Goal: Information Seeking & Learning: Check status

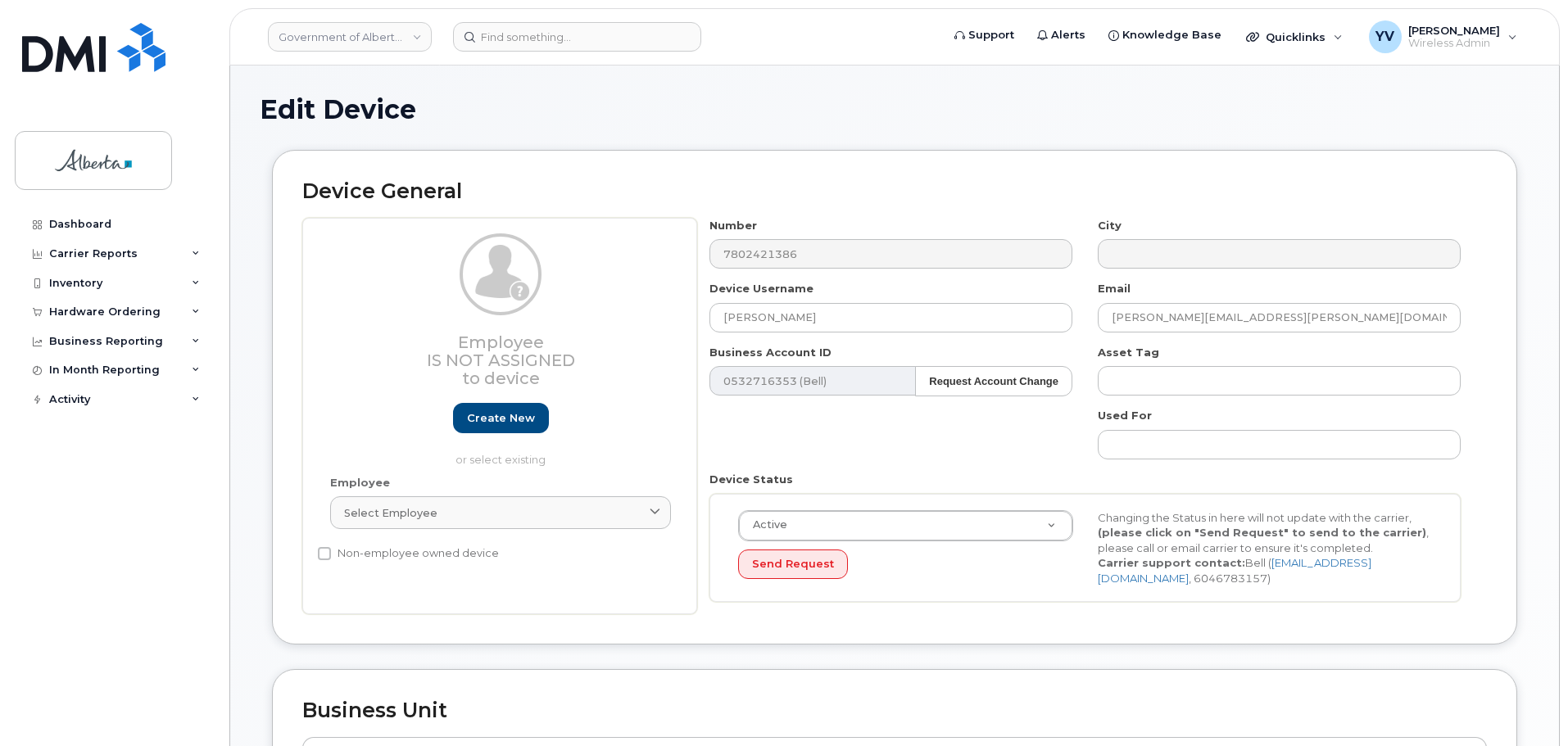
select select "4797682"
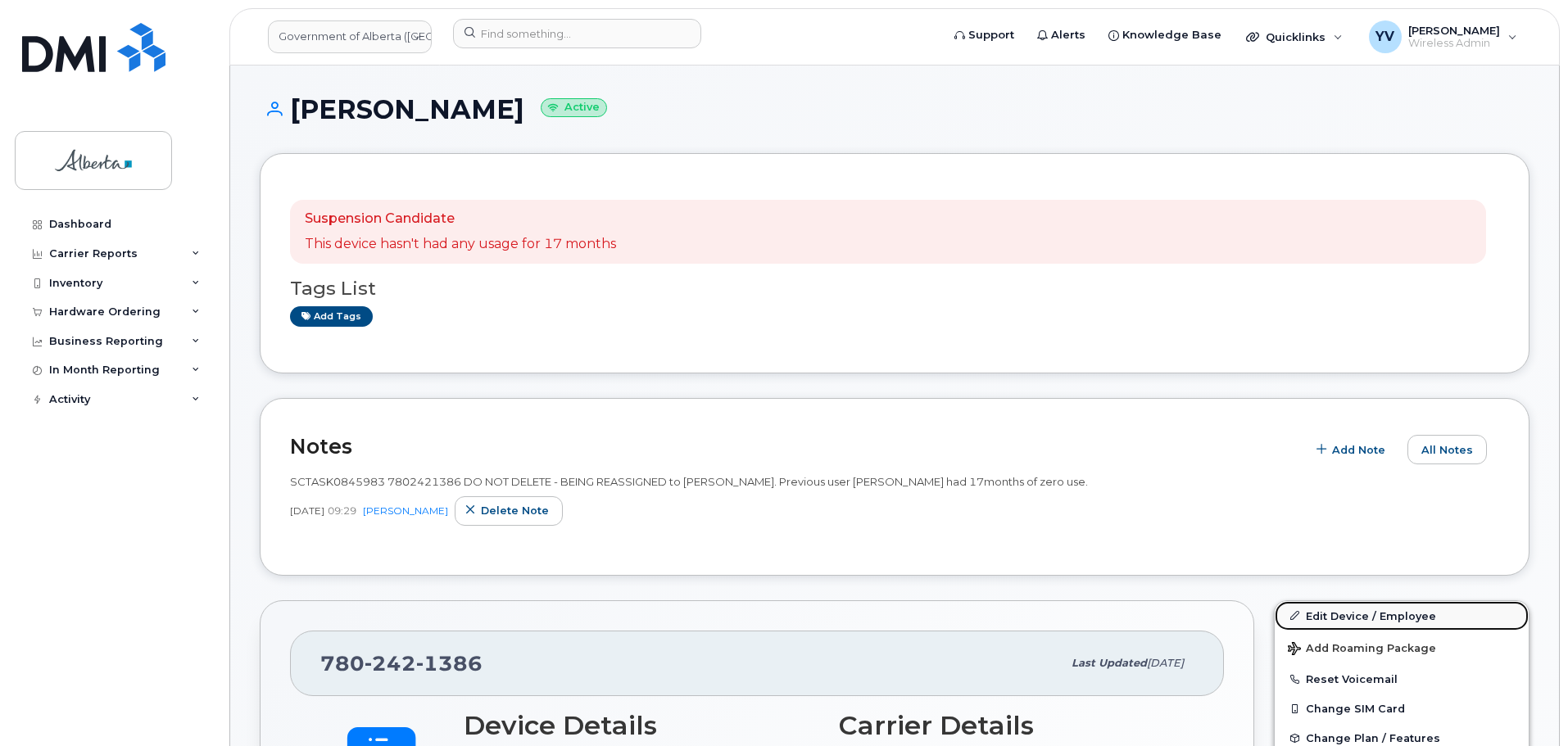
click at [1336, 619] on link "Edit Device / Employee" at bounding box center [1401, 616] width 254 height 30
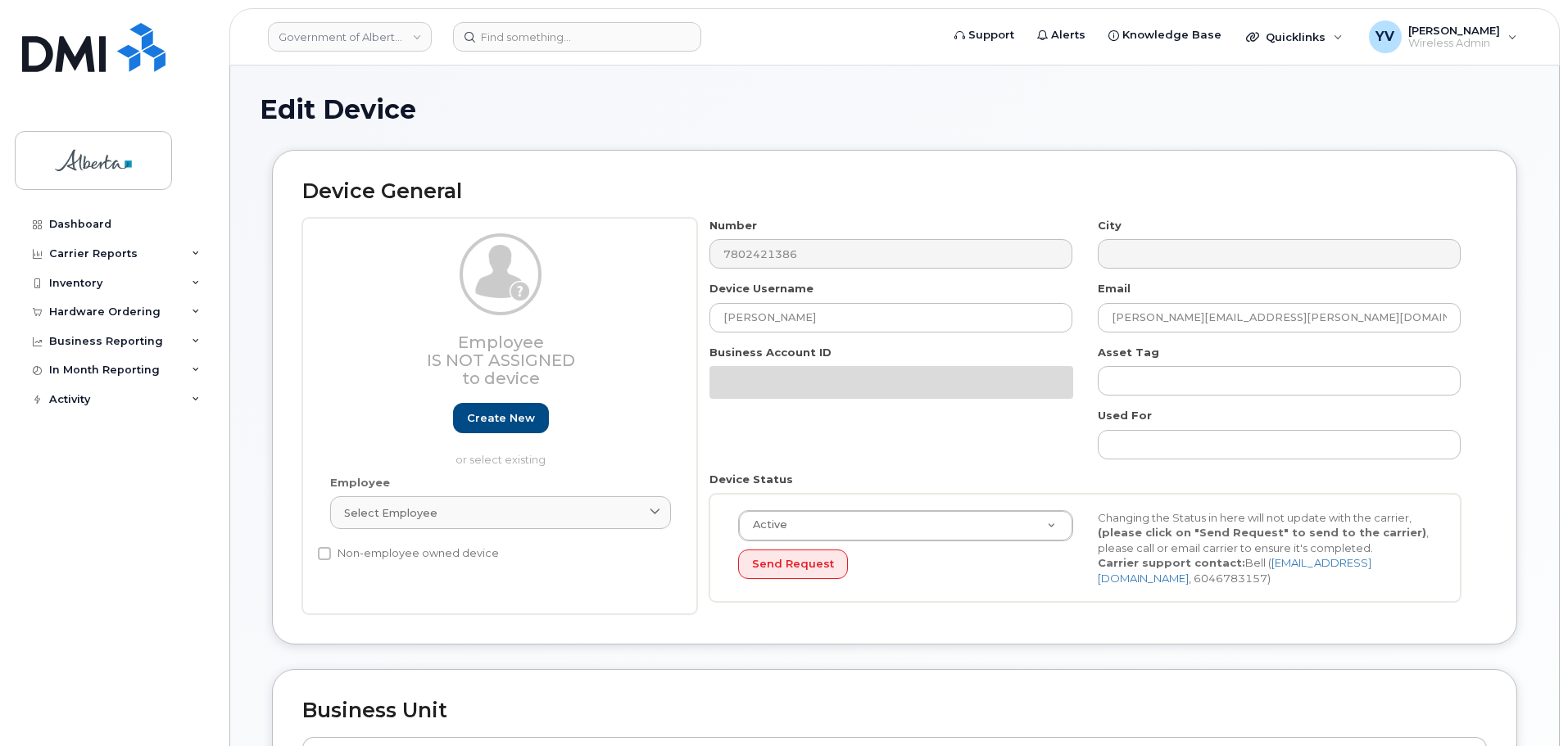
select select "4797682"
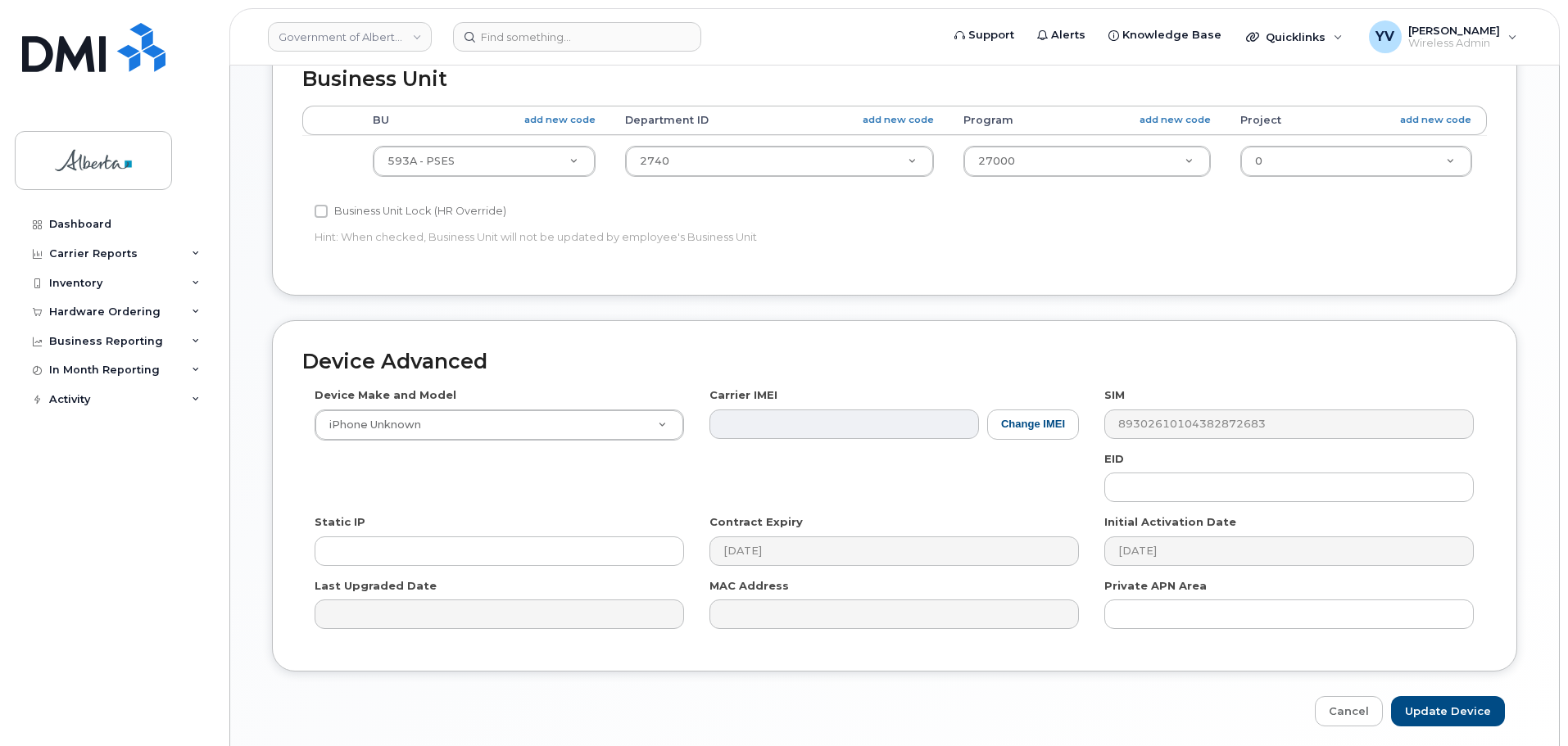
scroll to position [635, 0]
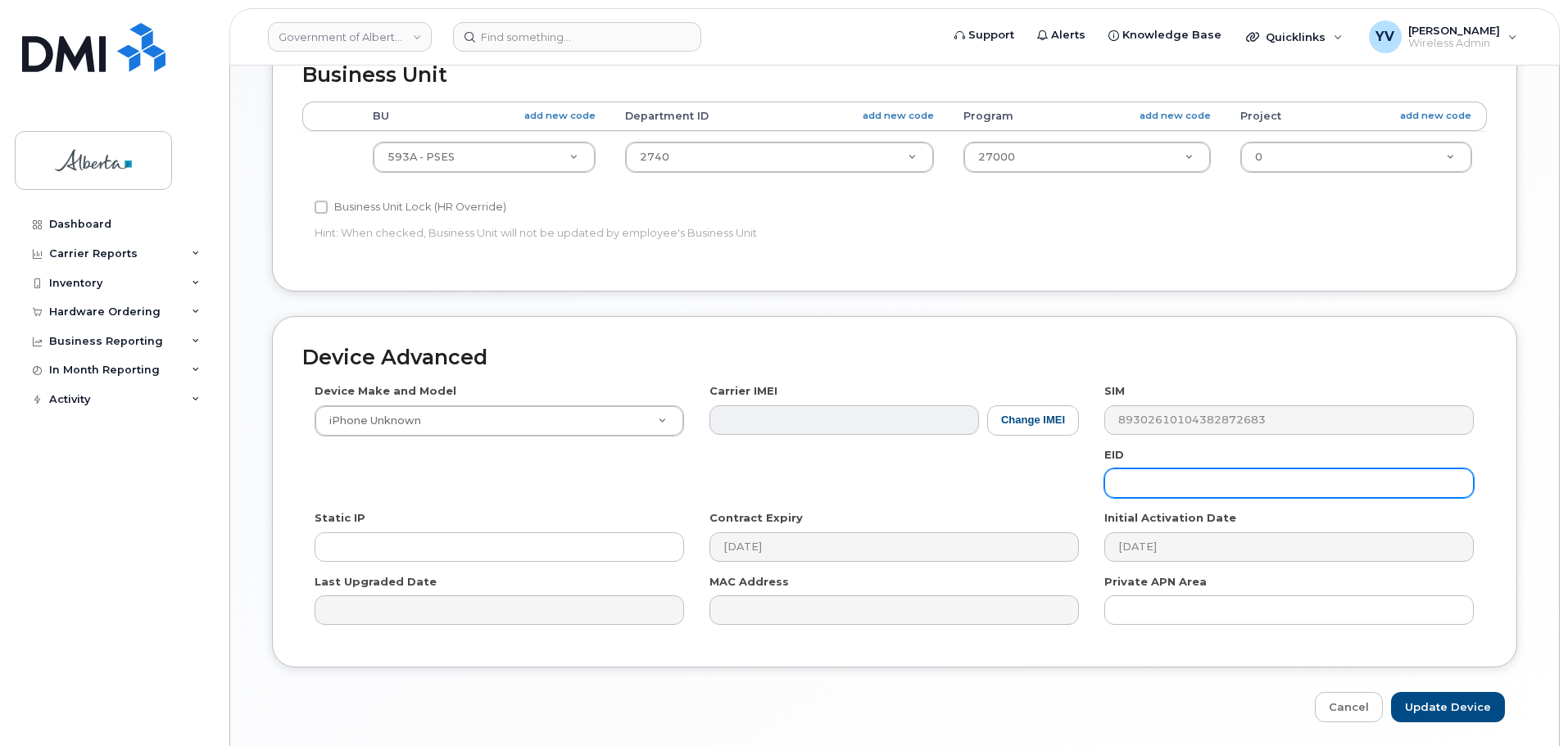
click at [1134, 482] on input "text" at bounding box center [1289, 483] width 370 height 30
paste input "89049032007108882600156308772221"
click at [1141, 482] on input "89049032007108882600156308772221" at bounding box center [1289, 483] width 370 height 30
type input "89049032007108882600156308772221"
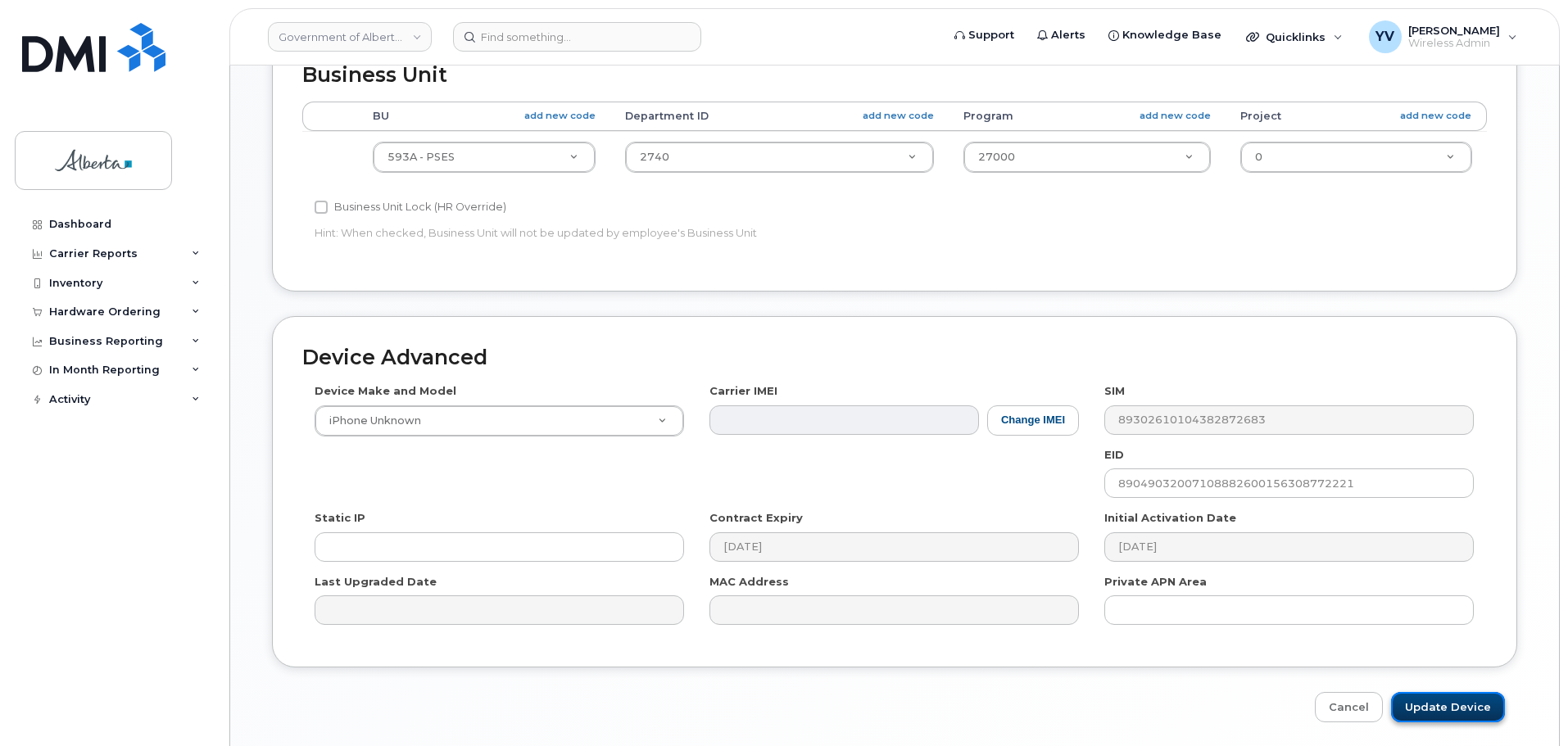
click at [1431, 705] on input "Update Device" at bounding box center [1447, 706] width 113 height 30
type input "Saving..."
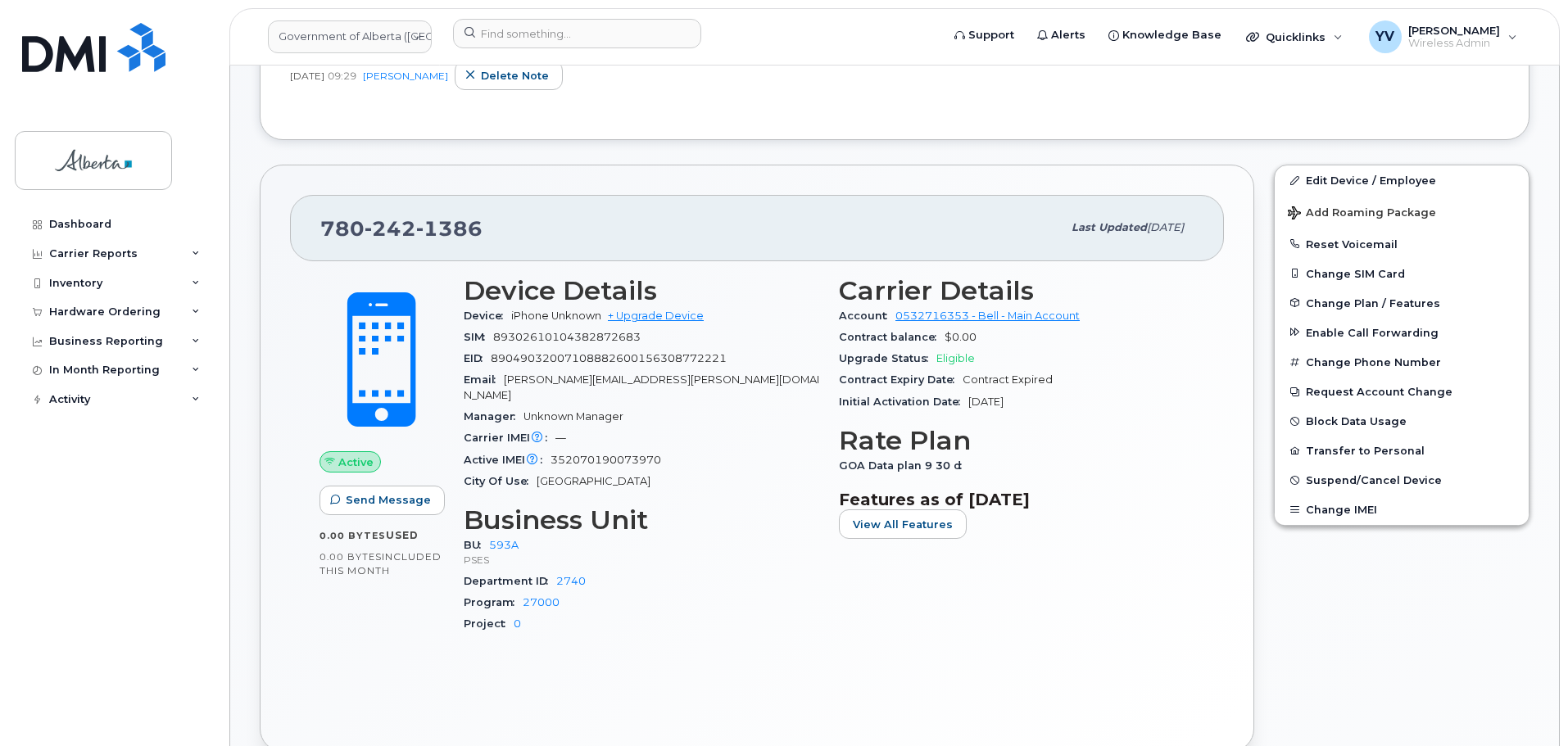
scroll to position [435, 0]
click at [1347, 176] on link "Edit Device / Employee" at bounding box center [1401, 181] width 254 height 30
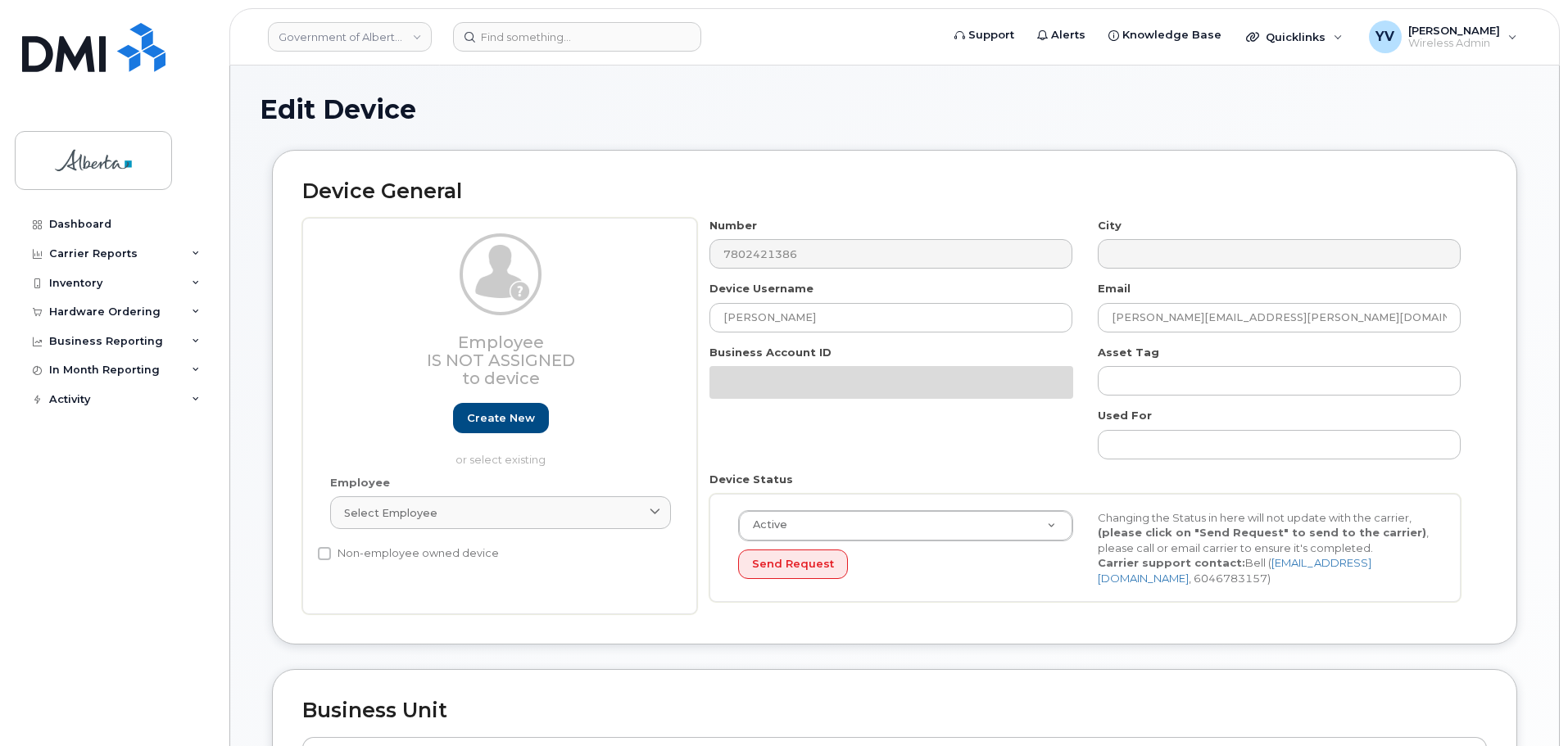
select select "4797682"
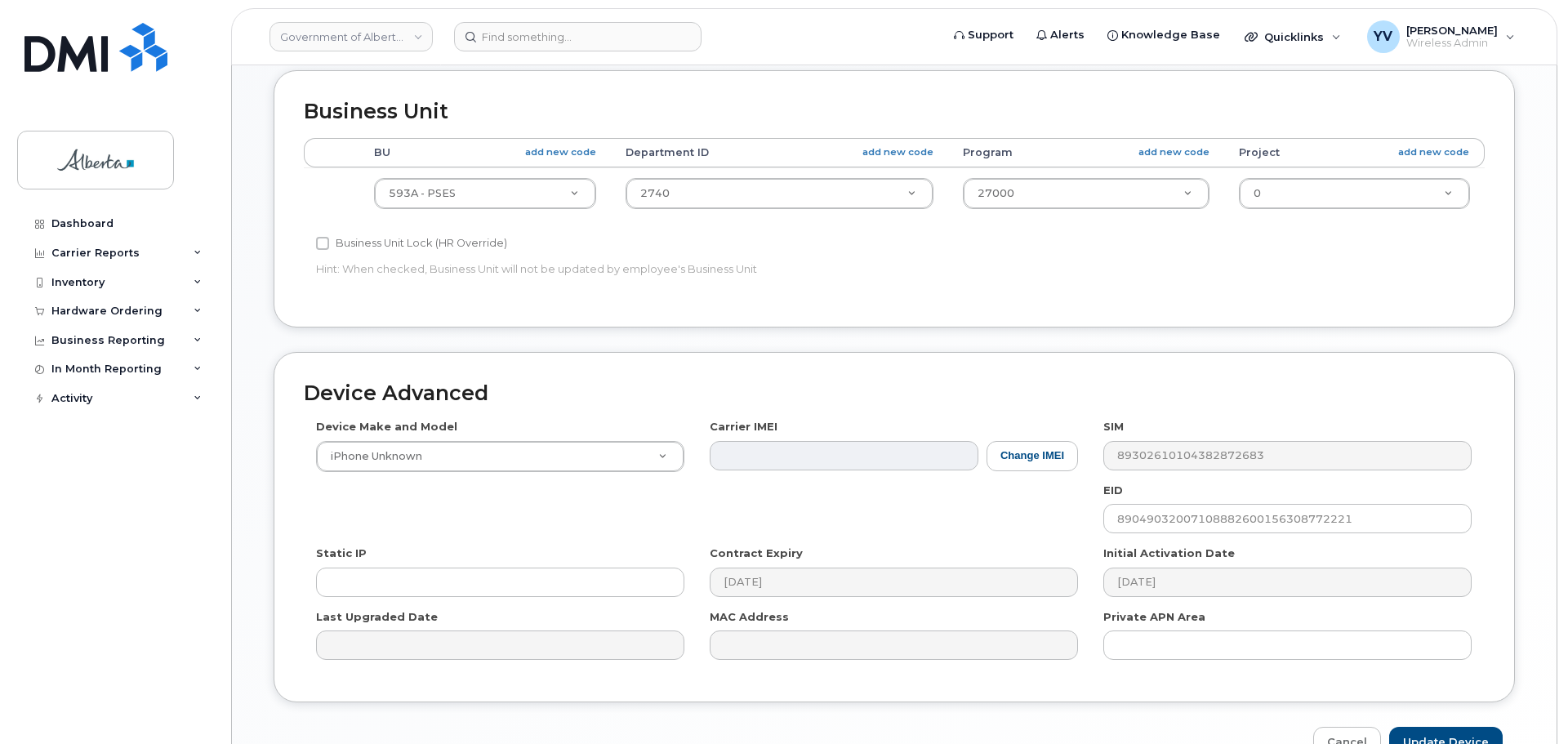
scroll to position [660, 0]
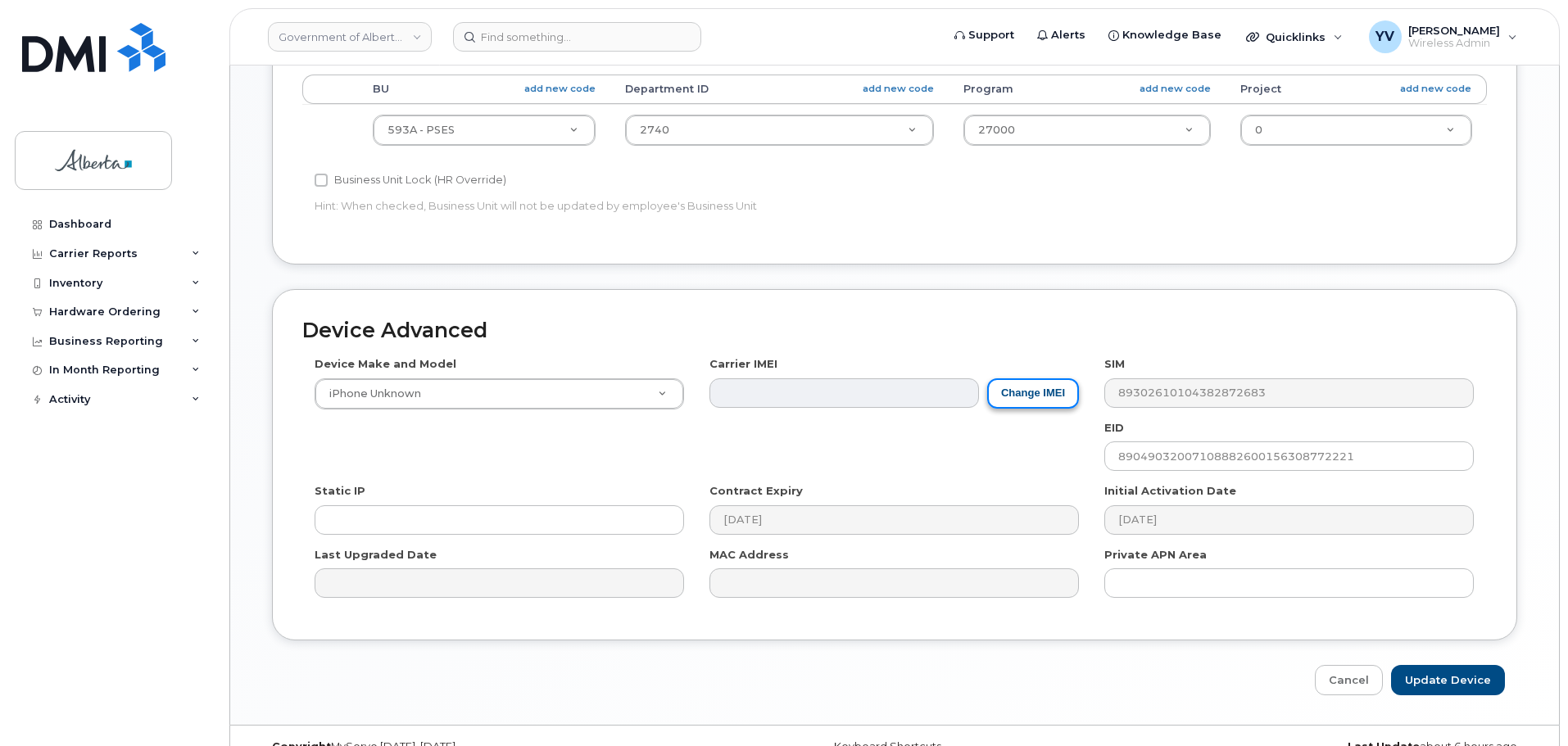
click at [1046, 390] on button "Change IMEI" at bounding box center [1032, 393] width 91 height 30
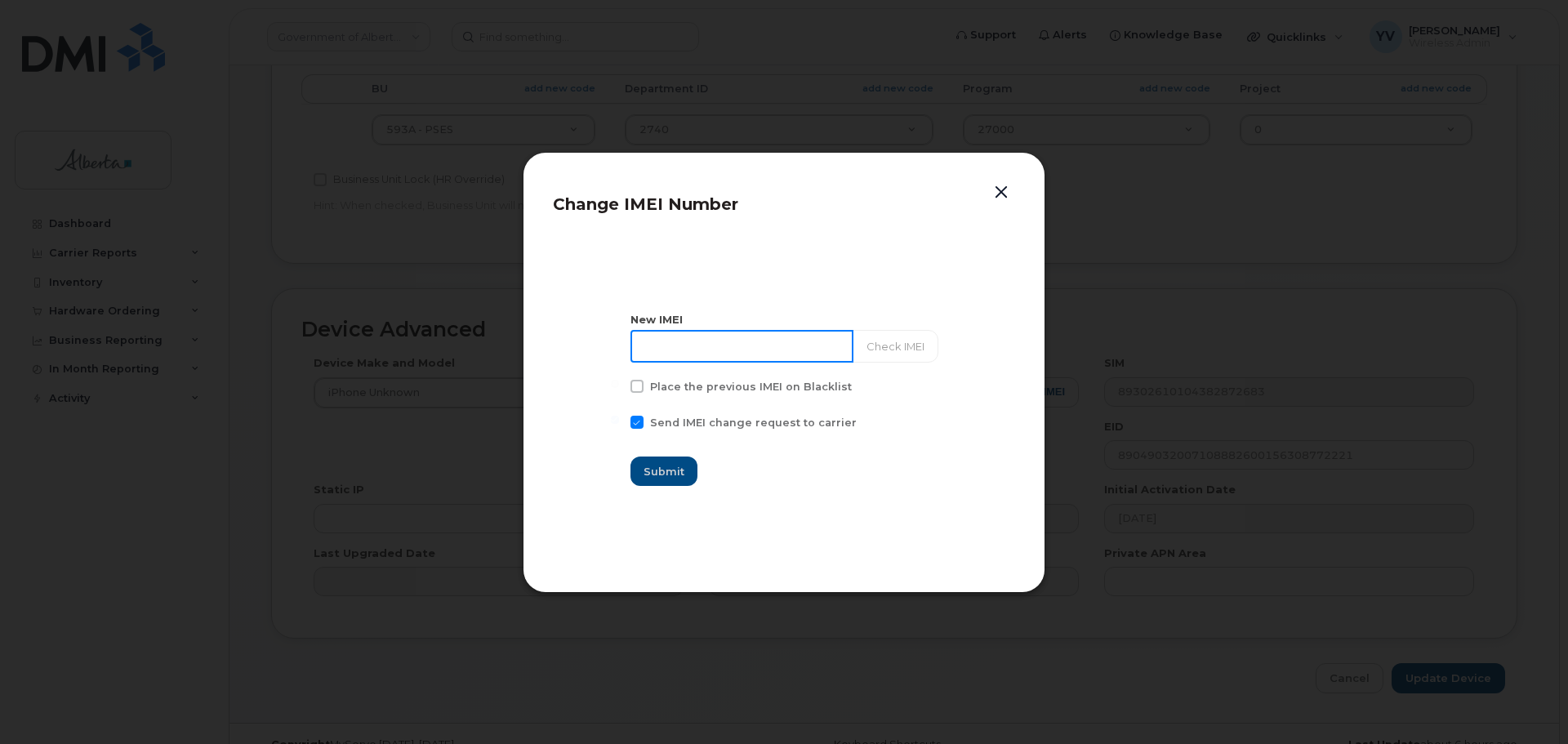
click at [712, 348] on input at bounding box center [742, 347] width 223 height 33
paste input "359093338127527"
click at [672, 340] on input "359093338127527" at bounding box center [742, 347] width 223 height 33
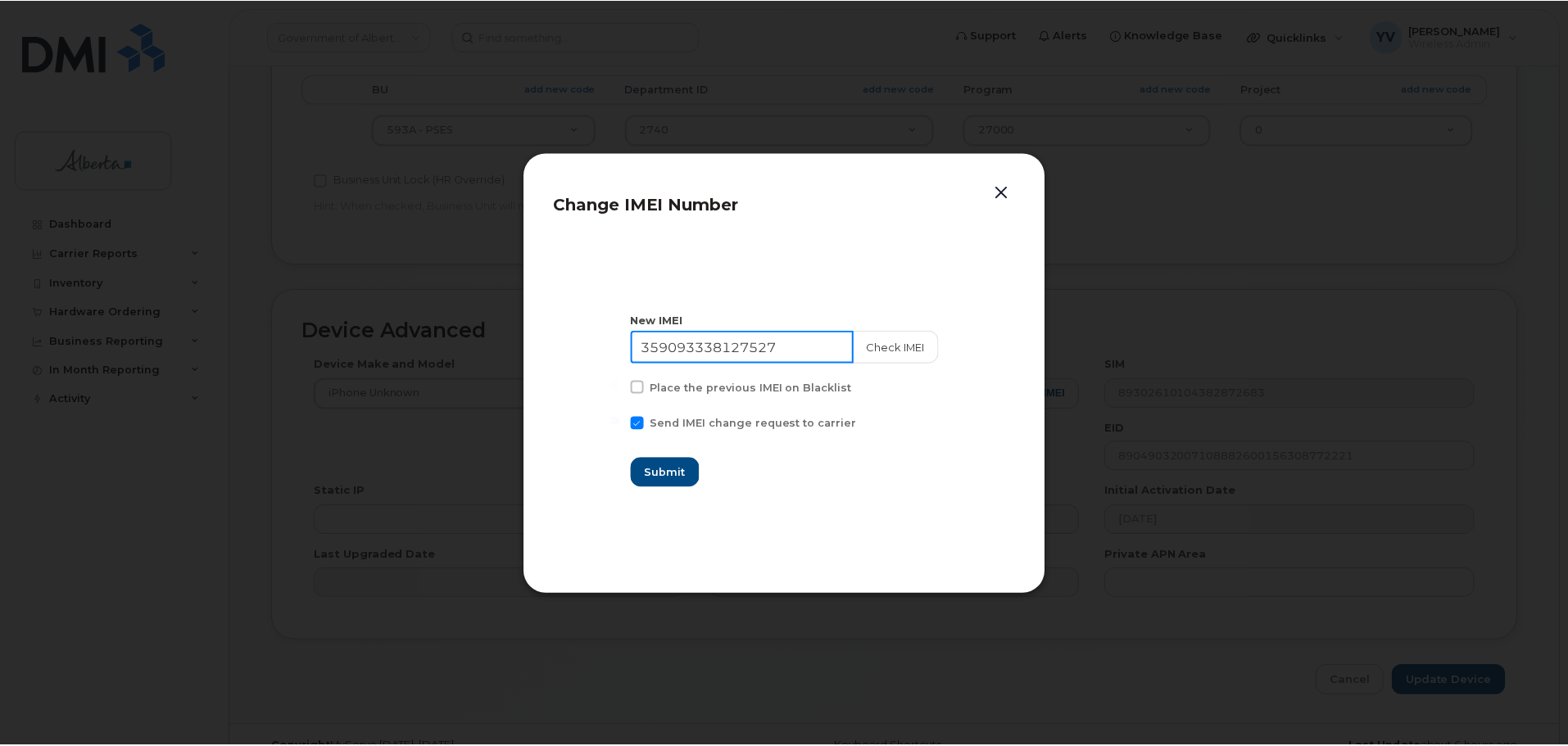
scroll to position [0, 0]
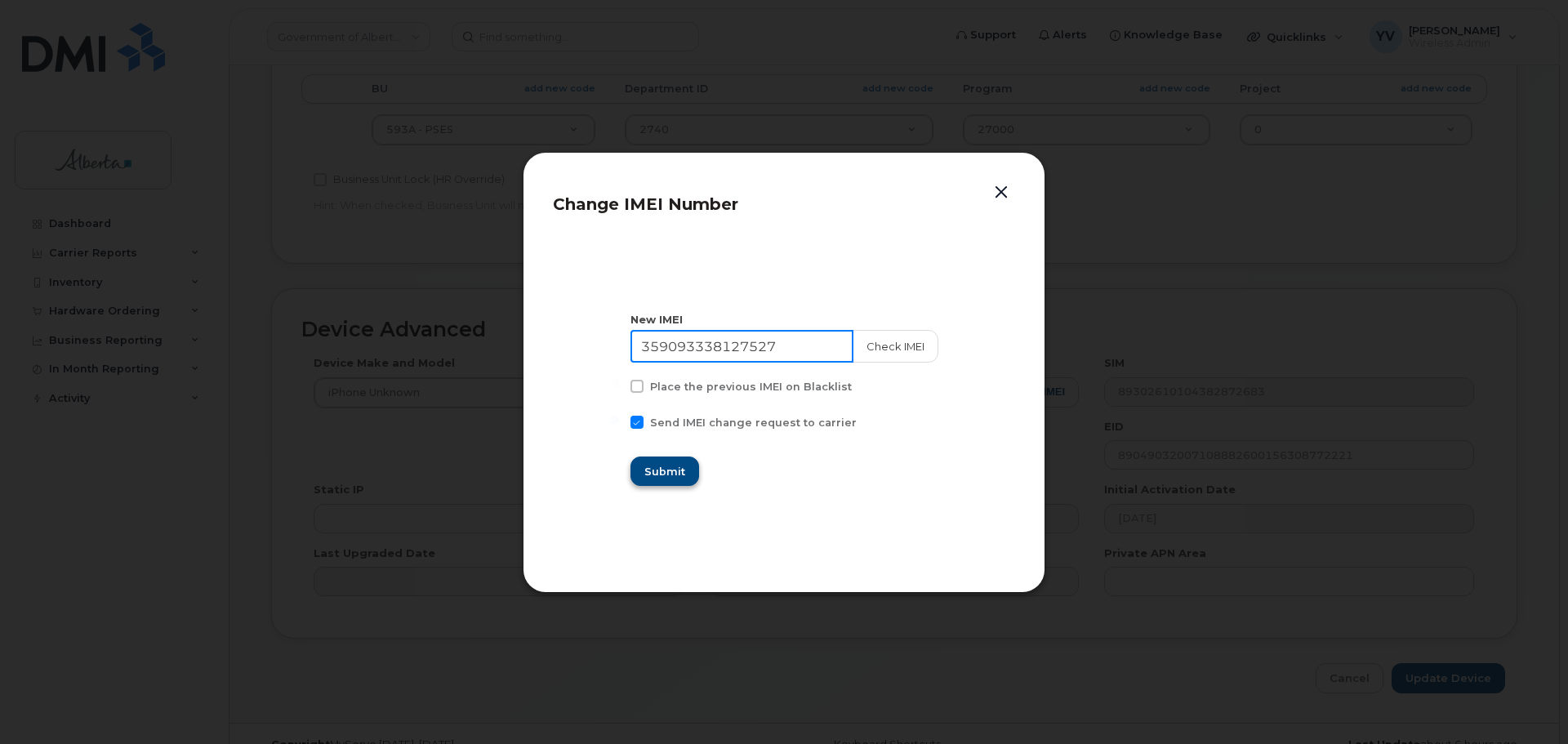
type input "359093338127527"
click at [675, 465] on span "Submit" at bounding box center [665, 471] width 40 height 16
type input "359093338127527"
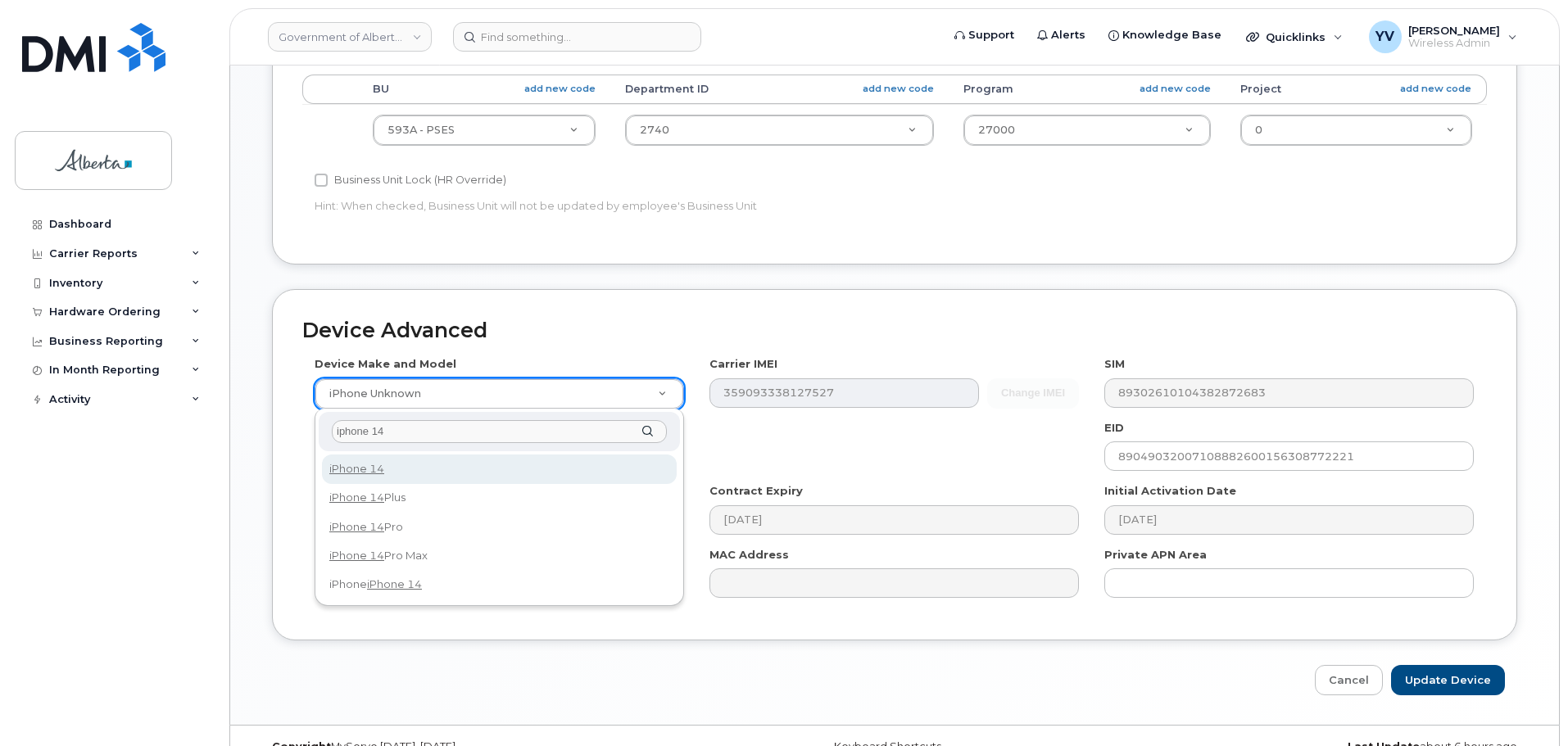
type input "iphone 14"
select select "2778"
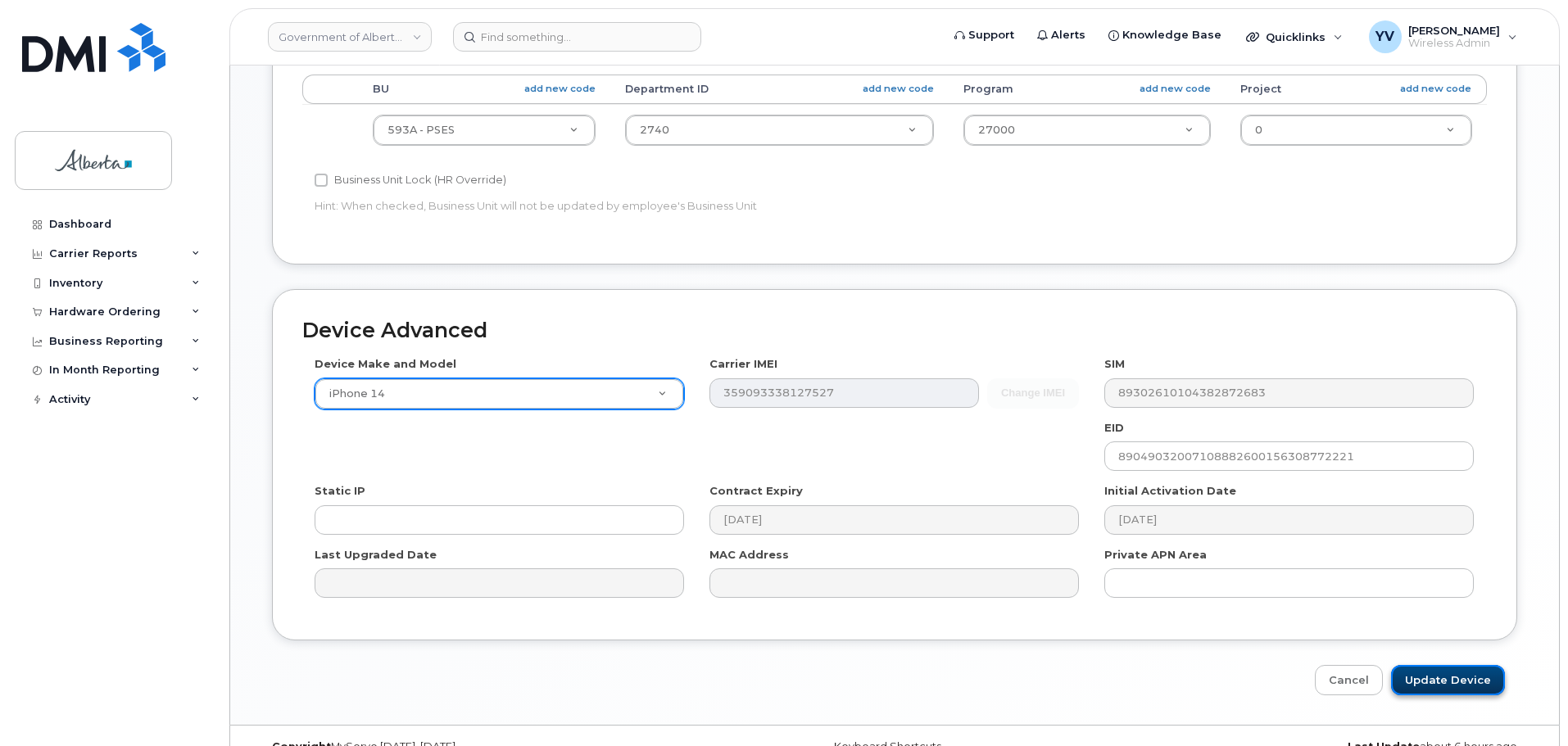
click at [1438, 672] on input "Update Device" at bounding box center [1447, 680] width 113 height 30
type input "Saving..."
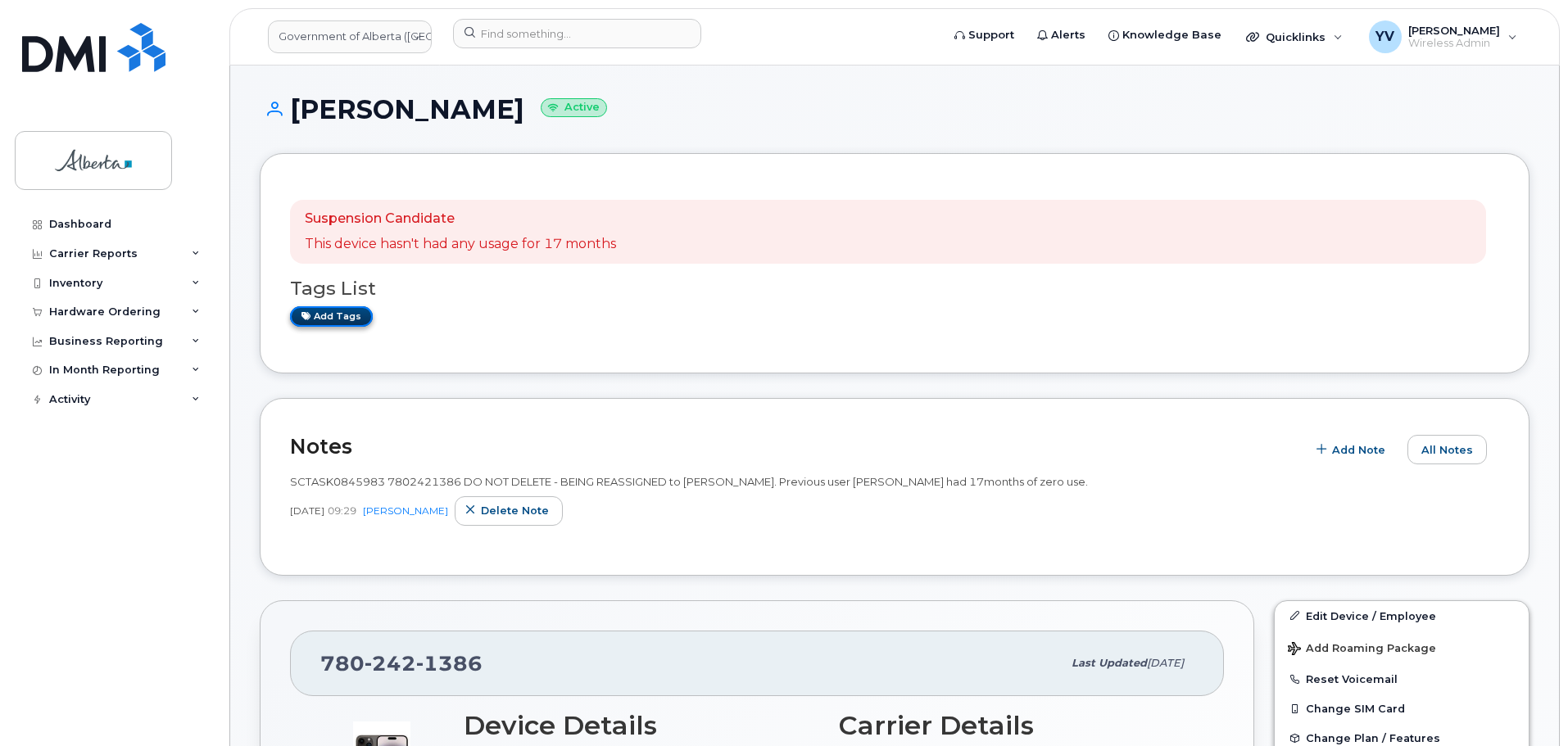
click at [318, 310] on link "Add tags" at bounding box center [331, 316] width 83 height 20
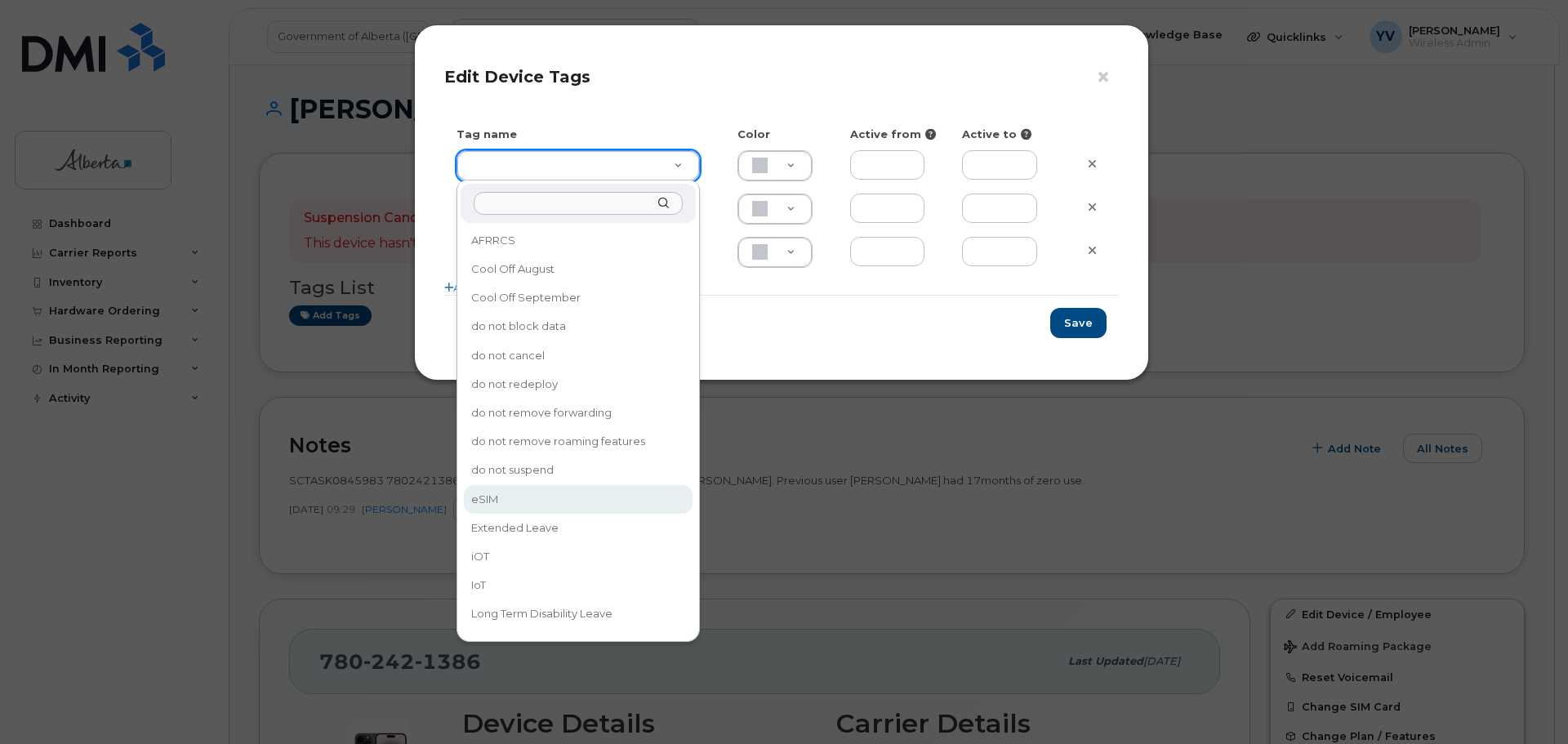
type input "eSIM"
type input "D6CDC1"
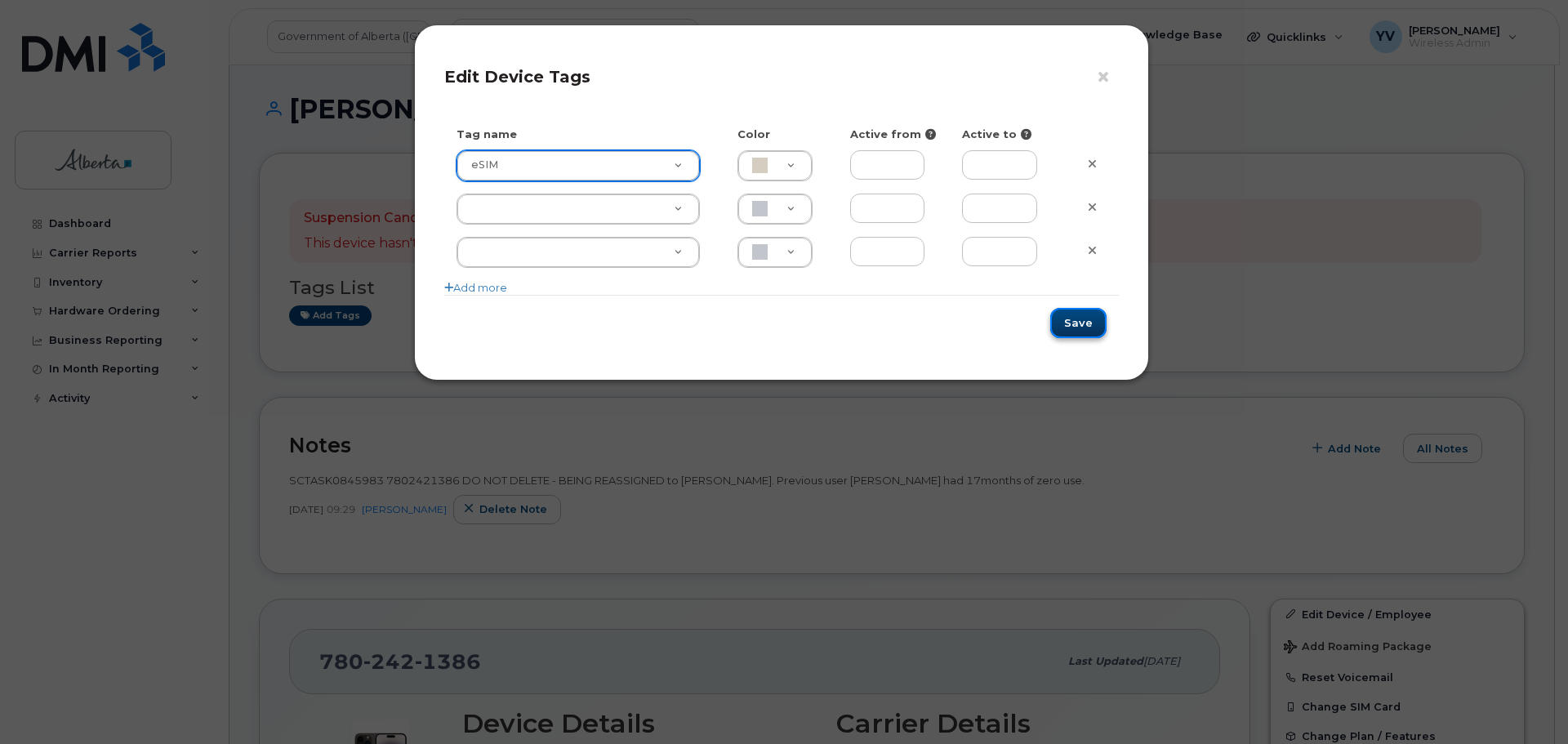
click at [1077, 325] on button "Save" at bounding box center [1078, 323] width 56 height 30
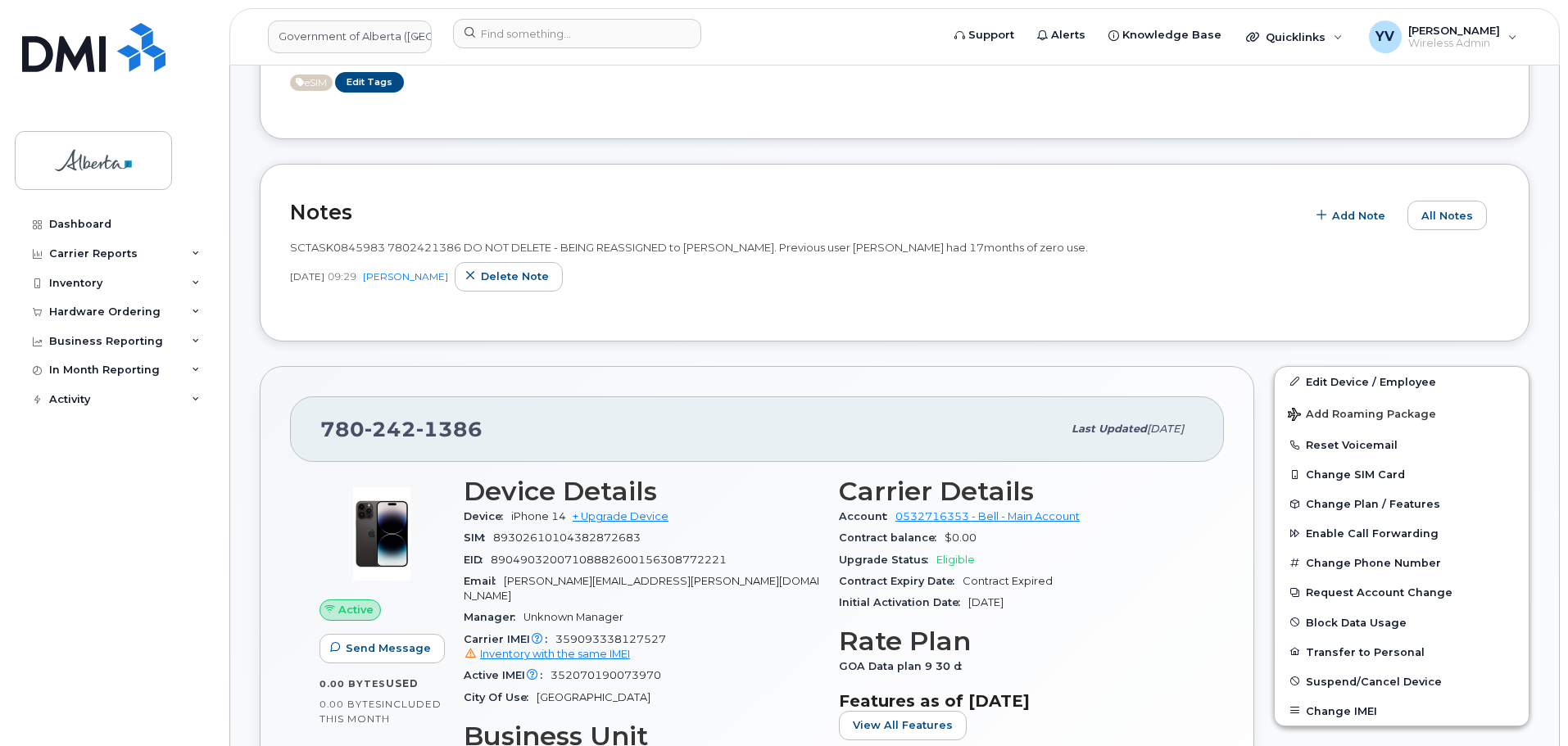
scroll to position [392, 0]
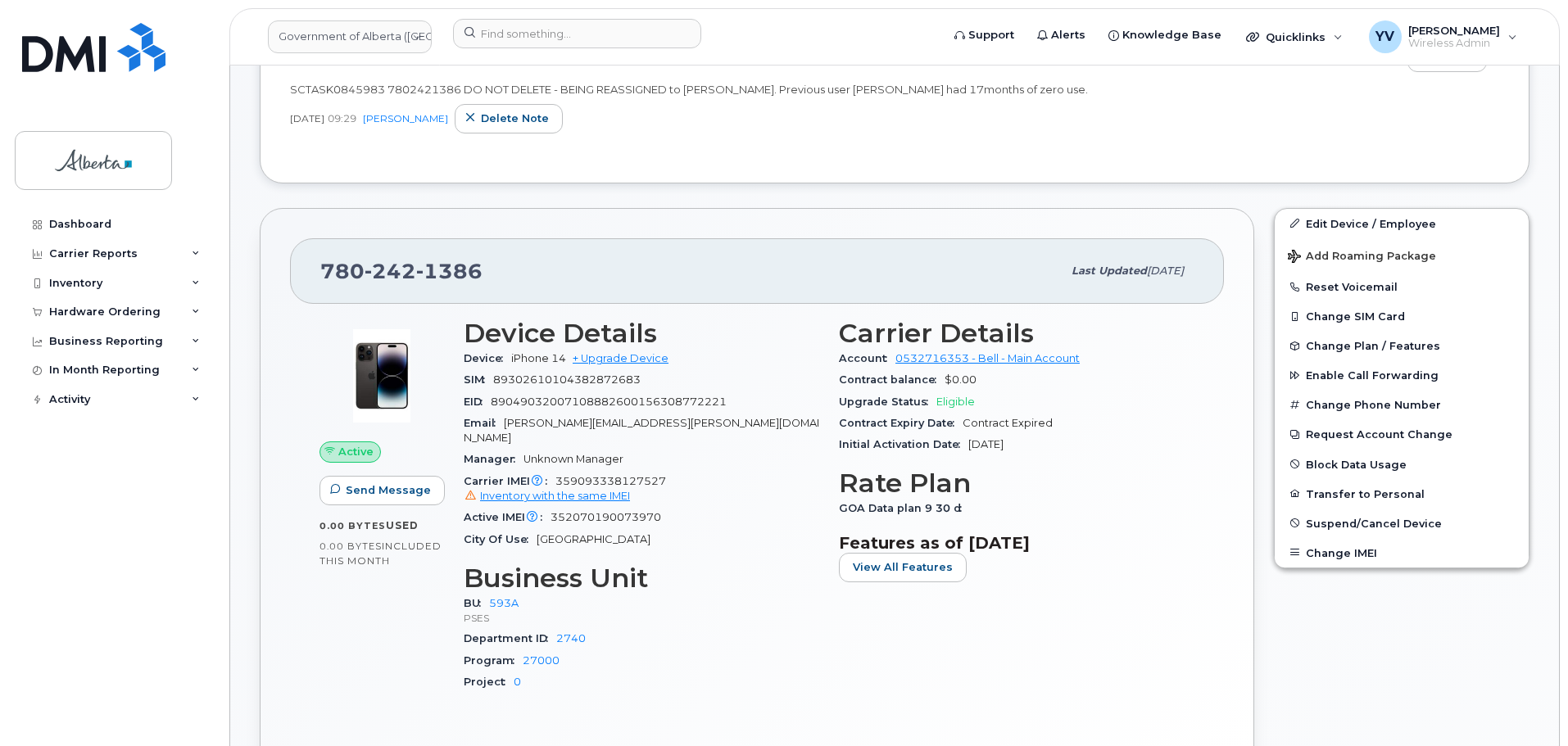
click at [347, 688] on div "Active Send Message 0.00 Bytes  used 0.00 Bytes  included this month" at bounding box center [382, 512] width 144 height 407
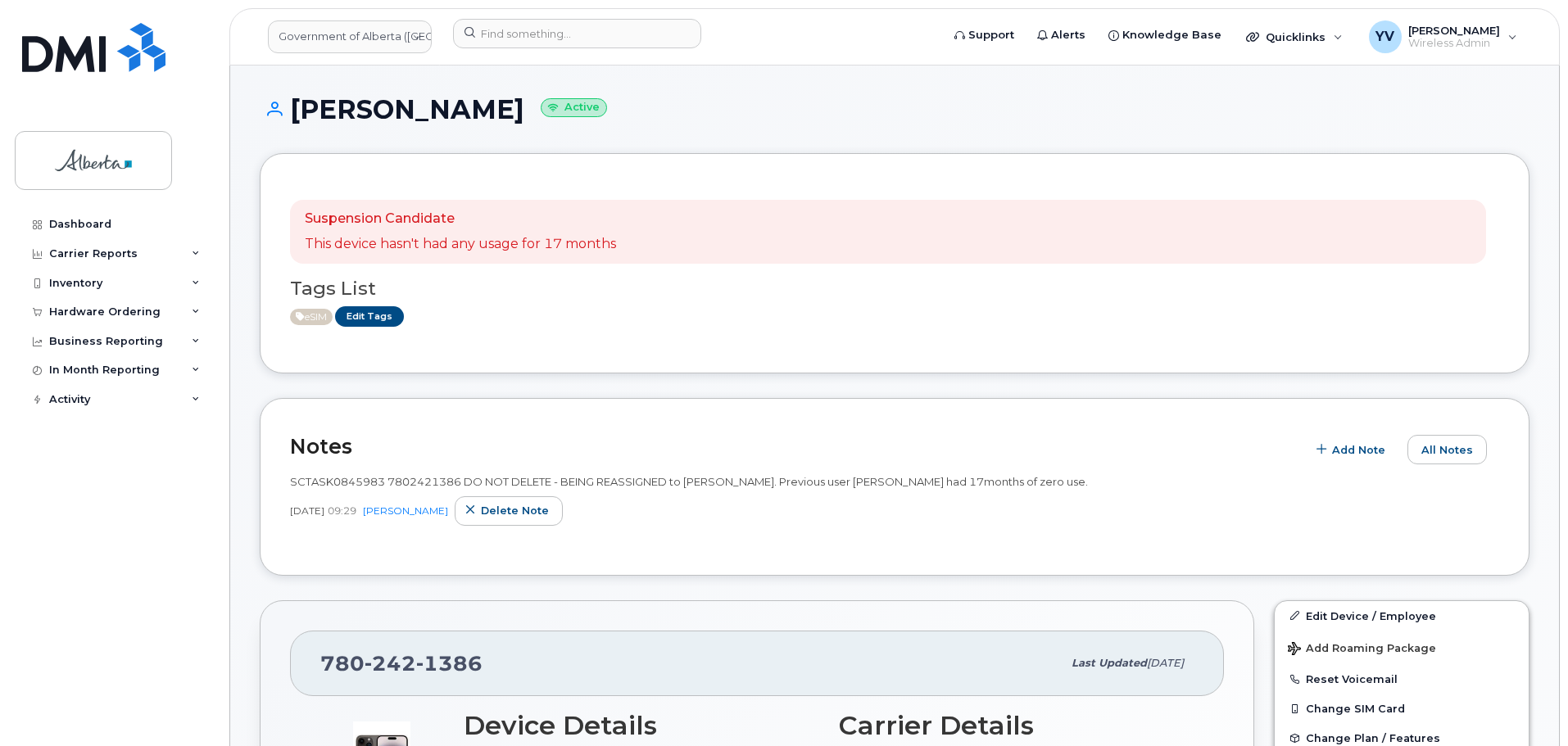
scroll to position [399, 0]
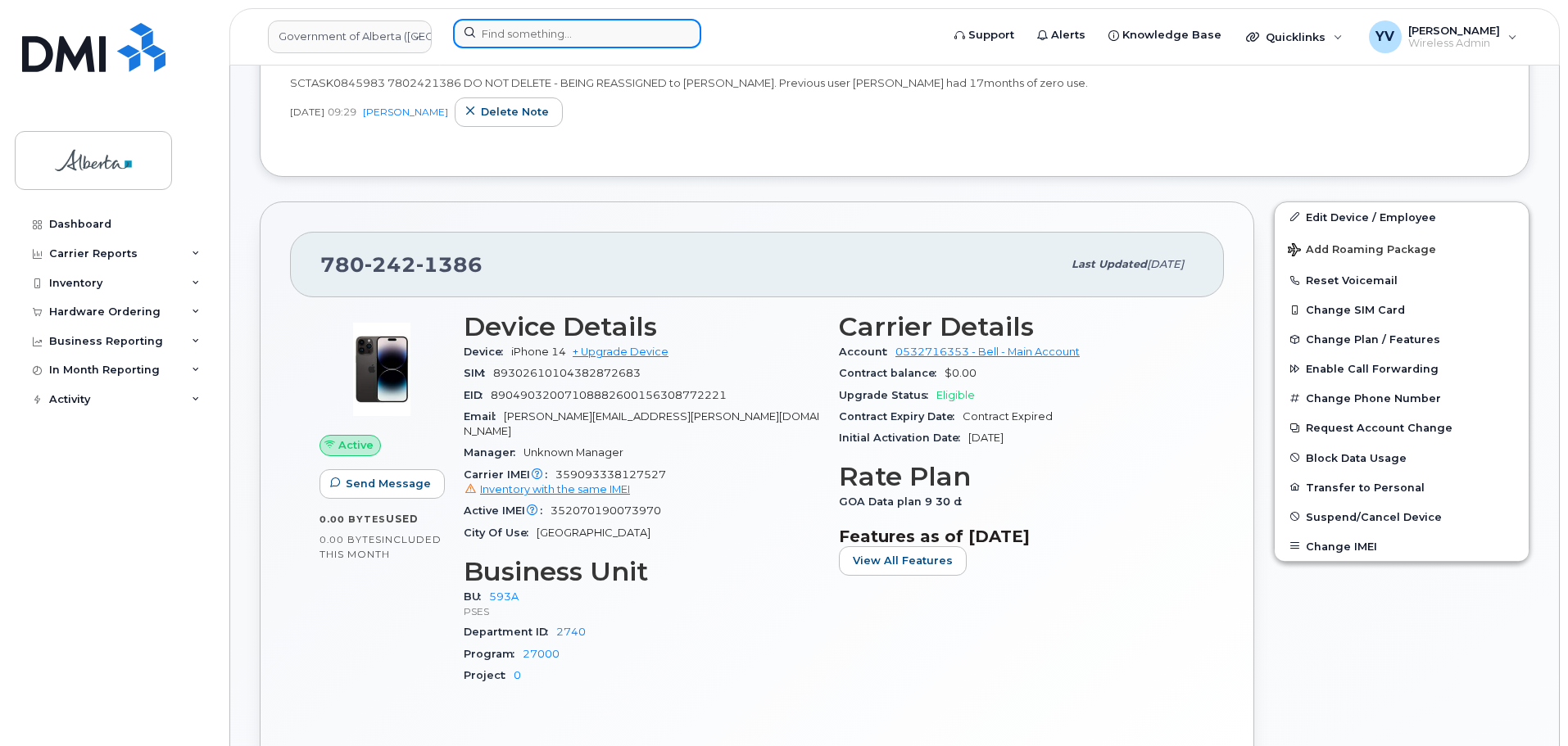
click at [495, 39] on input at bounding box center [576, 33] width 248 height 30
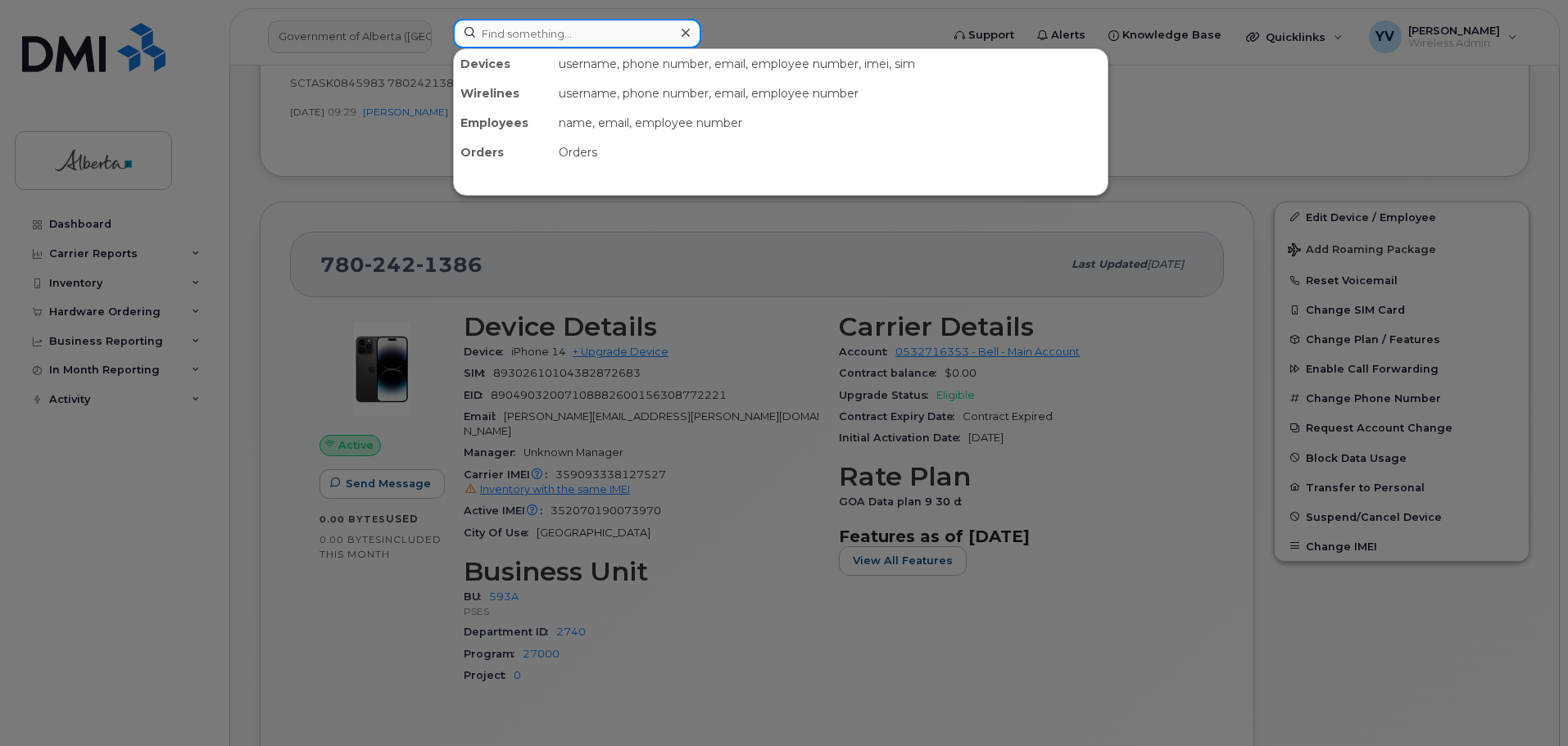
paste input "5879841376"
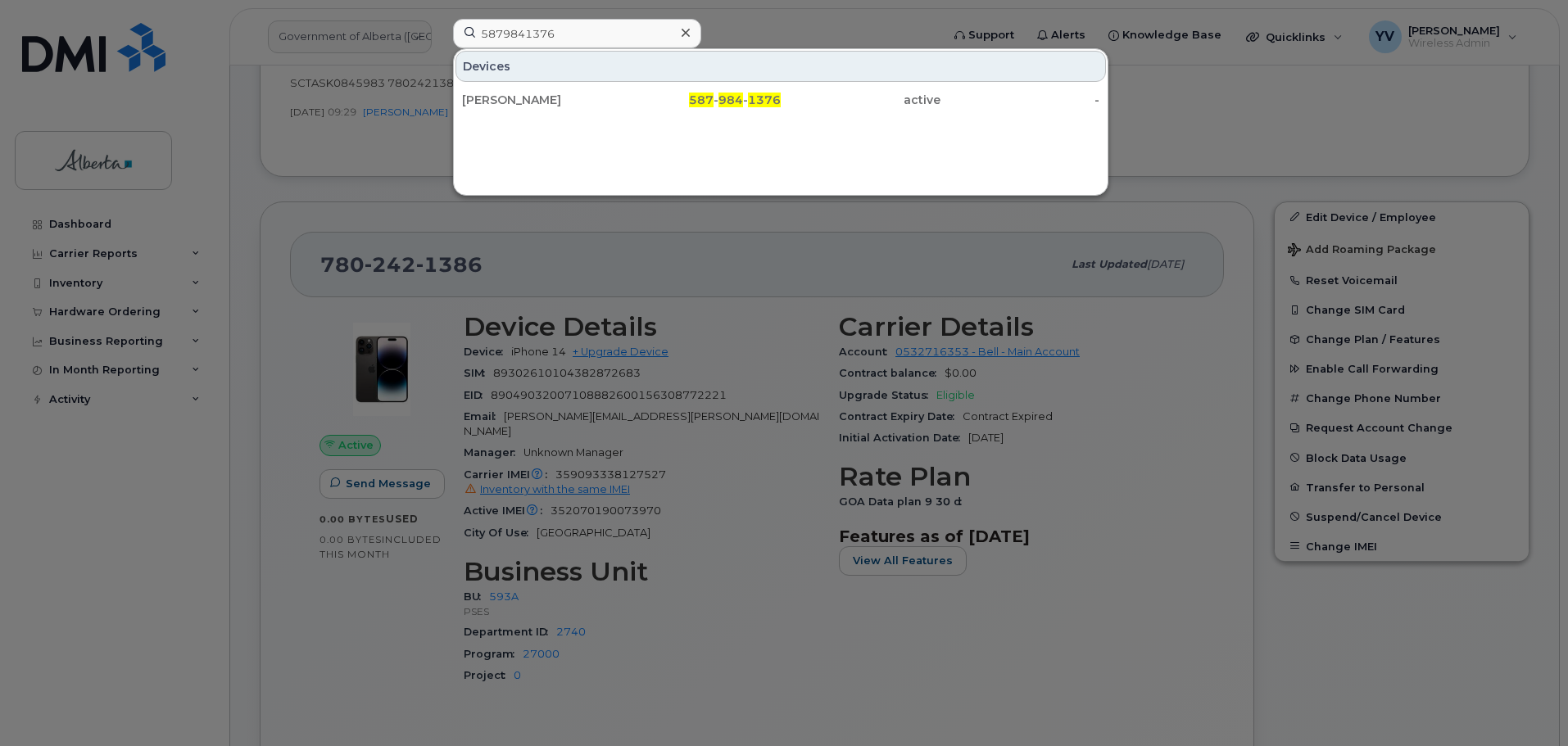
click at [1228, 110] on div at bounding box center [784, 373] width 1568 height 746
drag, startPoint x: 587, startPoint y: 30, endPoint x: 428, endPoint y: 29, distance: 159.0
click at [440, 29] on div "5879841376 Devices Claire Tuttle 587 - 984 - 1376 active -" at bounding box center [691, 36] width 503 height 36
paste input "[PERSON_NAME]"
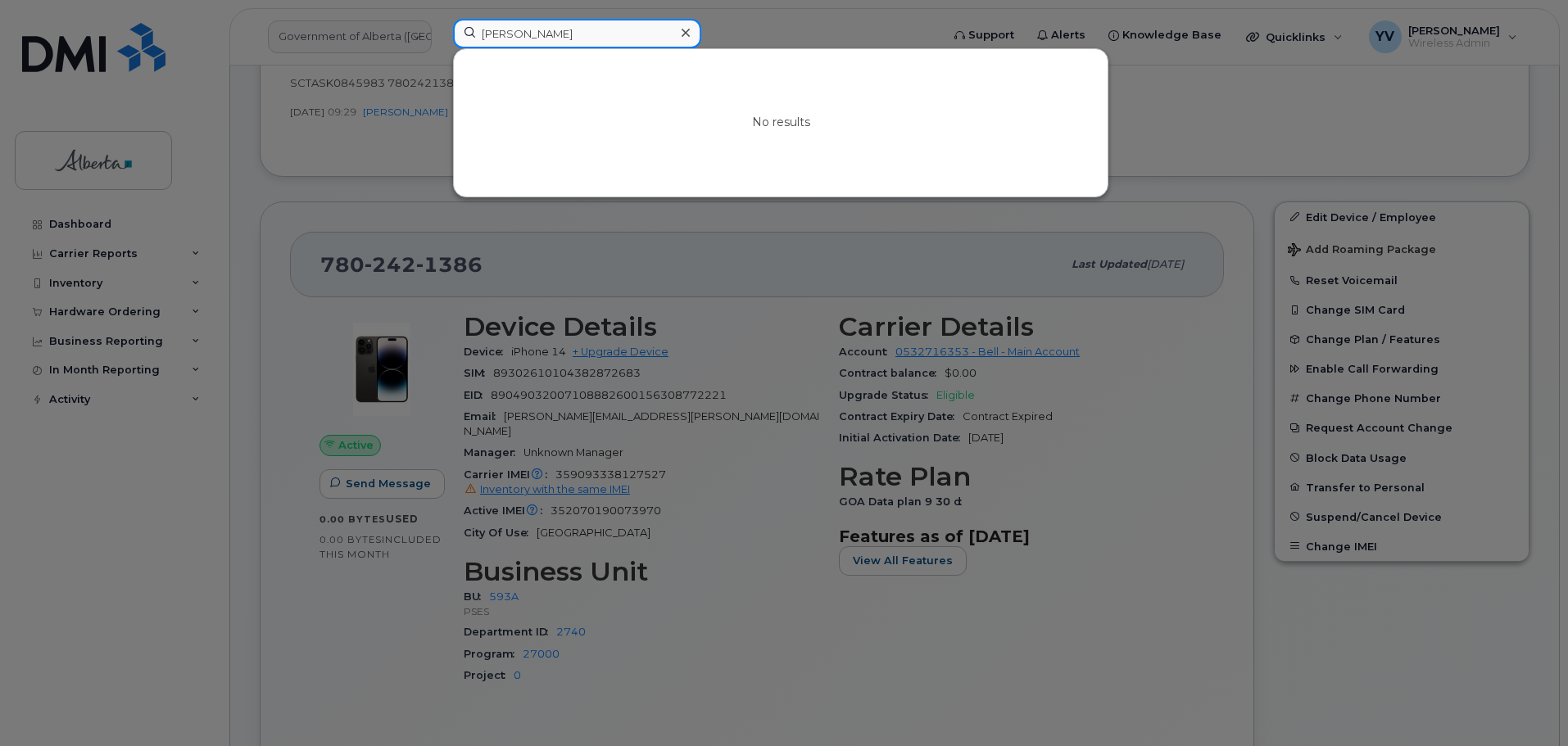
click at [481, 30] on input "[PERSON_NAME]" at bounding box center [576, 33] width 248 height 30
click at [603, 39] on input "[PERSON_NAME]" at bounding box center [576, 33] width 248 height 30
type input "[PERSON_NAME]"
click at [77, 312] on div at bounding box center [784, 373] width 1568 height 746
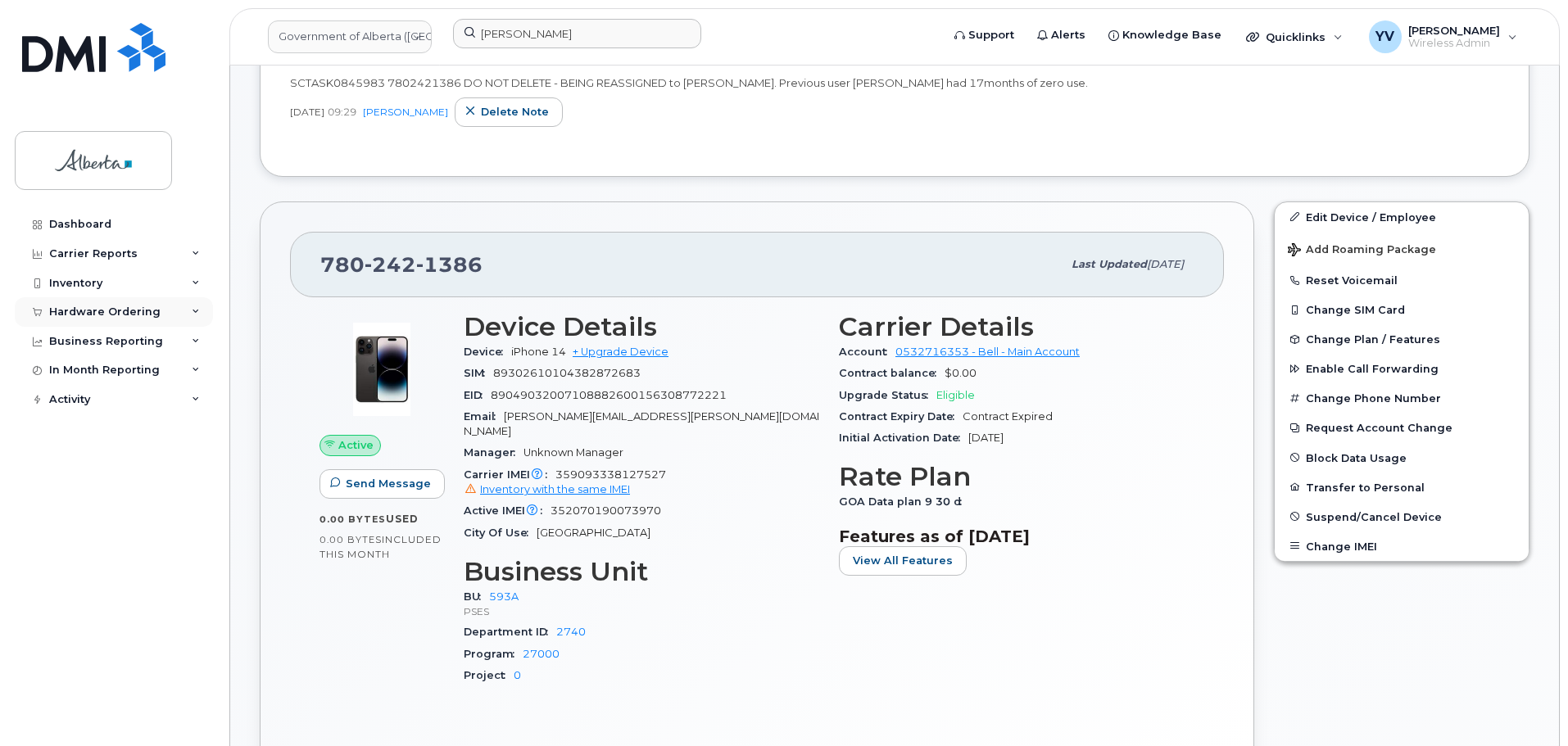
click at [74, 308] on div "Hardware Ordering" at bounding box center [104, 312] width 112 height 13
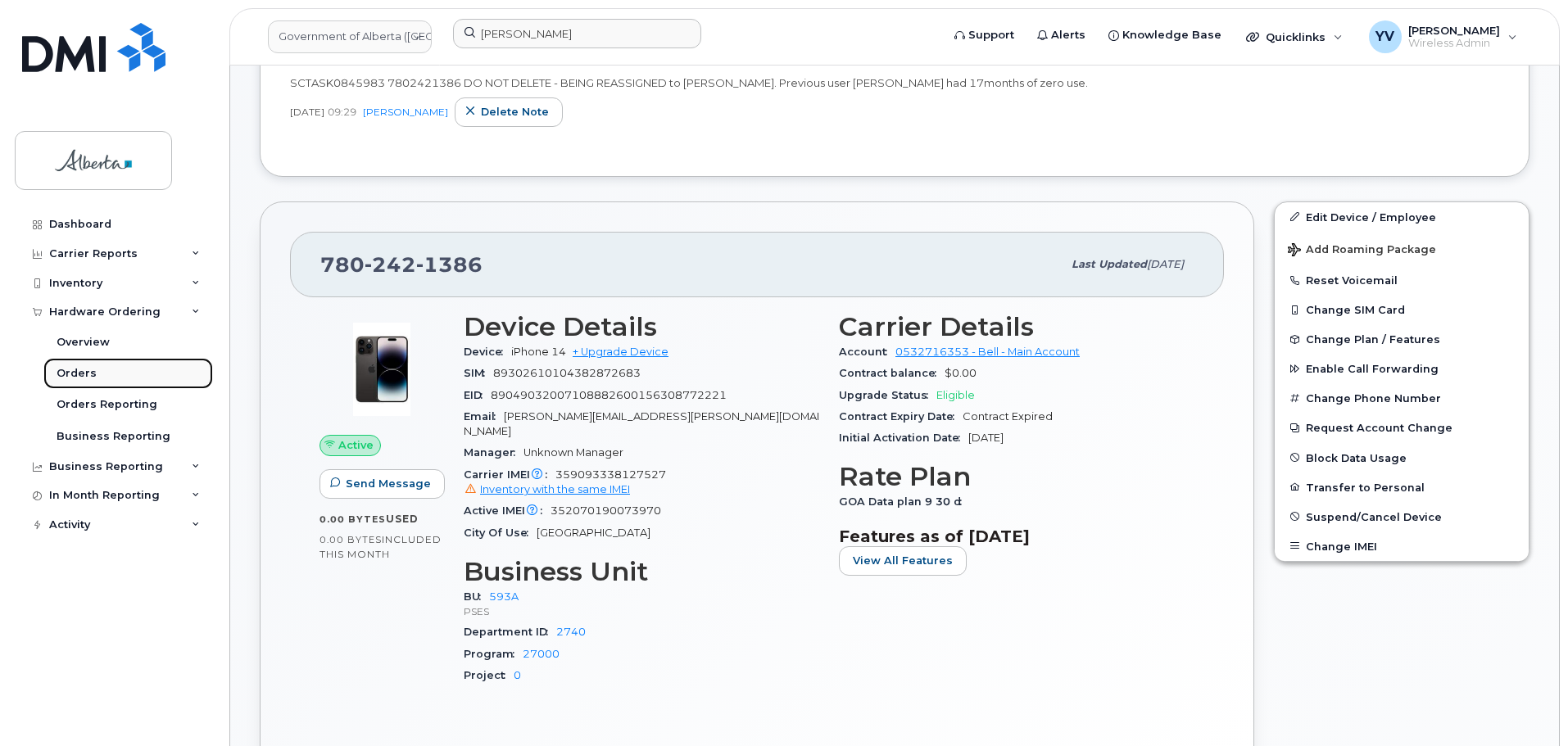
click at [77, 373] on div "Orders" at bounding box center [77, 373] width 41 height 15
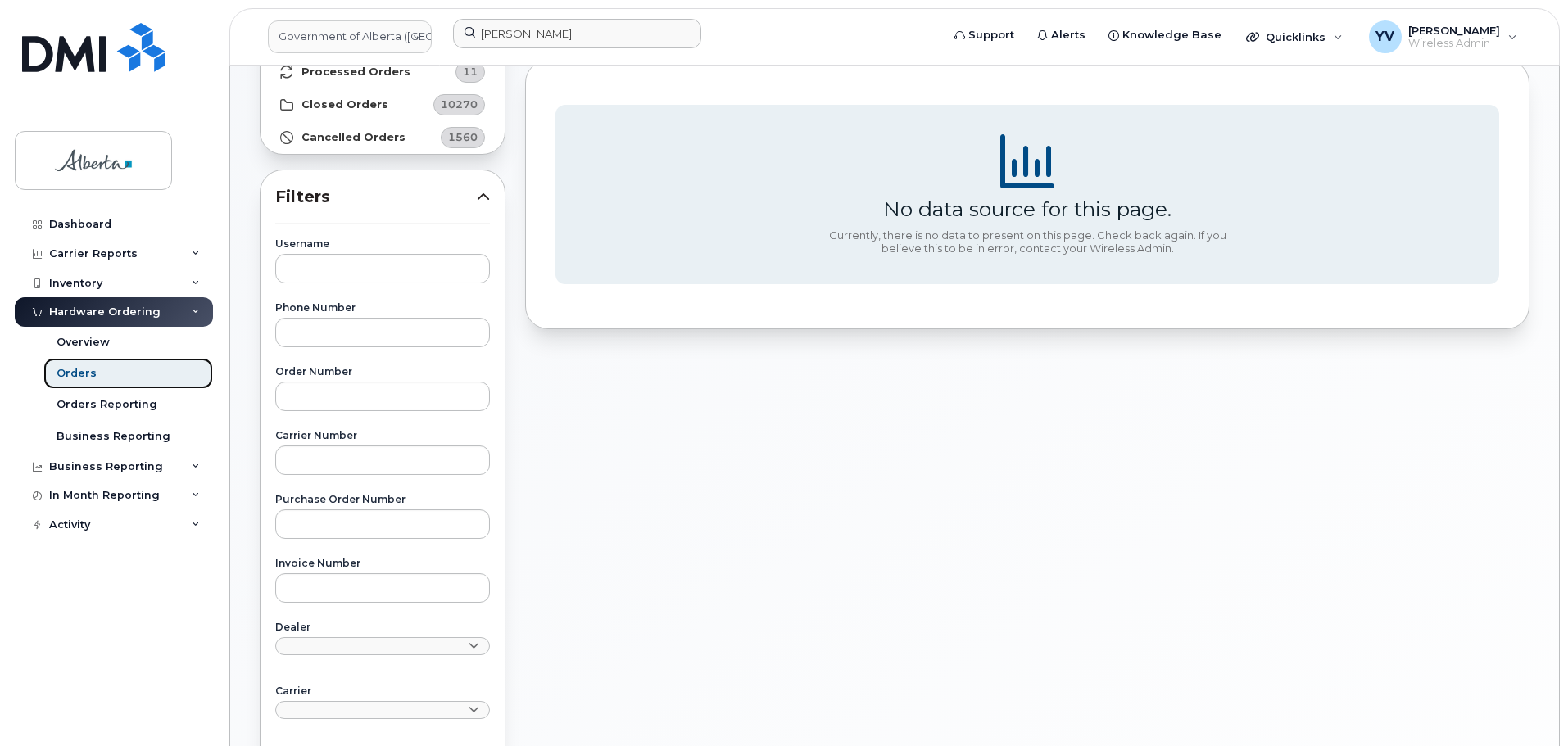
scroll to position [251, 0]
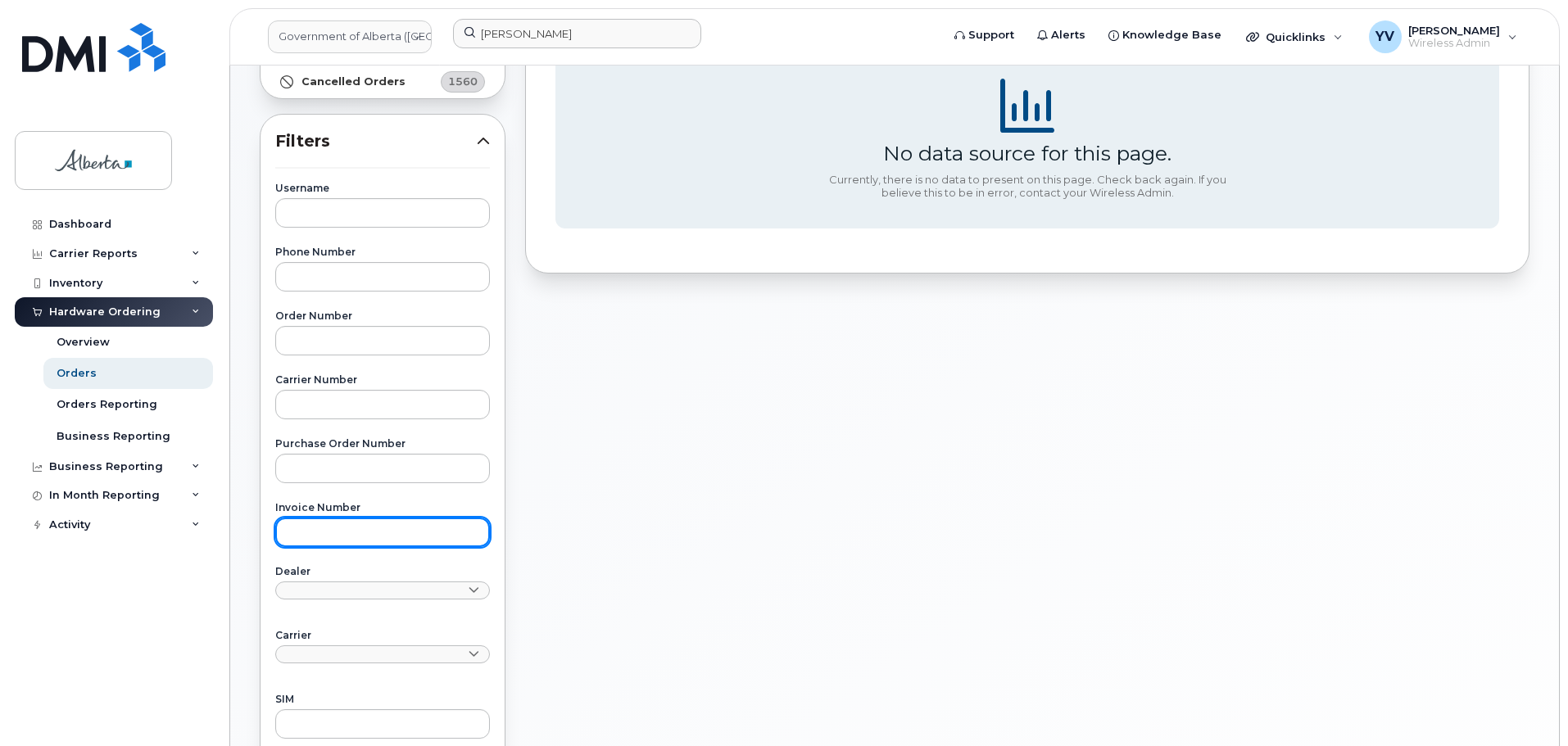
click at [290, 539] on input "text" at bounding box center [382, 532] width 215 height 30
paste input "1303188232"
type input "1303188232"
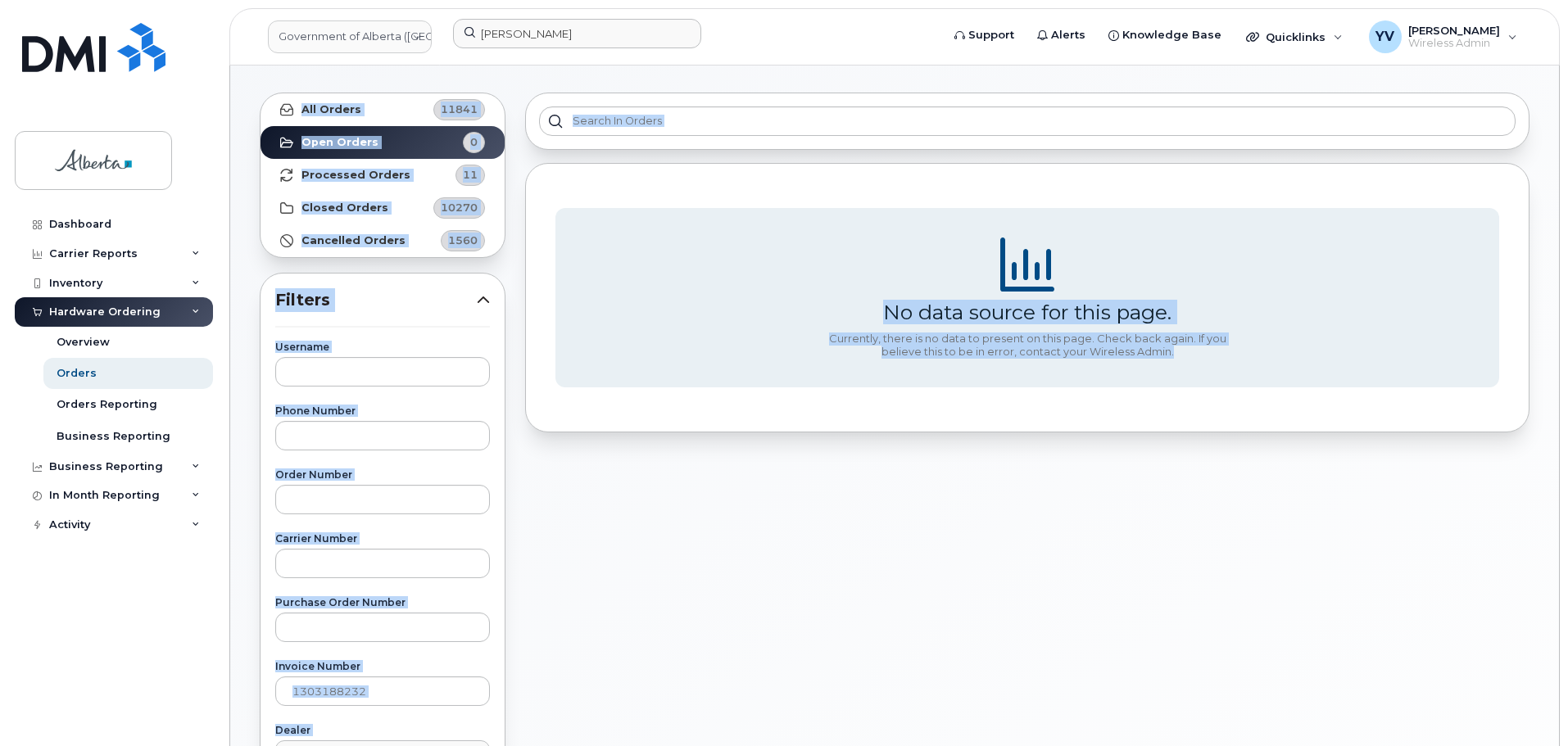
scroll to position [0, 0]
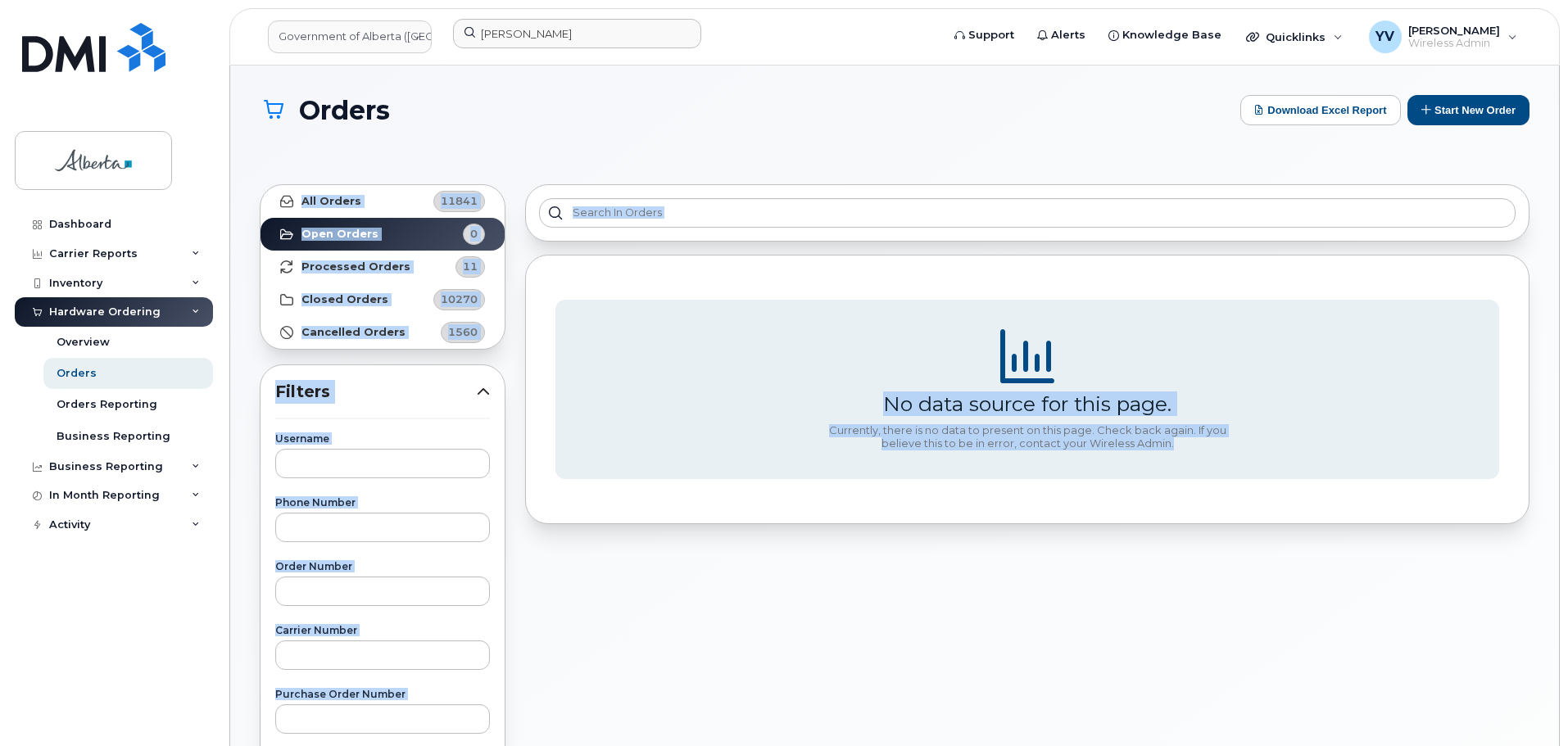
drag, startPoint x: 1567, startPoint y: 334, endPoint x: 503, endPoint y: 0, distance: 1115.2
click at [1484, 0] on html "Government of Alberta (GOA) Hanazan Fabilinia Support Alerts Knowledge Base Qui…" at bounding box center [784, 693] width 1568 height 1385
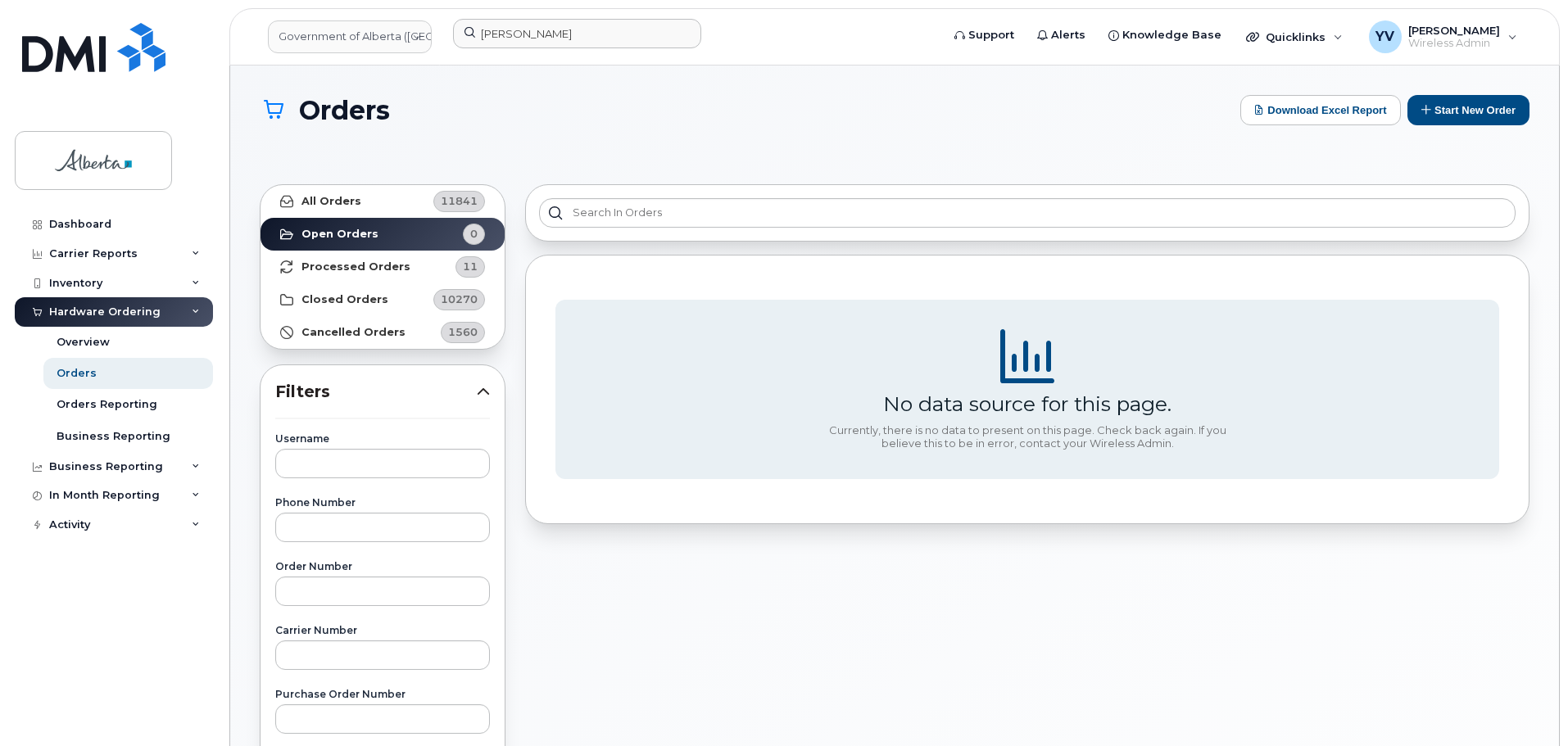
click at [636, 102] on h1 "Orders" at bounding box center [746, 110] width 972 height 29
click at [317, 195] on strong "All Orders" at bounding box center [331, 201] width 60 height 13
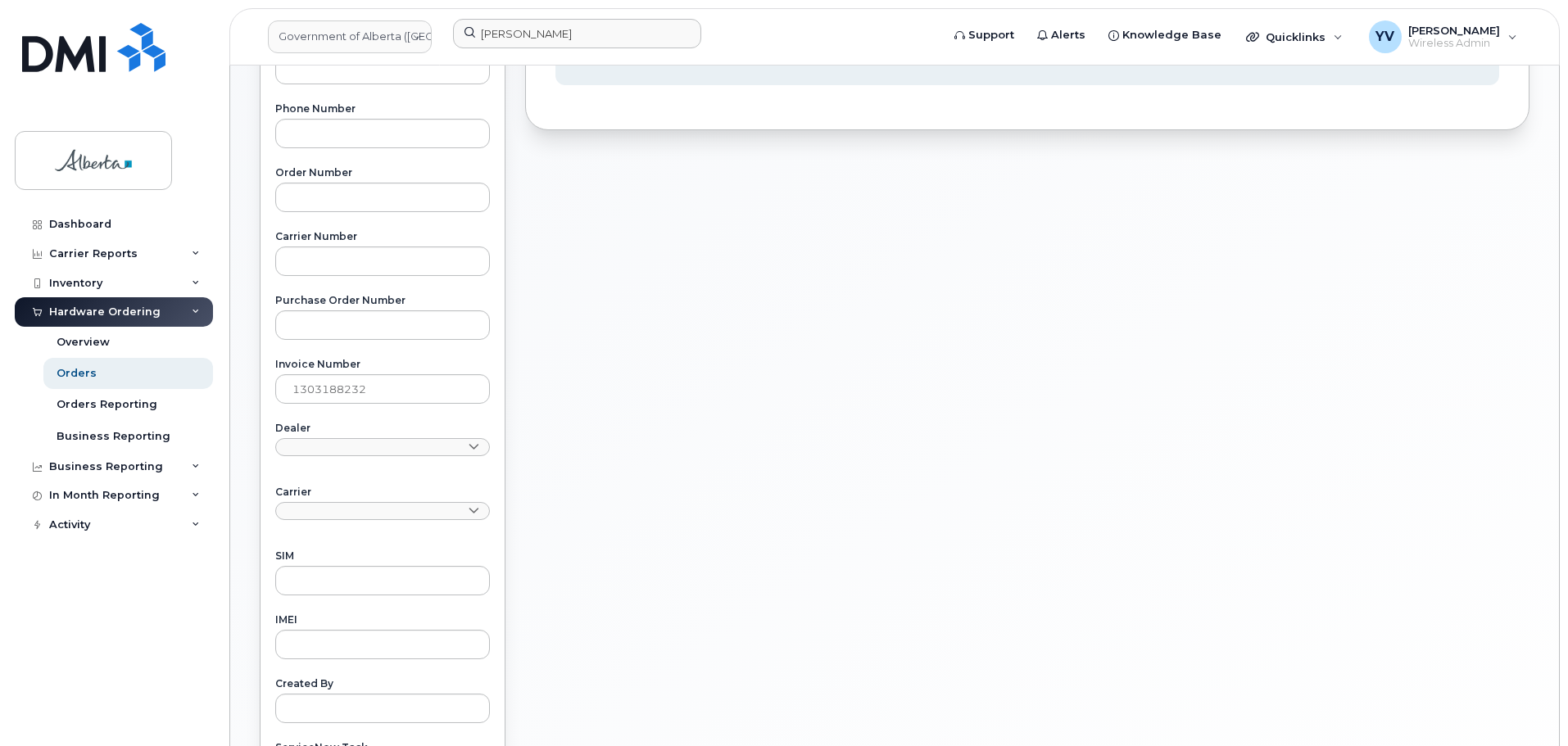
scroll to position [396, 0]
click at [199, 251] on icon at bounding box center [196, 254] width 8 height 8
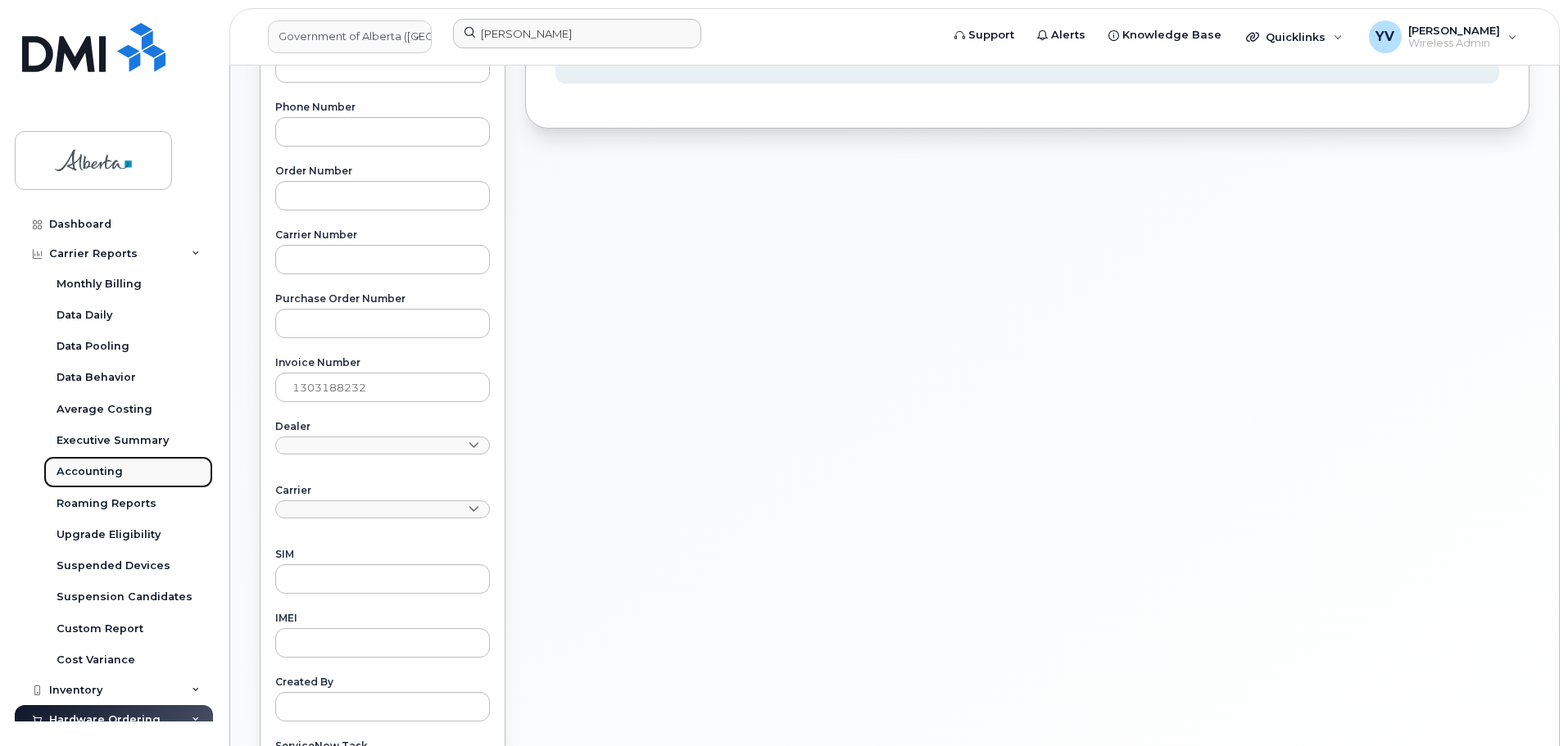
click at [84, 466] on div "Accounting" at bounding box center [89, 472] width 66 height 15
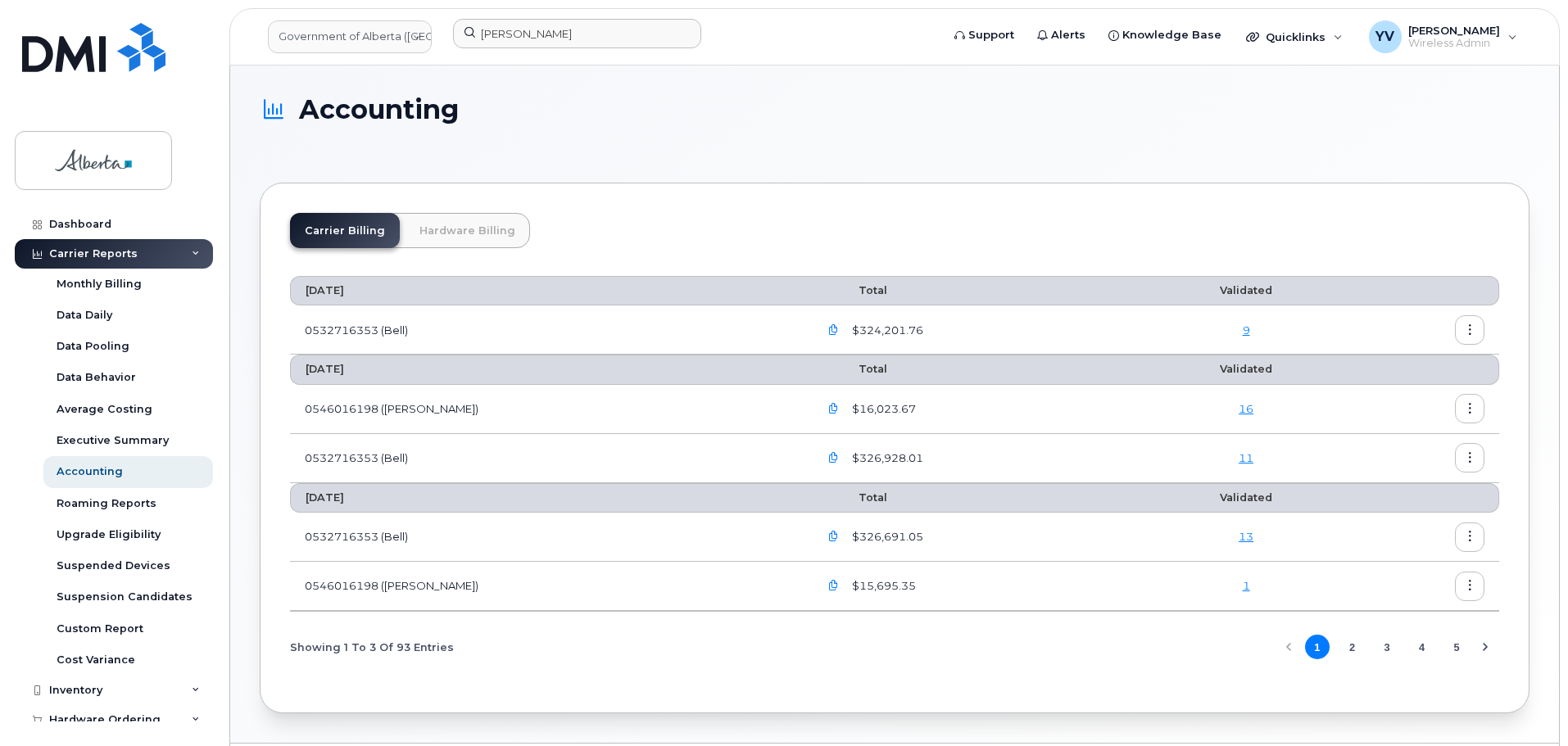
click at [466, 227] on link "Hardware Billing" at bounding box center [468, 231] width 125 height 35
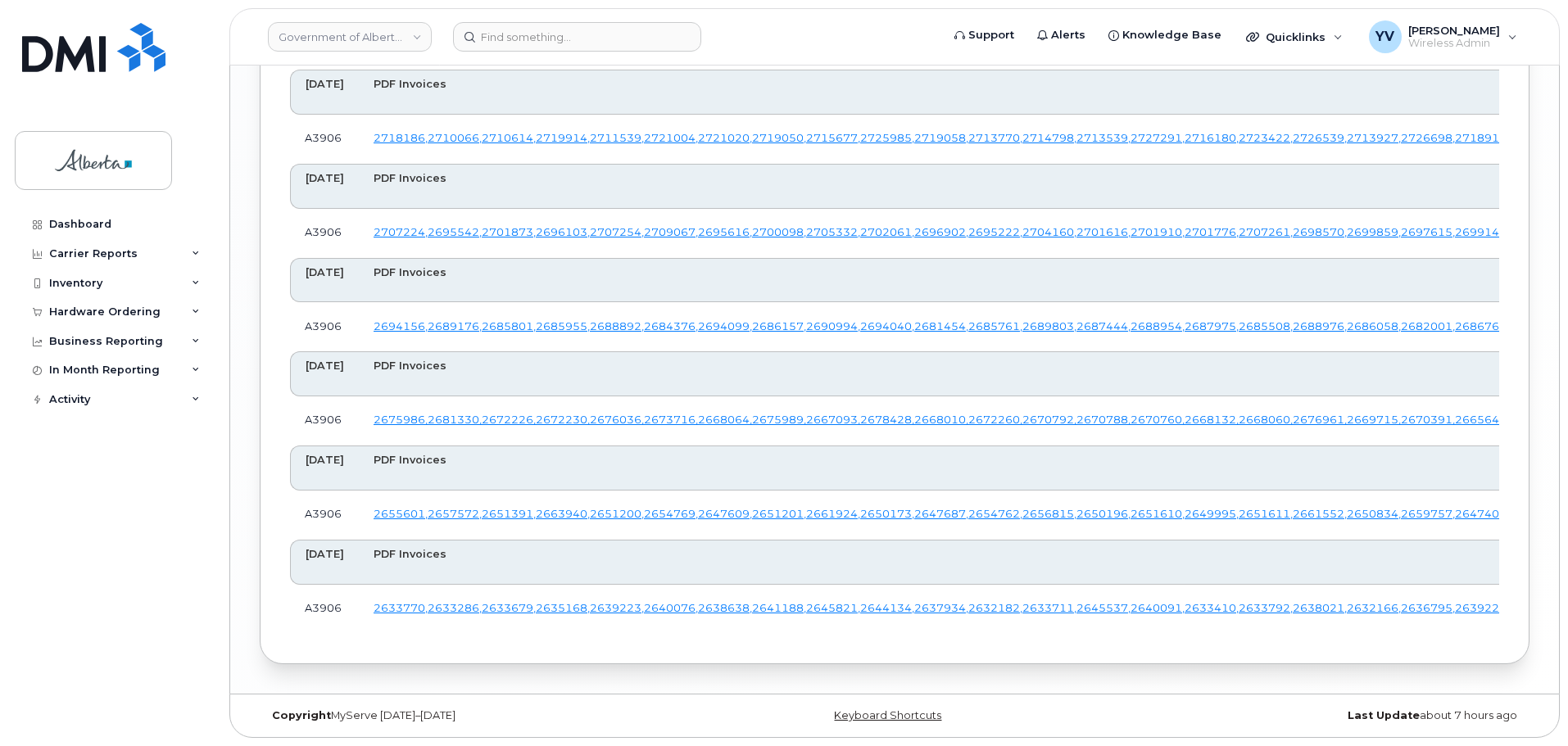
scroll to position [8466, 0]
click at [78, 309] on div "Hardware Ordering" at bounding box center [104, 312] width 112 height 13
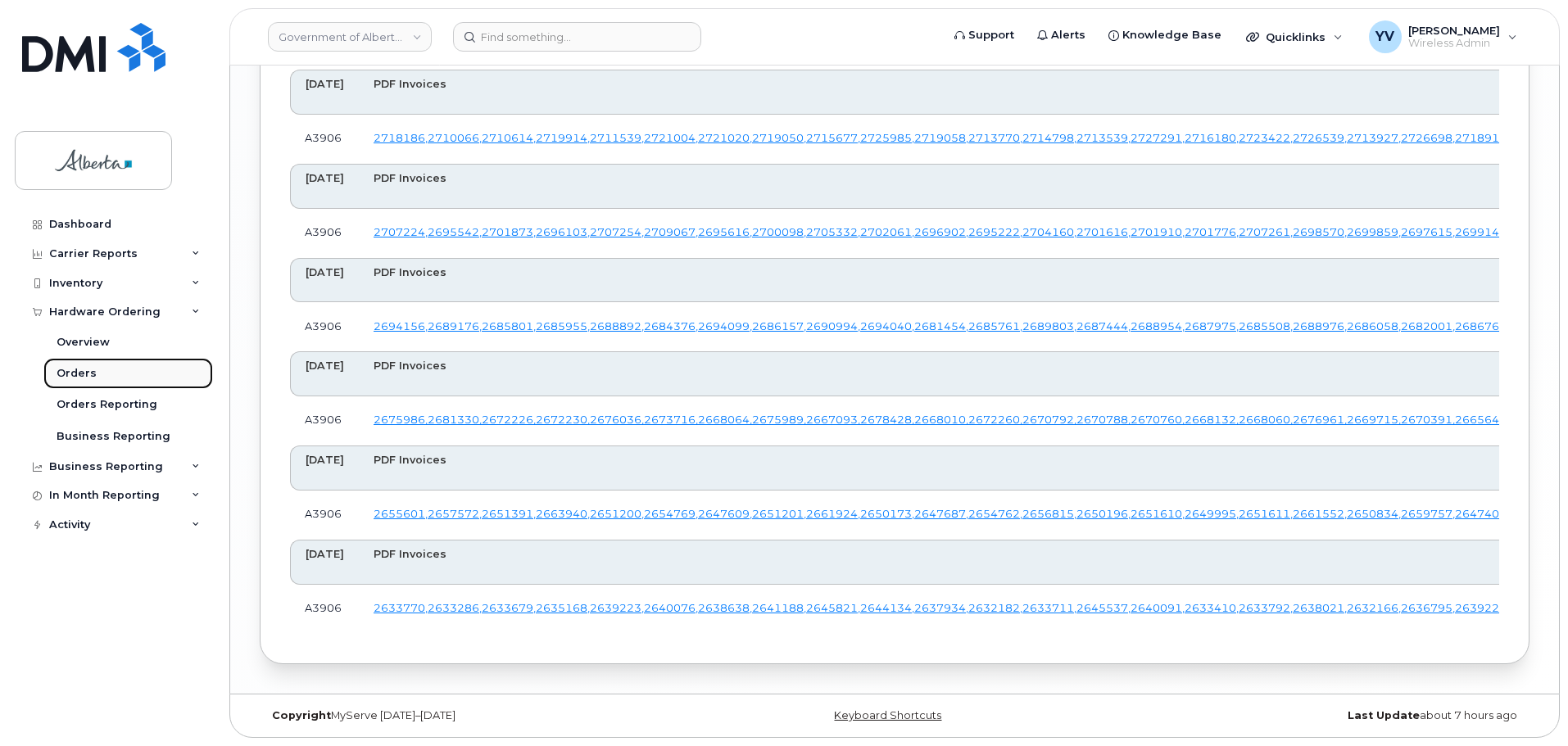
click at [77, 368] on div "Orders" at bounding box center [77, 373] width 41 height 15
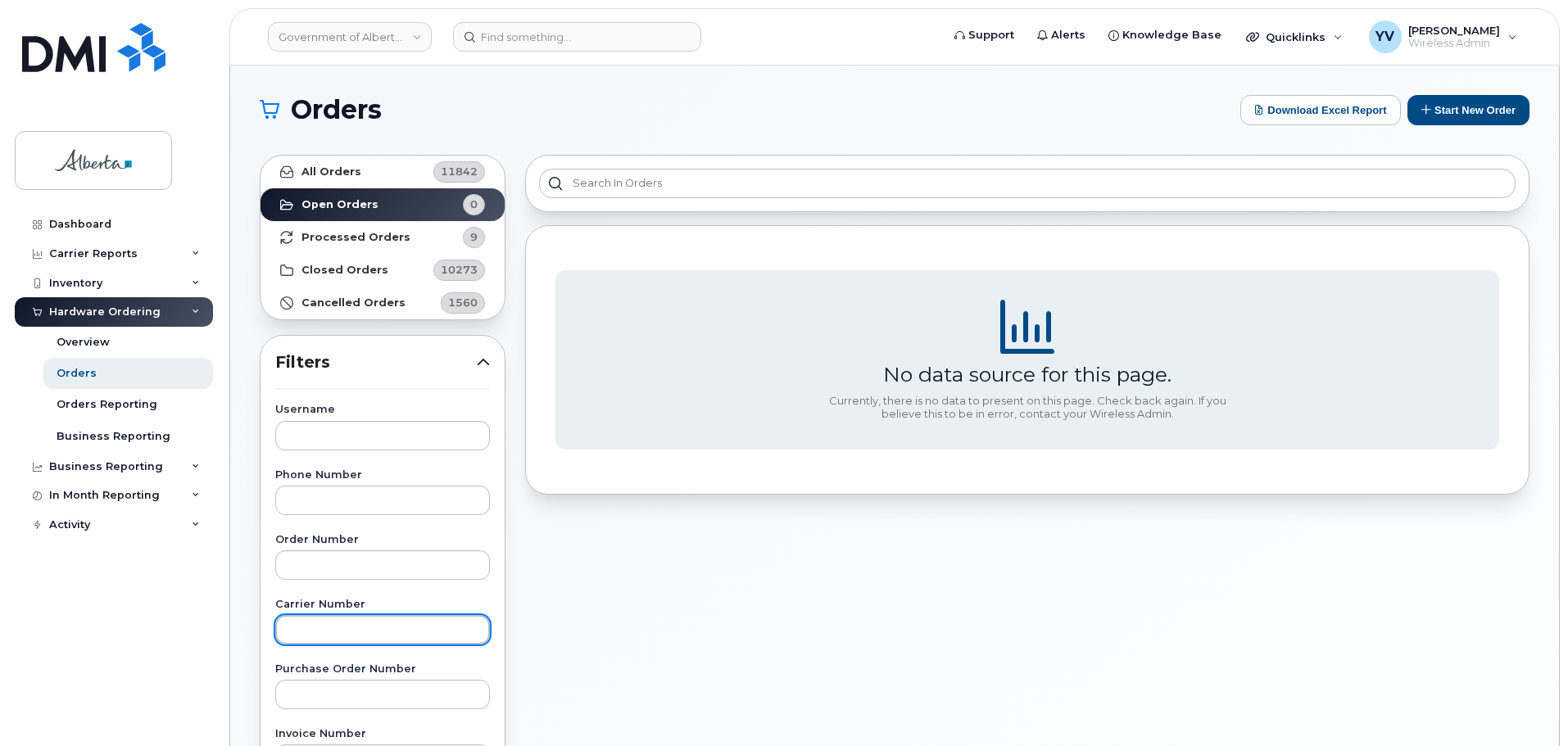
click at [315, 634] on input "text" at bounding box center [382, 630] width 215 height 30
paste input "2673589"
type input "2673589"
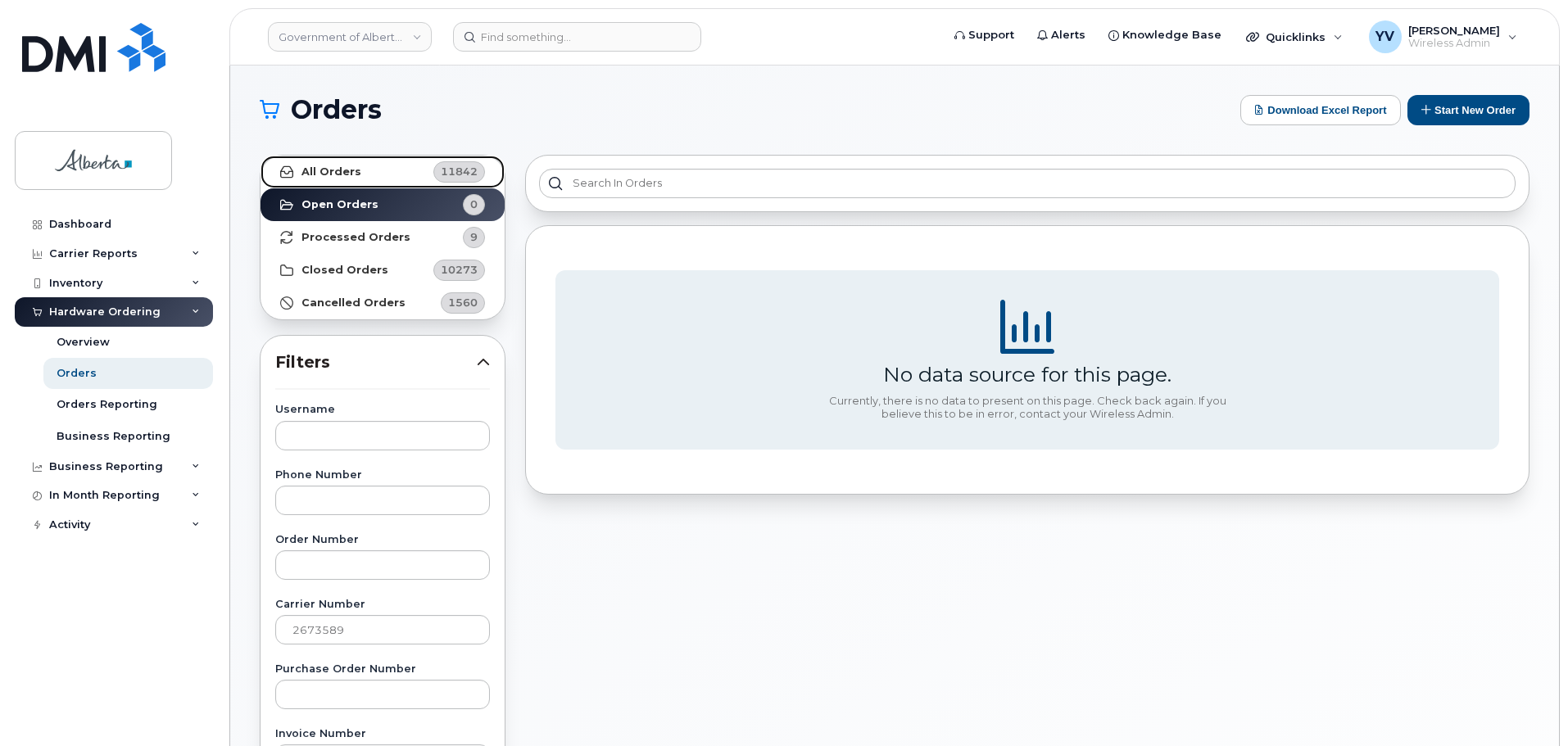
click at [321, 171] on strong "All Orders" at bounding box center [331, 172] width 60 height 13
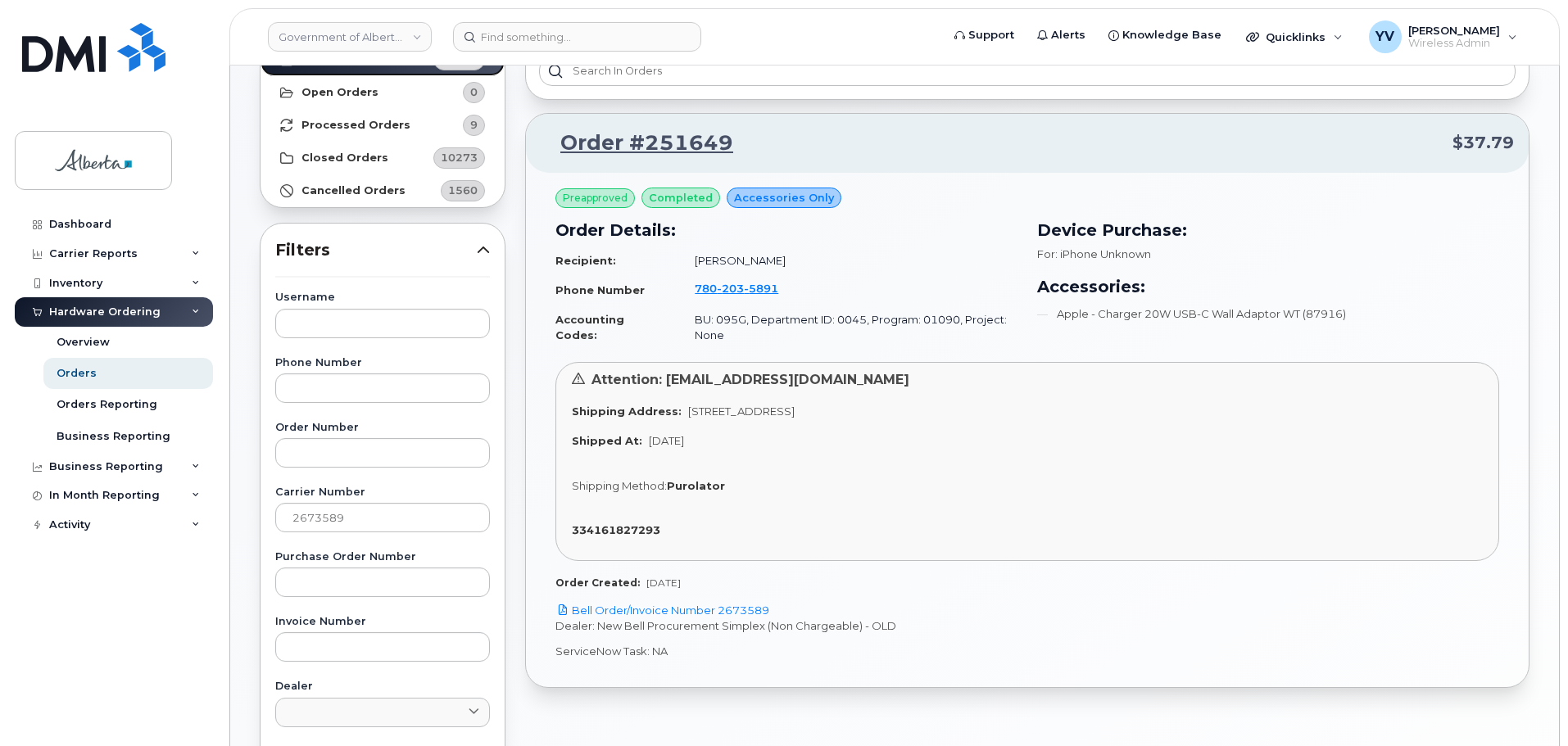
scroll to position [87, 0]
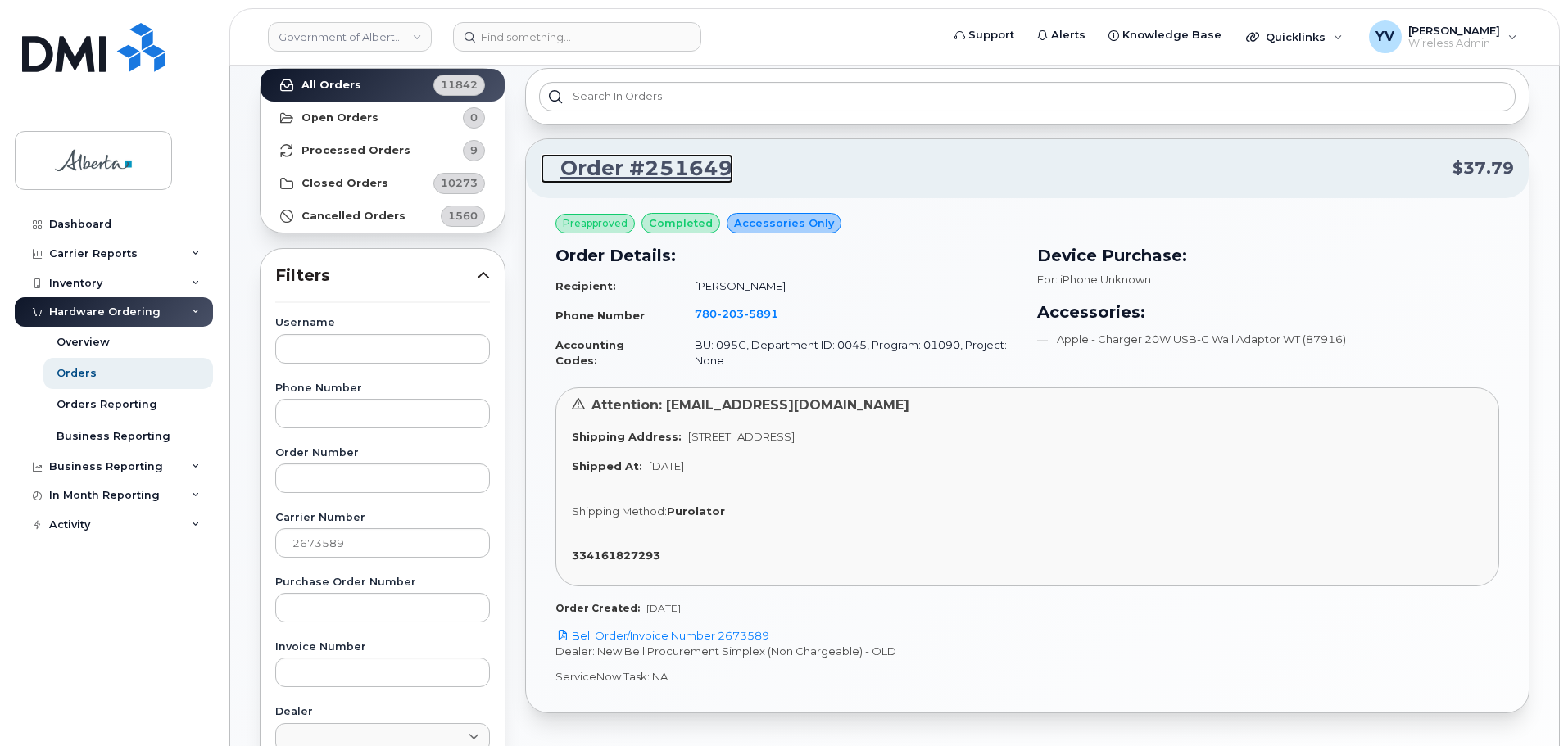
click at [689, 164] on link "Order #251649" at bounding box center [636, 169] width 193 height 30
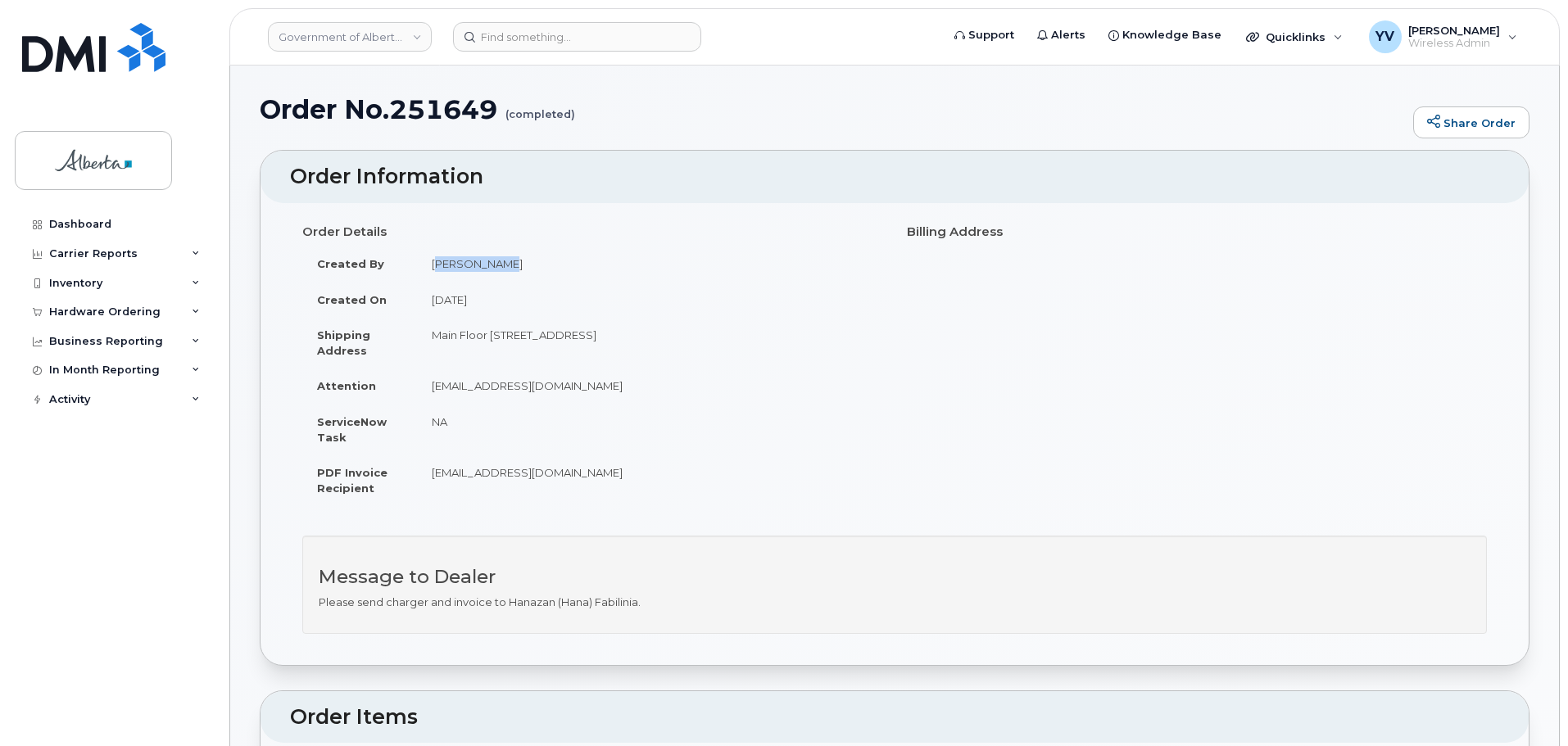
drag, startPoint x: 494, startPoint y: 265, endPoint x: 433, endPoint y: 271, distance: 61.3
click at [433, 271] on td "[PERSON_NAME]" at bounding box center [649, 263] width 465 height 36
copy td "[PERSON_NAME]"
click at [82, 306] on div "Hardware Ordering" at bounding box center [104, 312] width 112 height 13
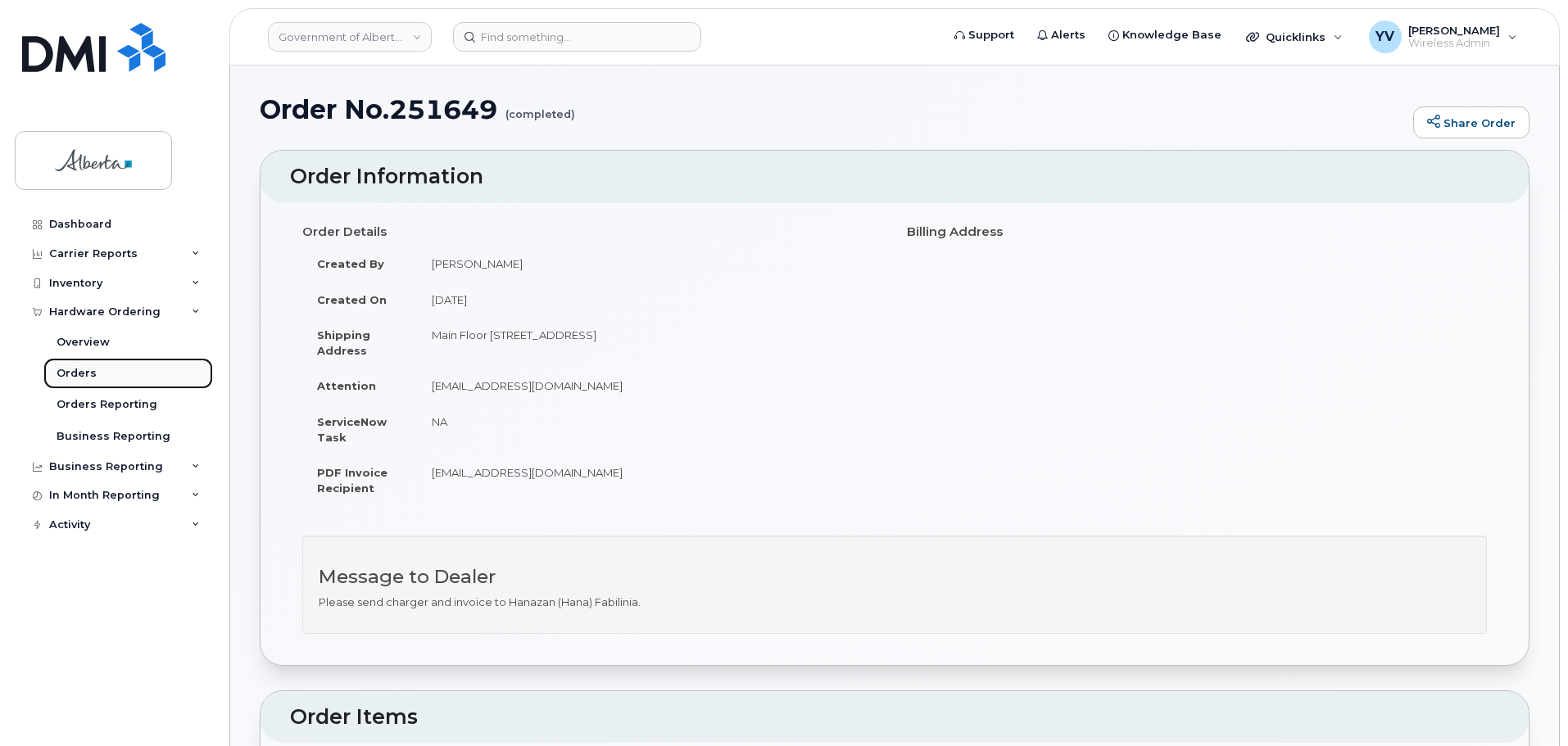
click at [73, 362] on link "Orders" at bounding box center [128, 373] width 170 height 31
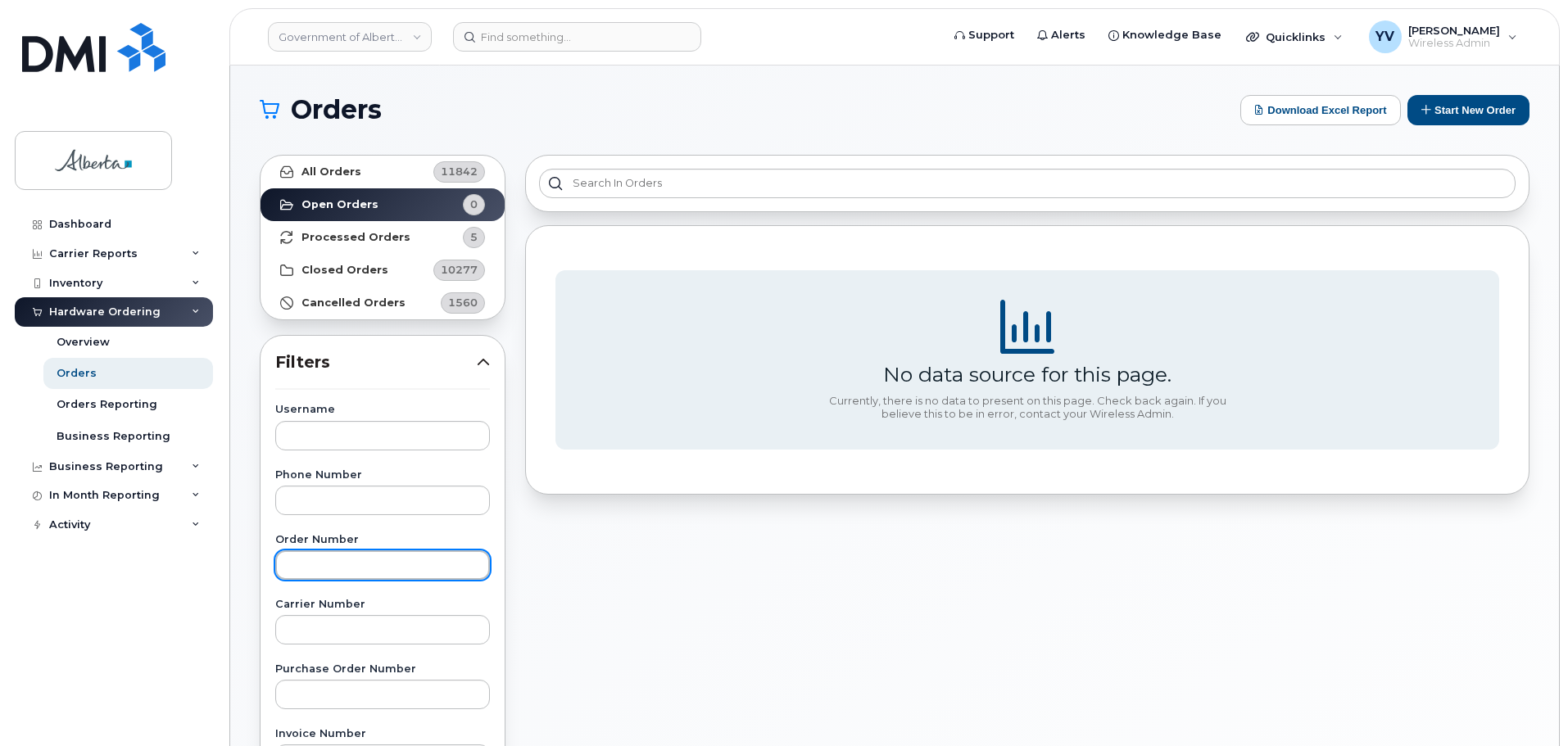
click at [307, 558] on input "text" at bounding box center [382, 565] width 215 height 30
paste input "5873409410"
type input "5873409410"
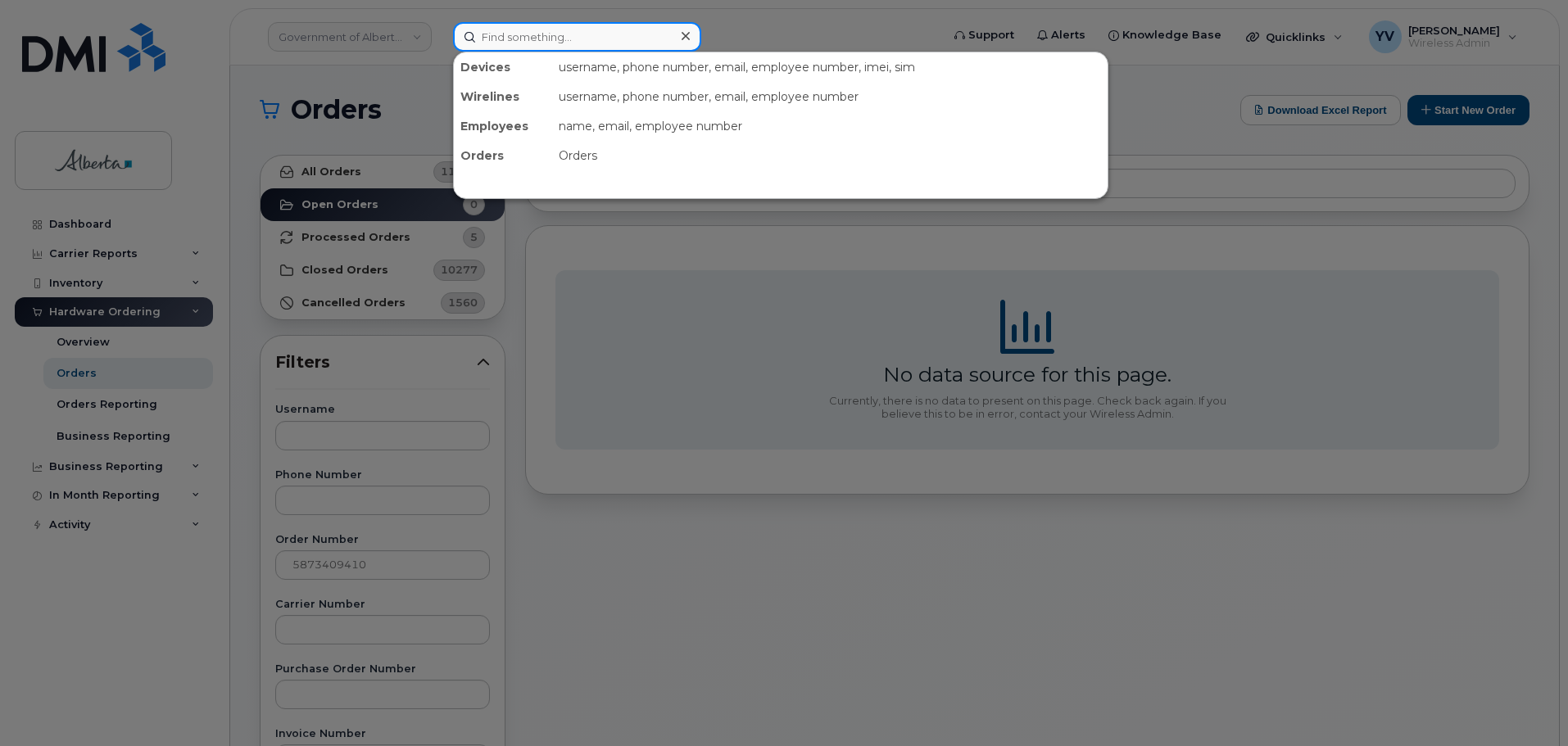
click at [487, 38] on input at bounding box center [576, 37] width 248 height 30
paste input "5873409410"
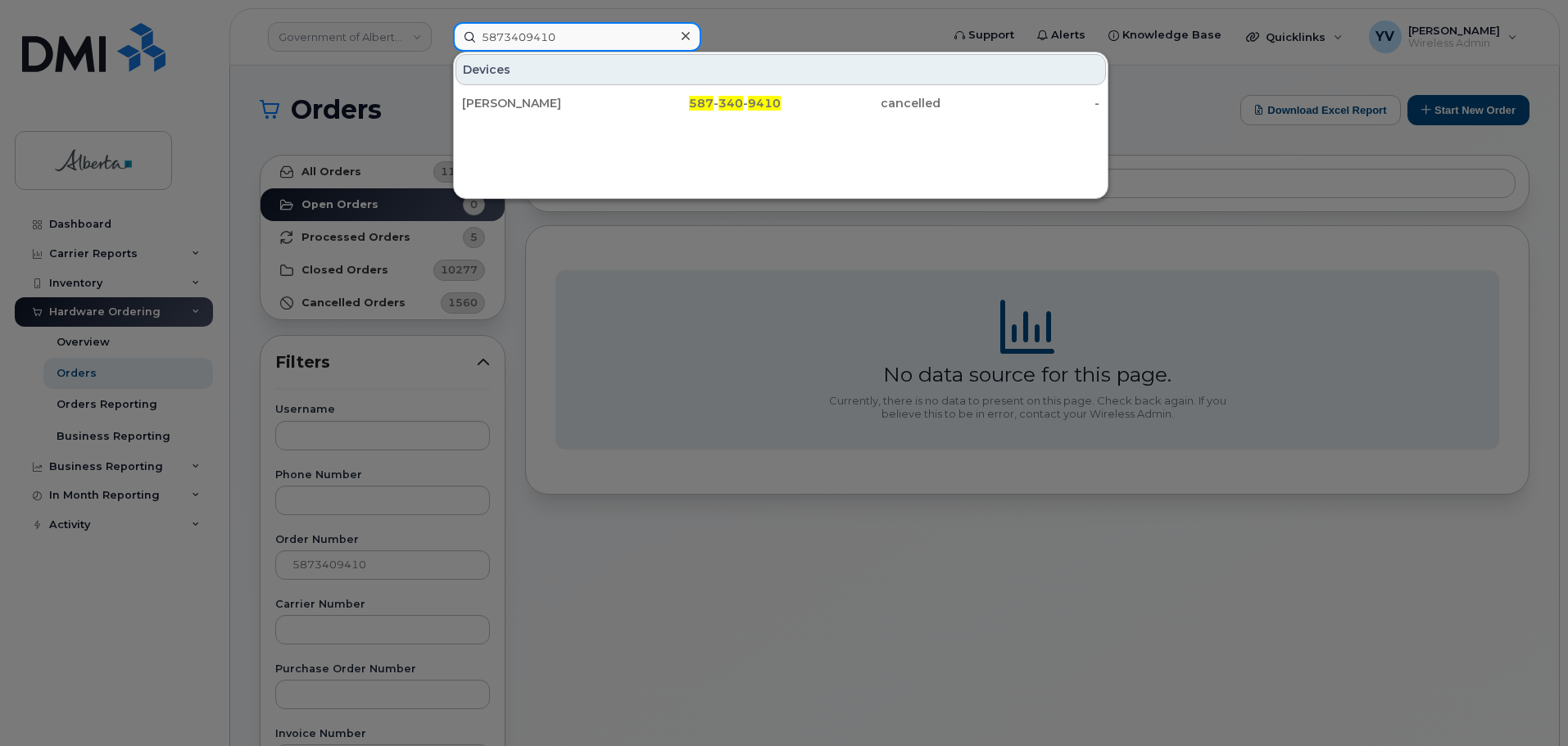
type input "5873409410"
drag, startPoint x: 382, startPoint y: 559, endPoint x: 263, endPoint y: 570, distance: 119.5
click at [263, 570] on div at bounding box center [784, 373] width 1568 height 746
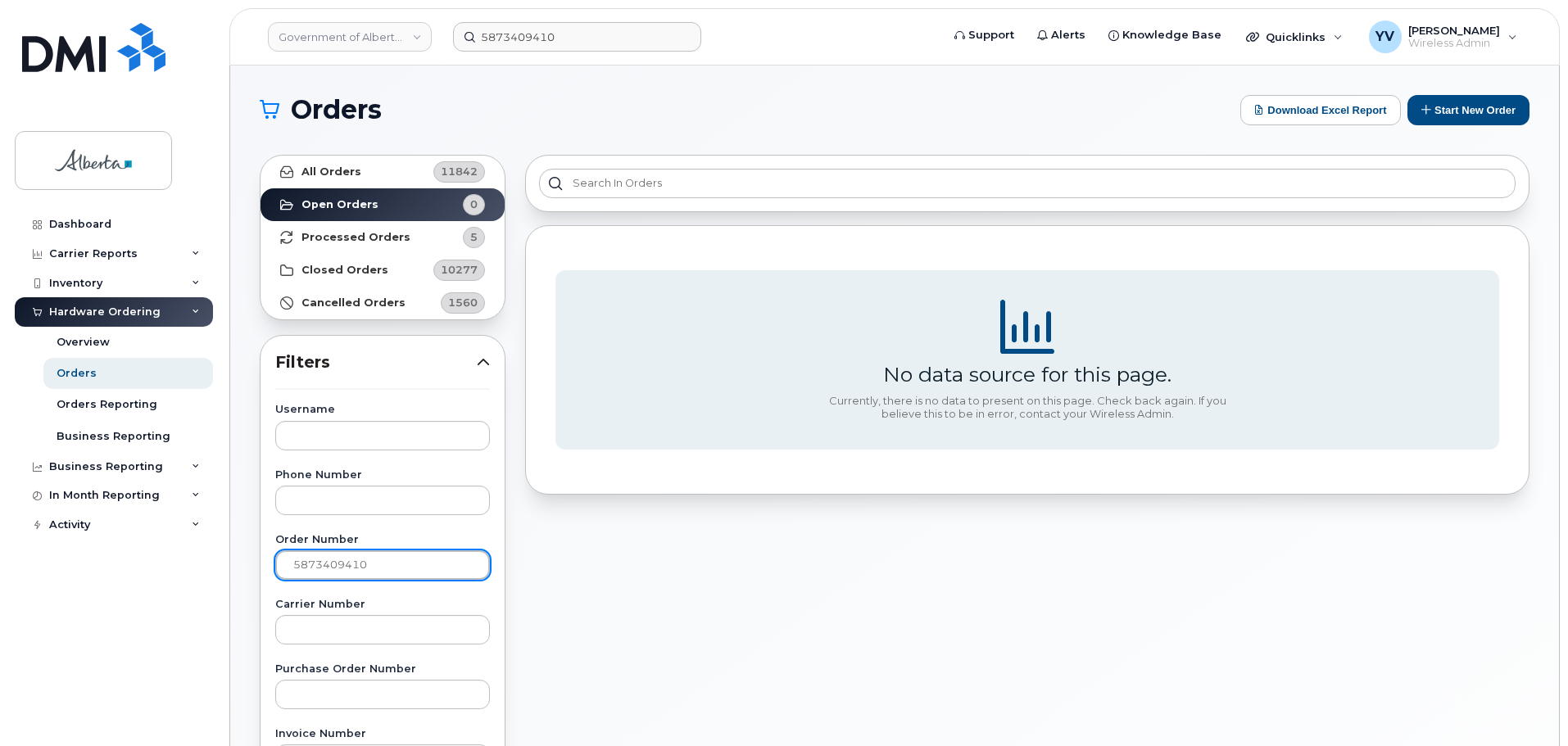
drag, startPoint x: 374, startPoint y: 570, endPoint x: 208, endPoint y: 569, distance: 166.0
click at [231, 569] on div "Government of [GEOGRAPHIC_DATA] ([GEOGRAPHIC_DATA]) 5873409410 Support Alerts K…" at bounding box center [895, 690] width 1329 height 1249
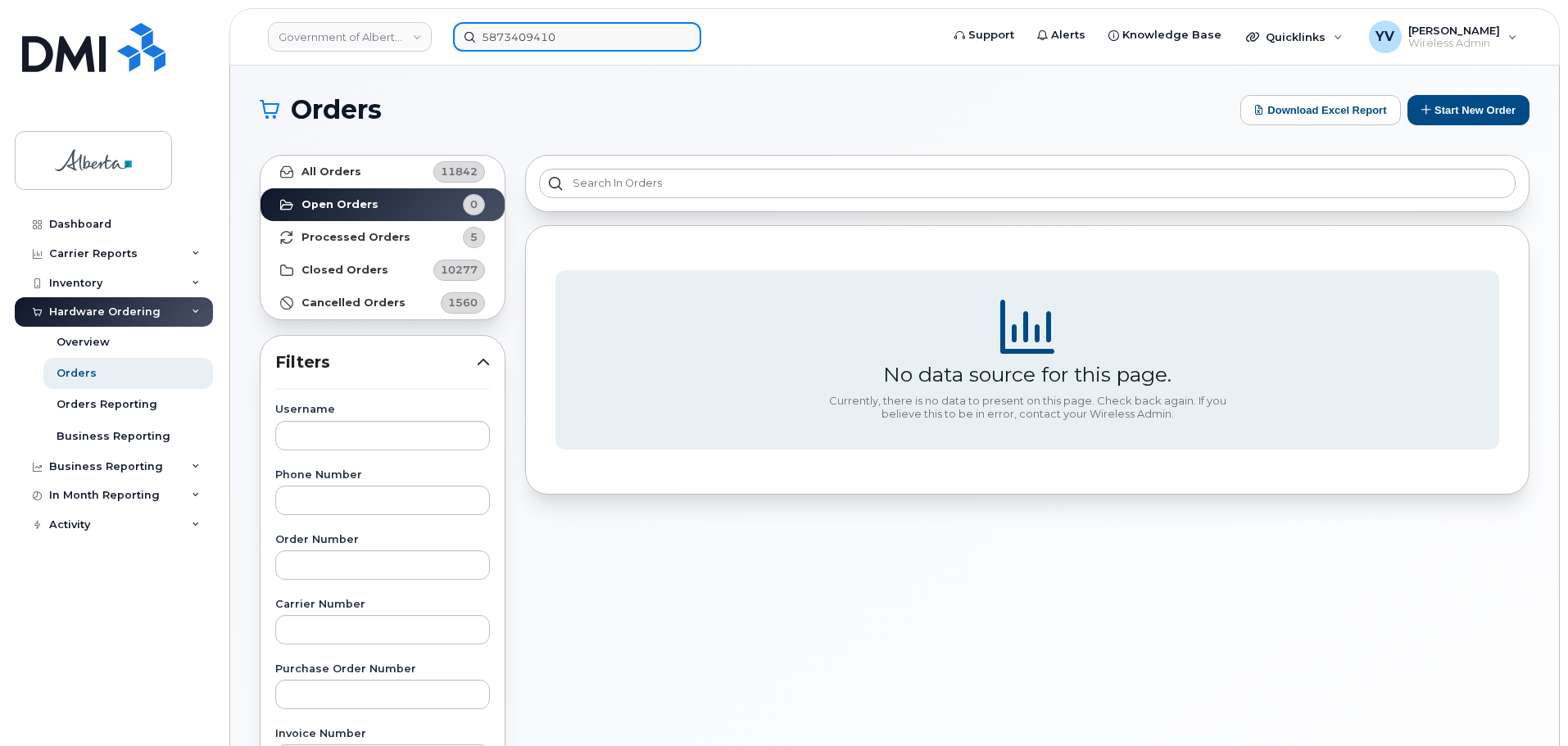
click at [582, 33] on input "5873409410" at bounding box center [576, 37] width 248 height 30
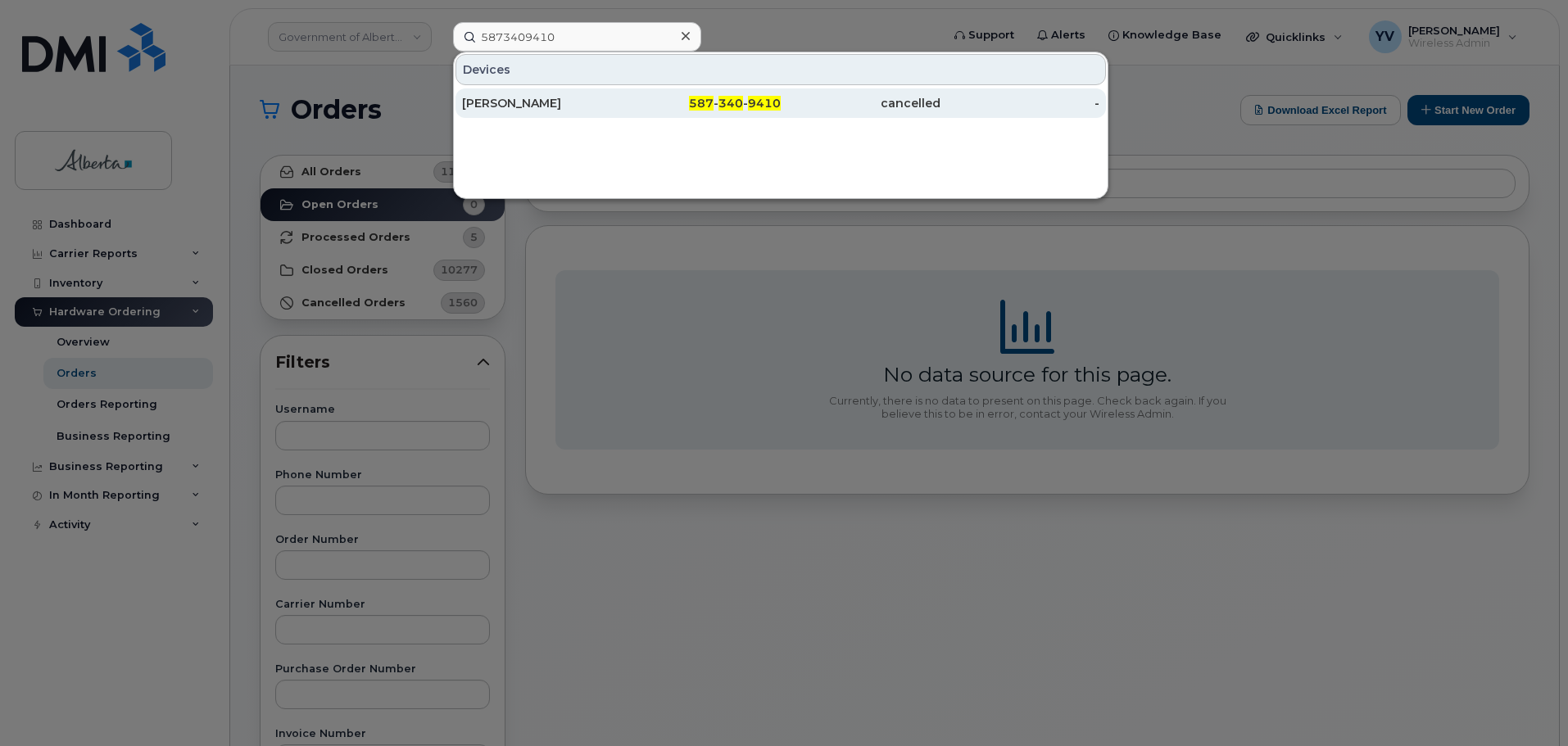
click at [753, 91] on div "587 - 340 - 9410" at bounding box center [701, 103] width 160 height 30
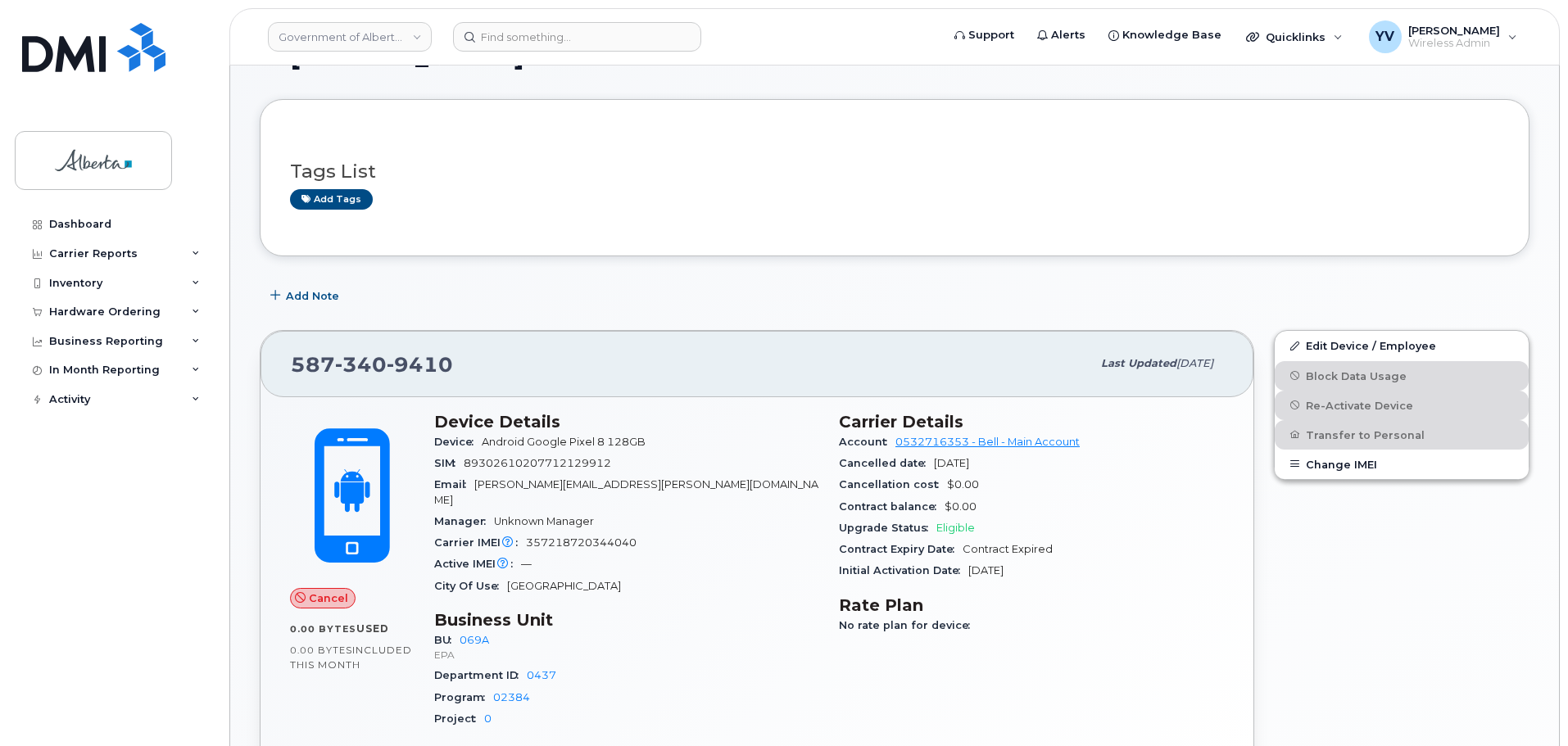
scroll to position [211, 0]
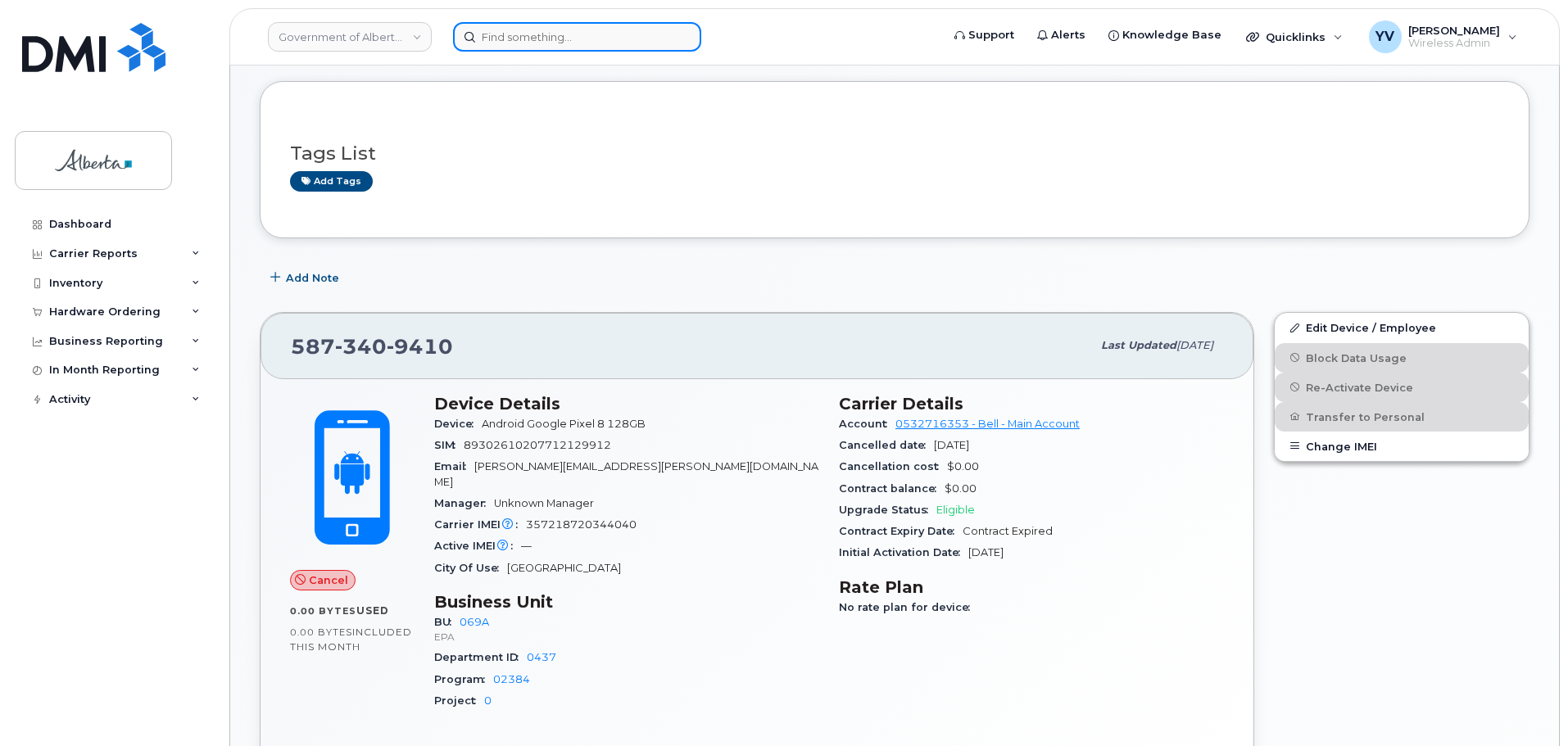
click at [493, 32] on input at bounding box center [576, 37] width 248 height 30
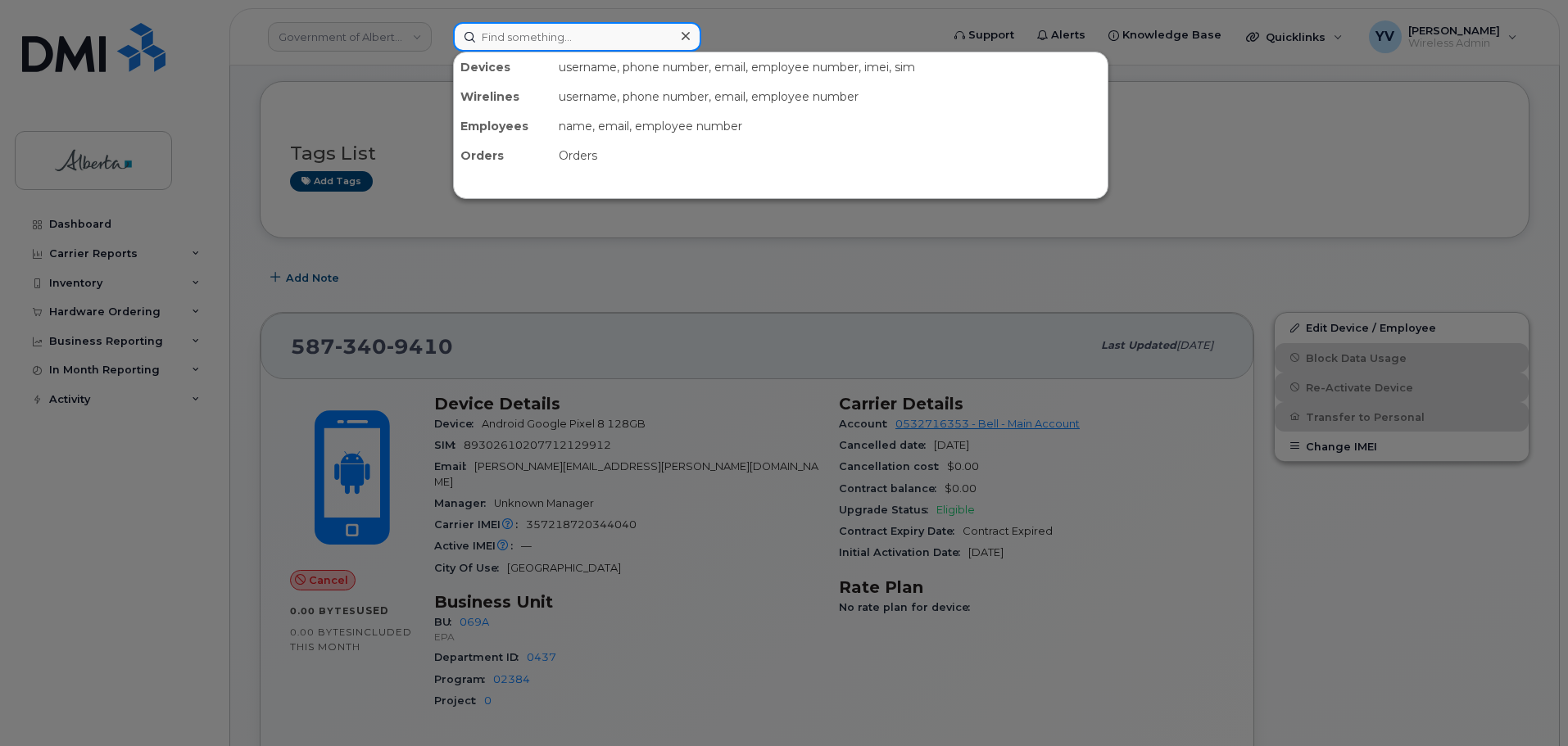
paste input "7809332279"
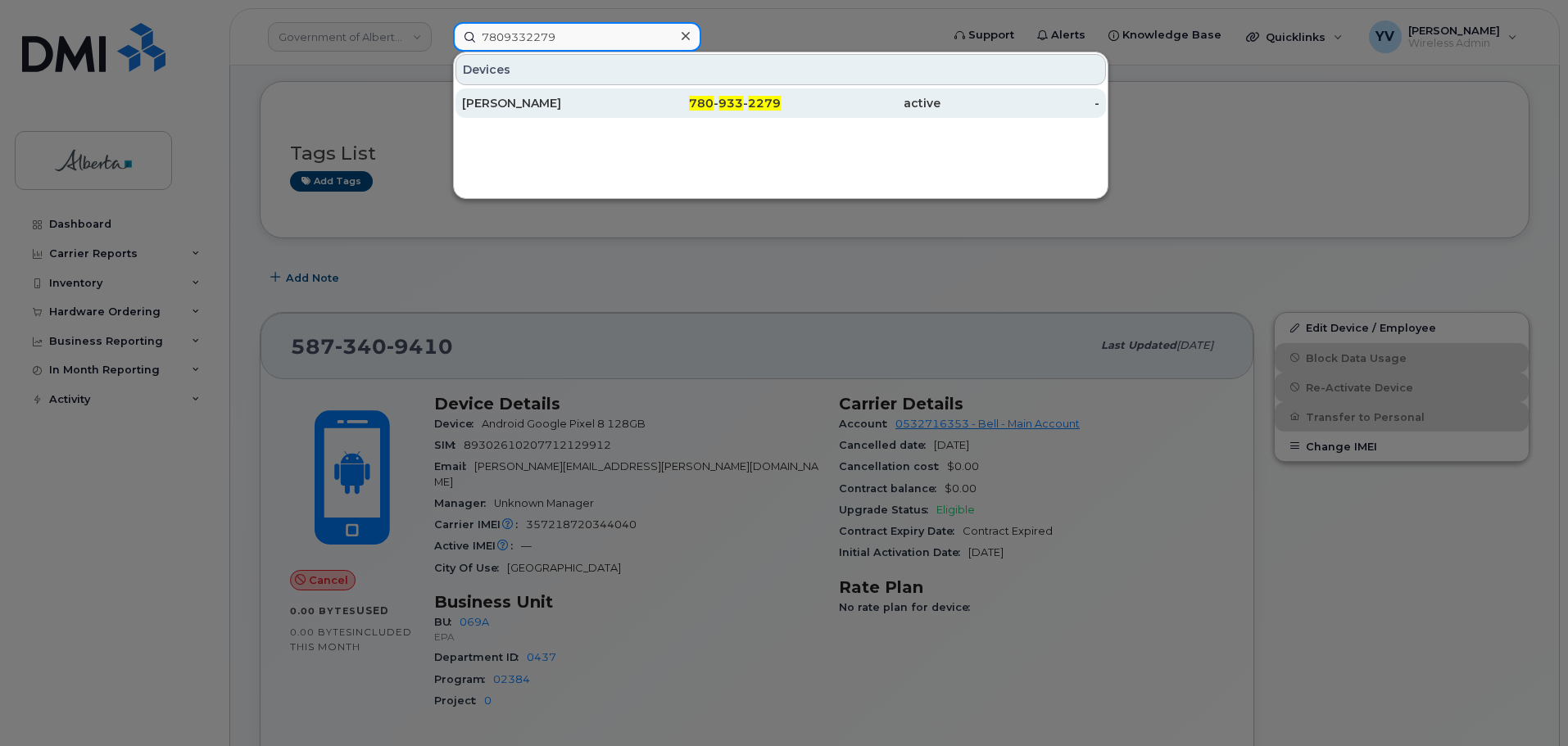
type input "7809332279"
click at [742, 101] on span "933" at bounding box center [731, 103] width 25 height 15
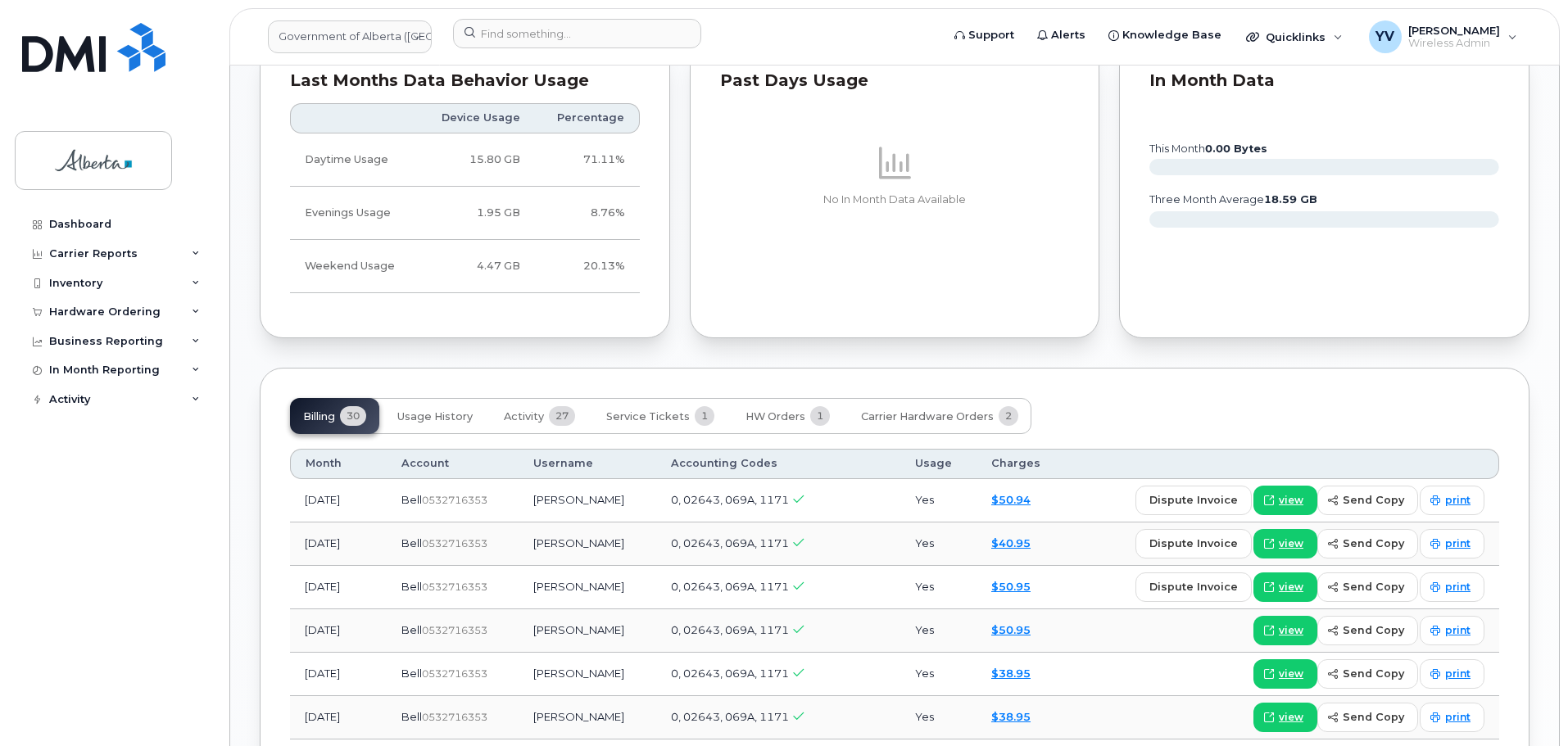
scroll to position [1106, 0]
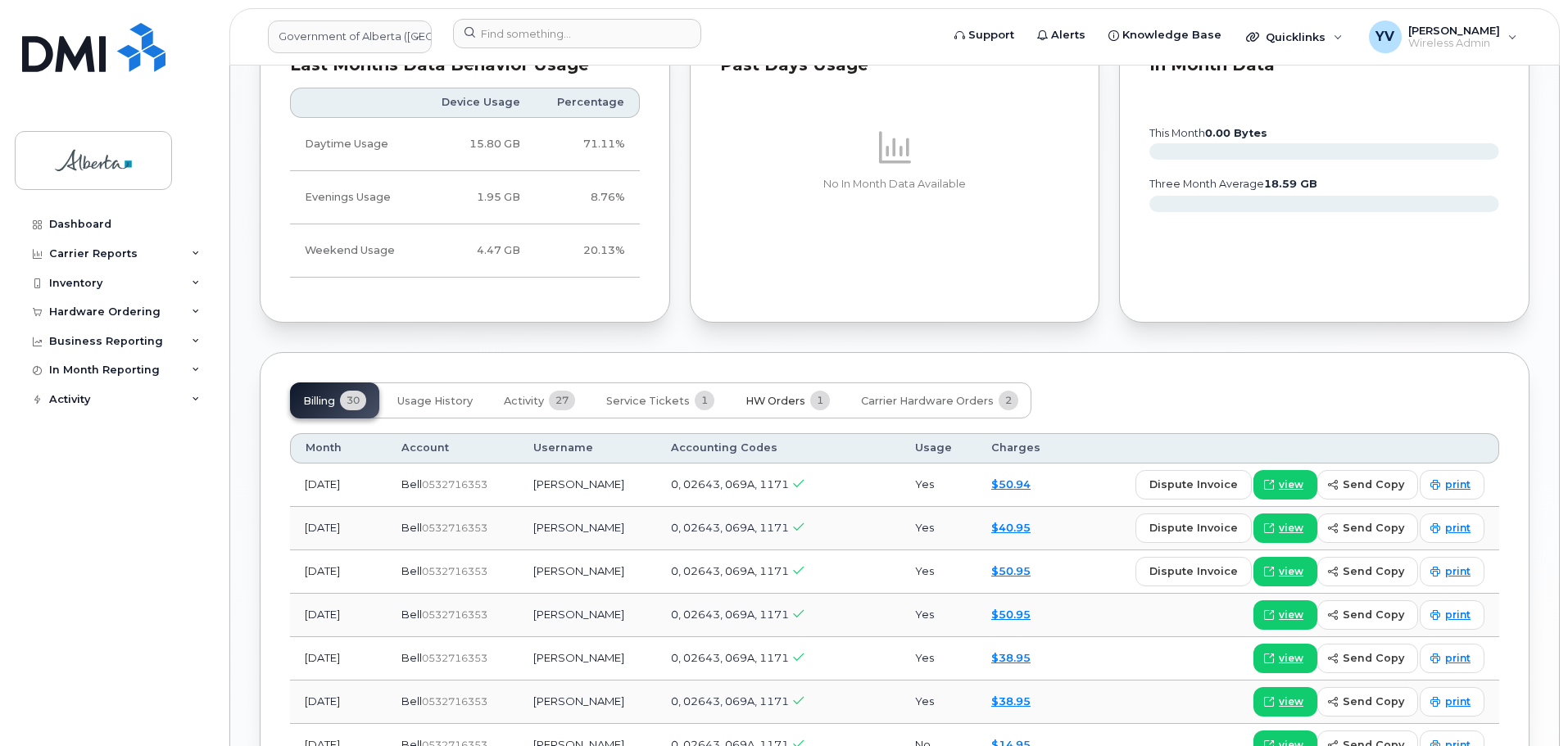
click at [772, 395] on span "HW Orders" at bounding box center [775, 401] width 60 height 13
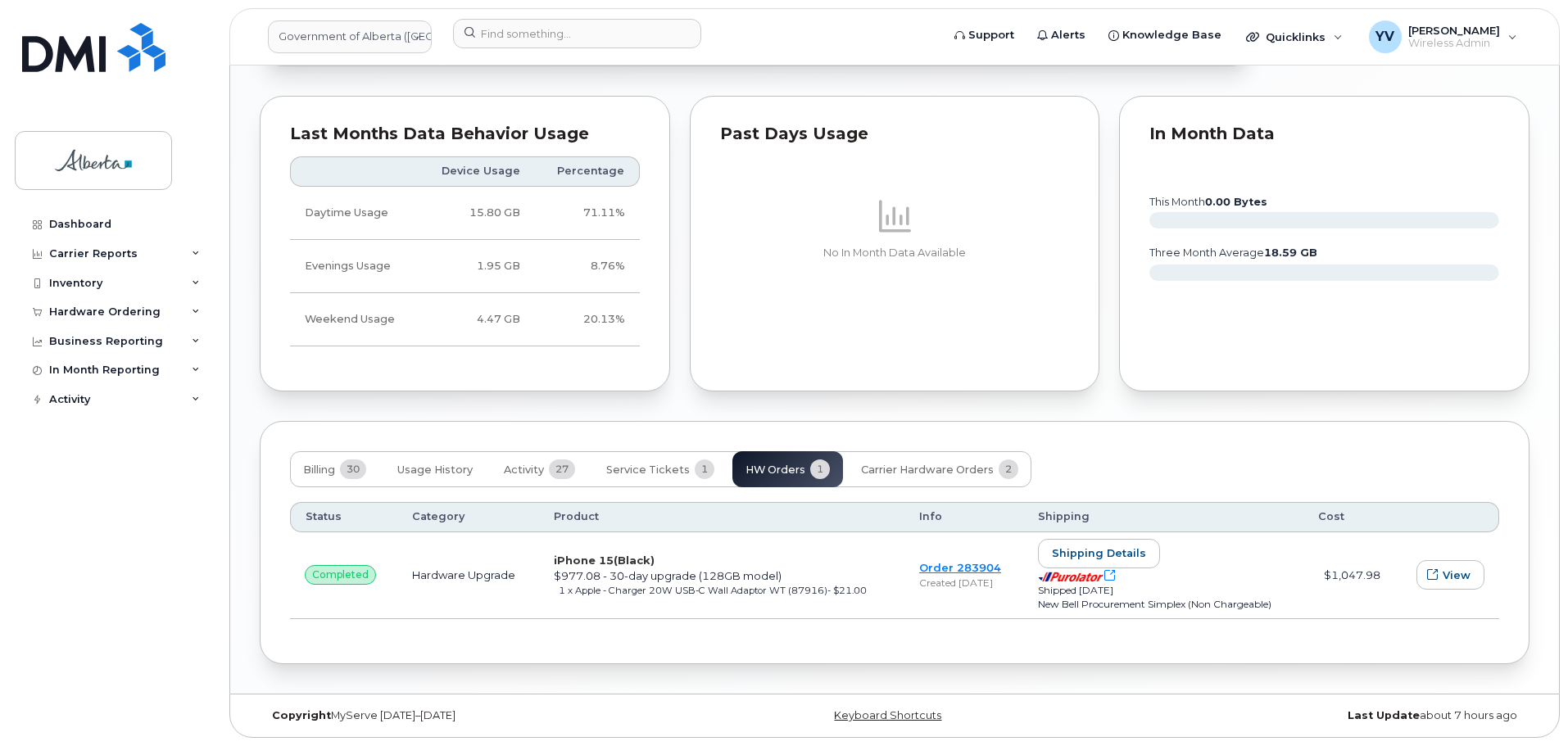
scroll to position [1022, 0]
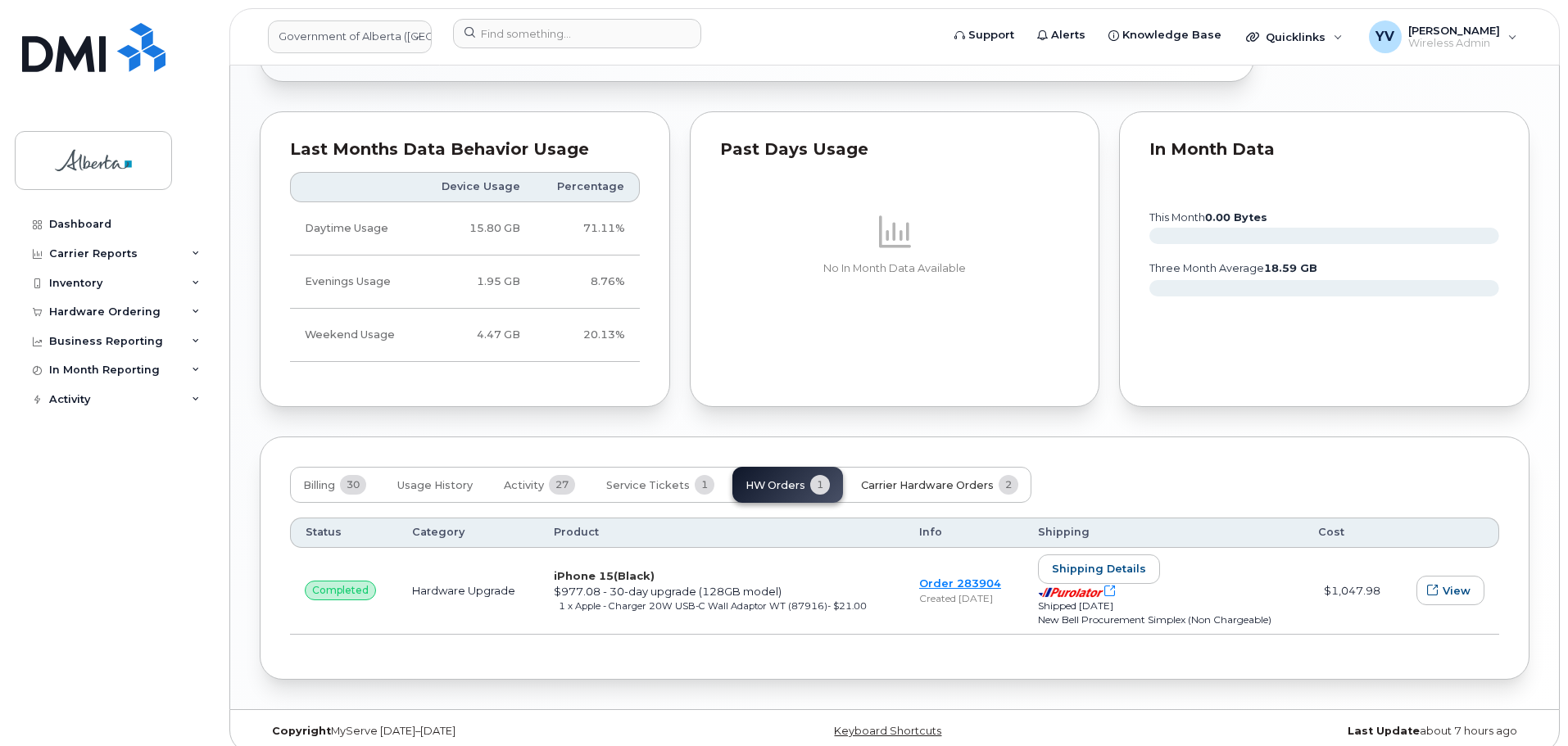
click at [936, 480] on span "Carrier Hardware Orders" at bounding box center [927, 486] width 133 height 13
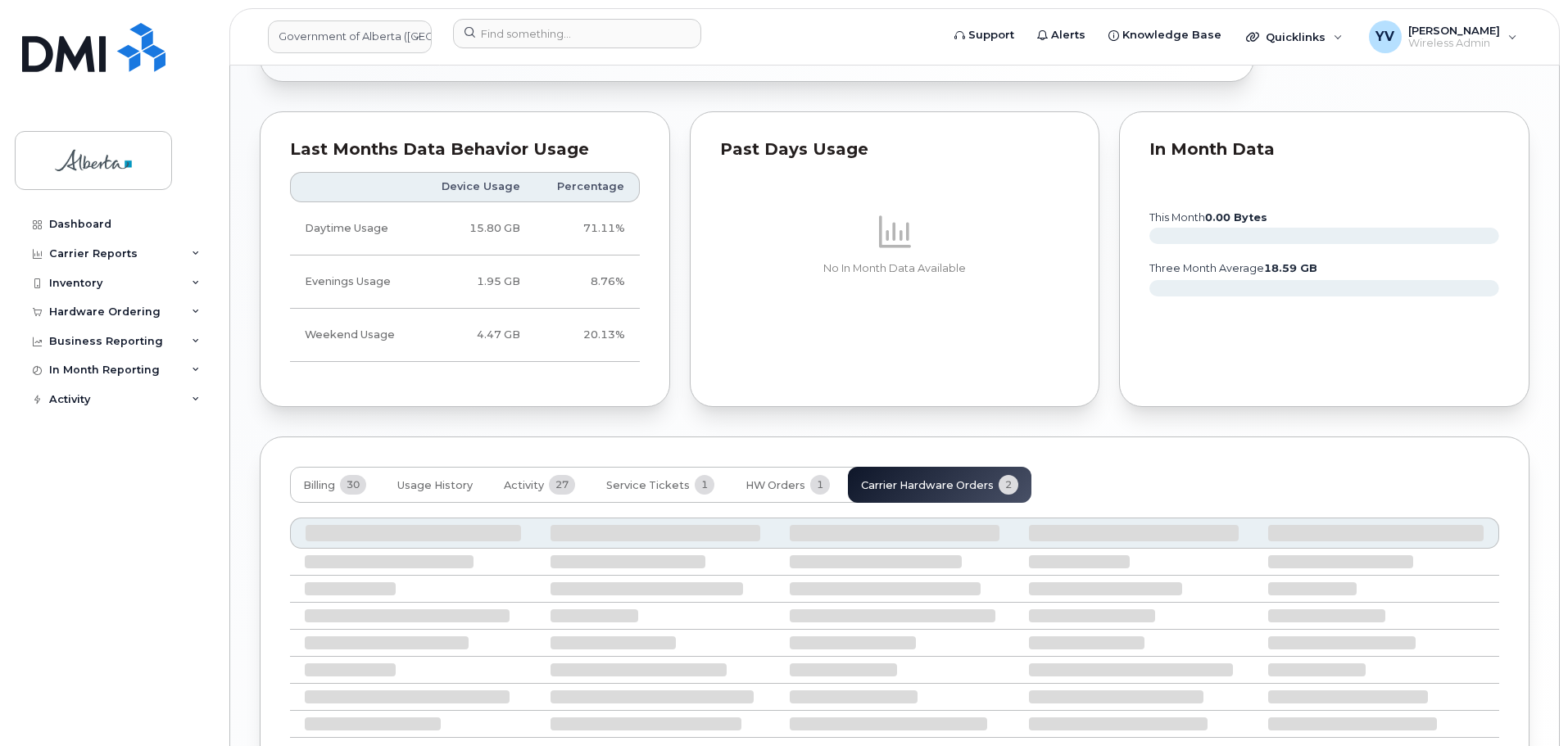
scroll to position [993, 0]
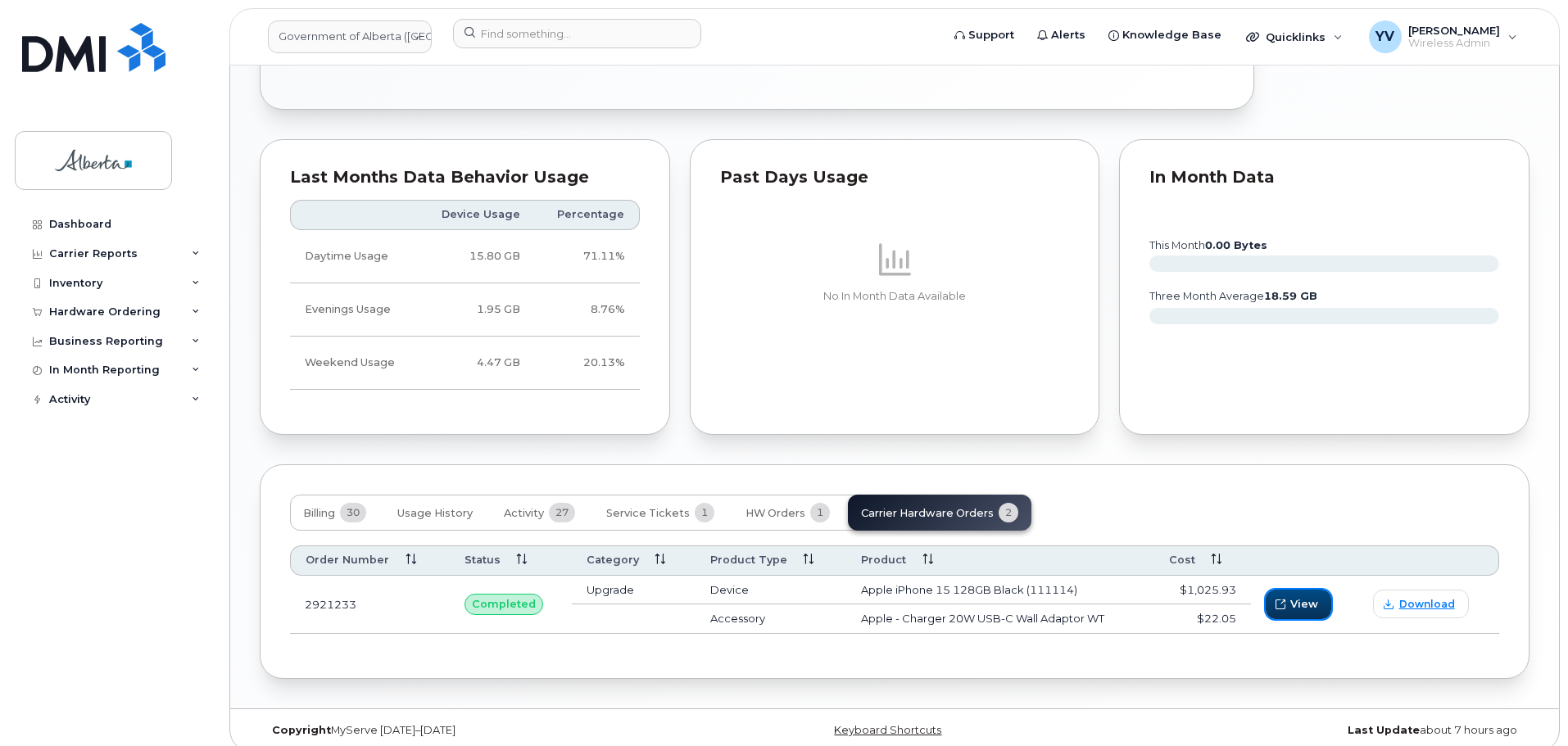
click at [1305, 597] on span "View" at bounding box center [1304, 604] width 28 height 16
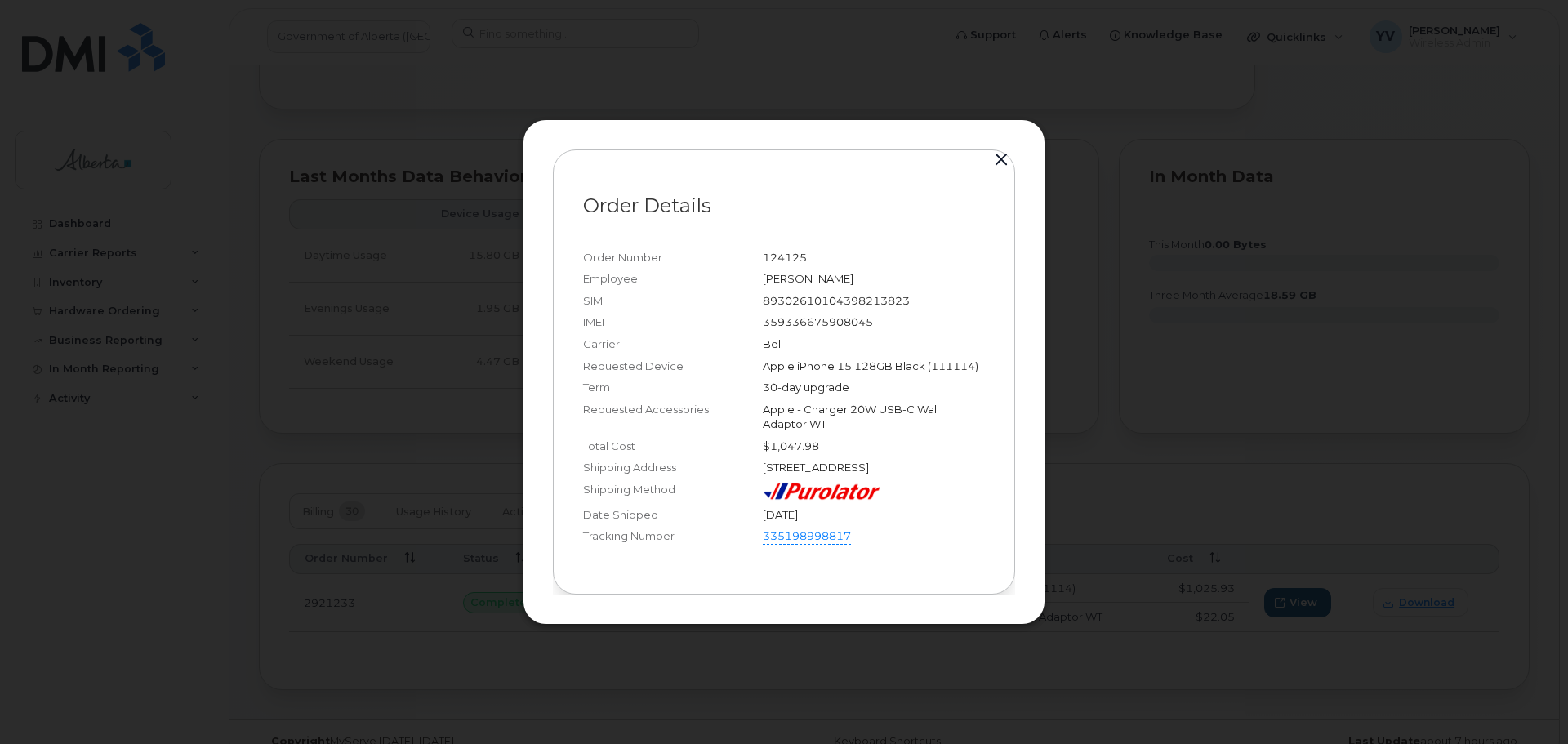
click at [1000, 150] on button "button" at bounding box center [1001, 160] width 25 height 23
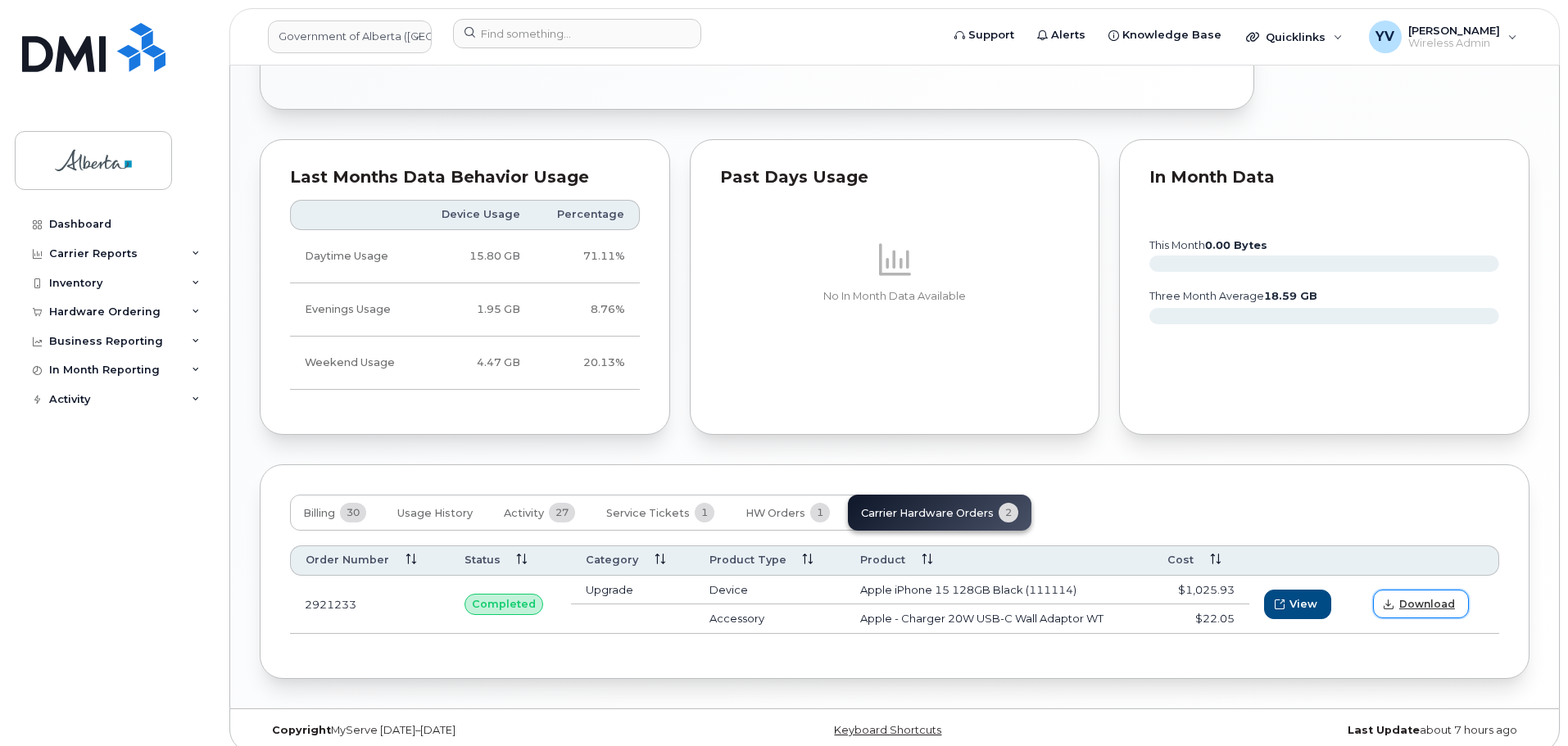
click at [1436, 597] on span "Download" at bounding box center [1427, 604] width 55 height 15
click at [779, 507] on span "HW Orders" at bounding box center [775, 514] width 60 height 13
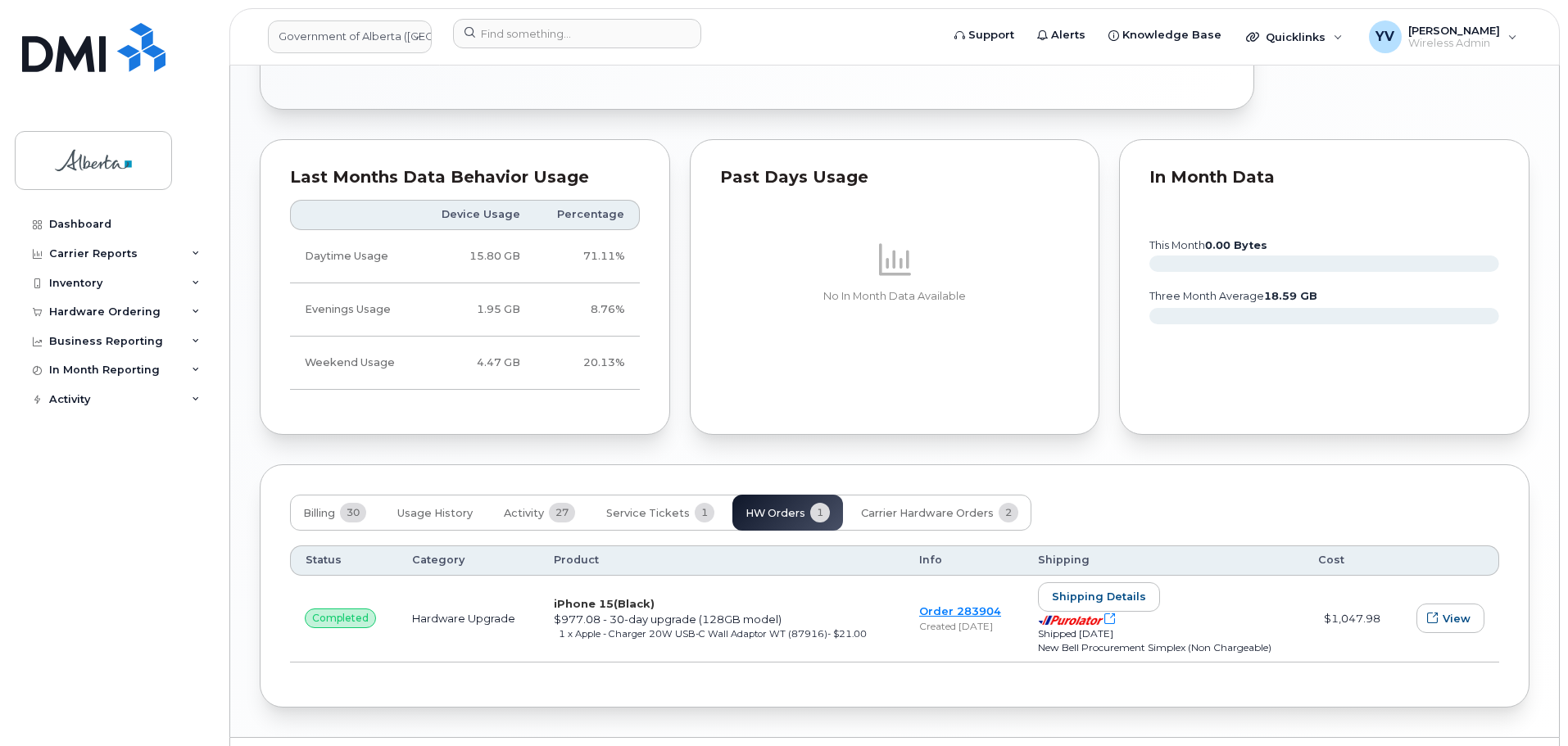
scroll to position [0, 0]
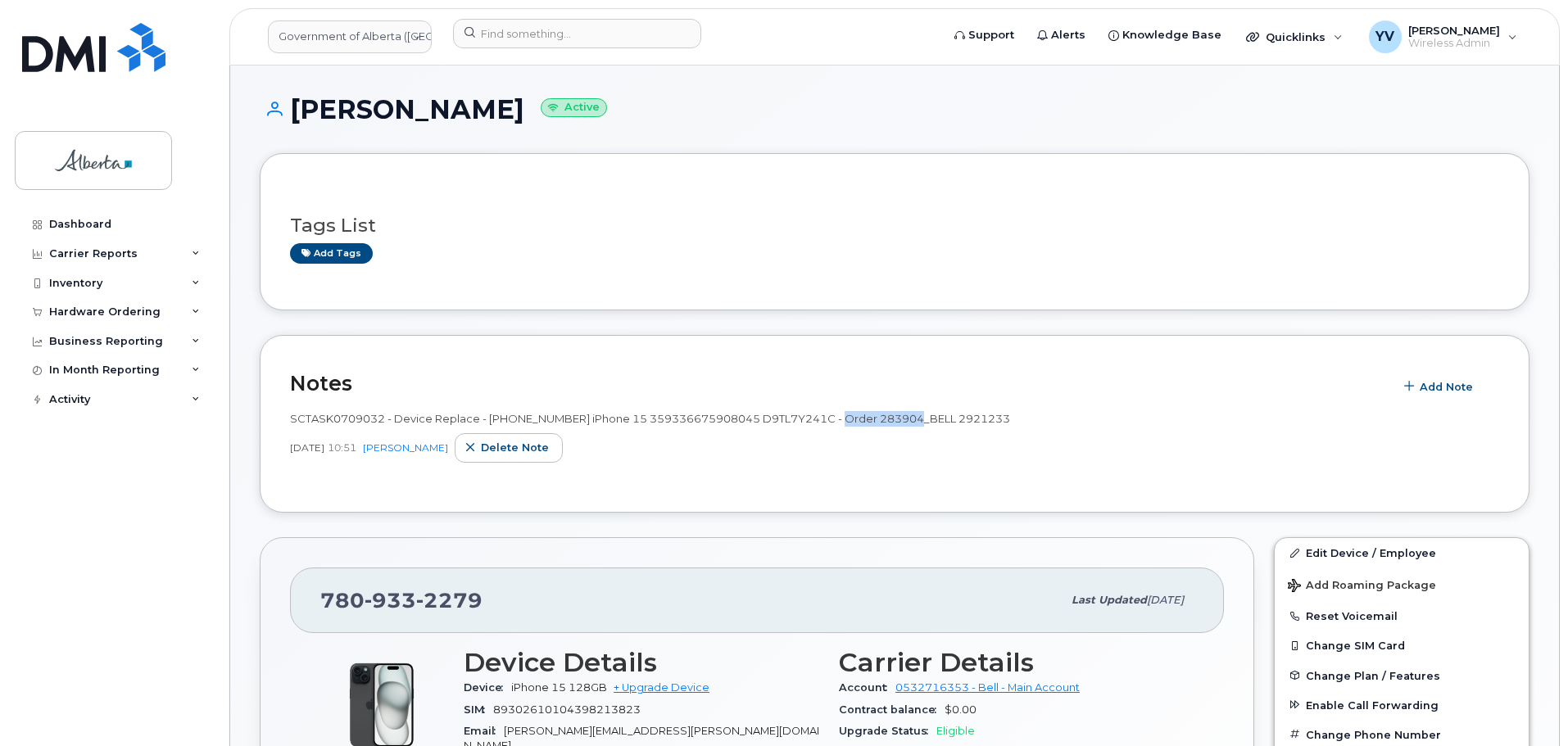
drag, startPoint x: 911, startPoint y: 418, endPoint x: 838, endPoint y: 416, distance: 73.0
click at [838, 416] on span "SCTASK0709032 - Device Replace - [PHONE_NUMBER] iPhone 15 359336675908045 D9TL7…" at bounding box center [649, 419] width 720 height 13
copy span "Order 283904"
